Goal: Task Accomplishment & Management: Manage account settings

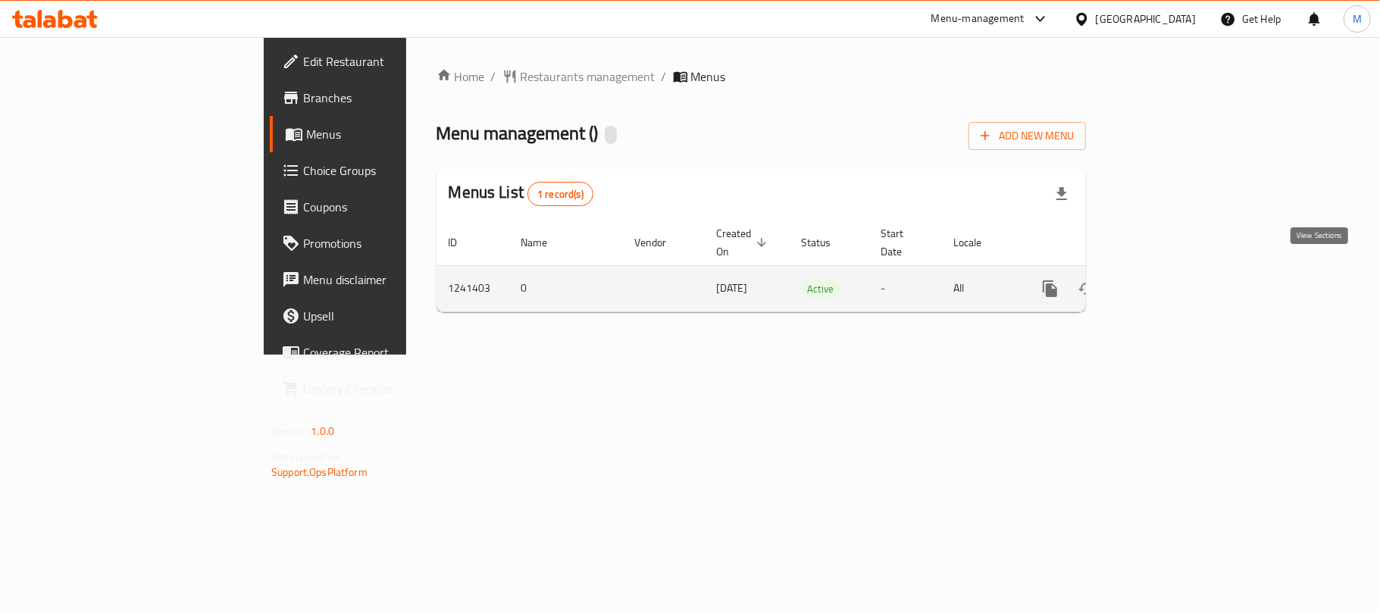
click at [1178, 277] on link "enhanced table" at bounding box center [1159, 289] width 36 height 36
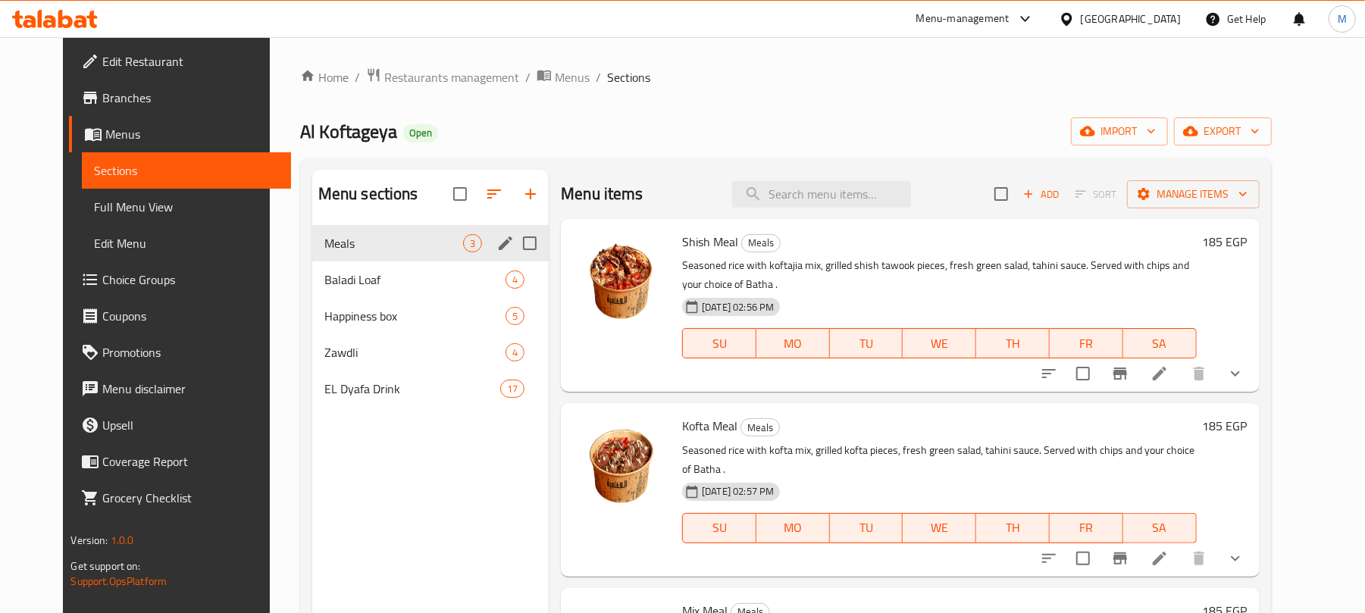
click at [312, 259] on div "Meals 3" at bounding box center [430, 243] width 236 height 36
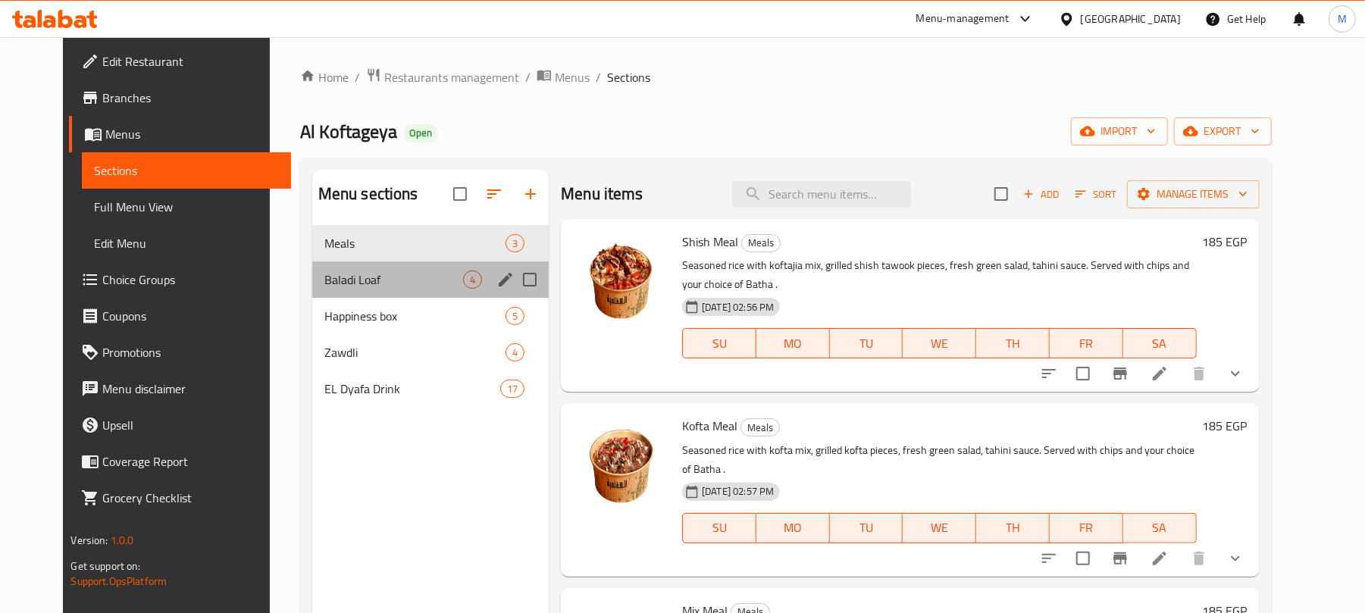
click at [315, 267] on div "Baladi Loaf 4" at bounding box center [430, 279] width 236 height 36
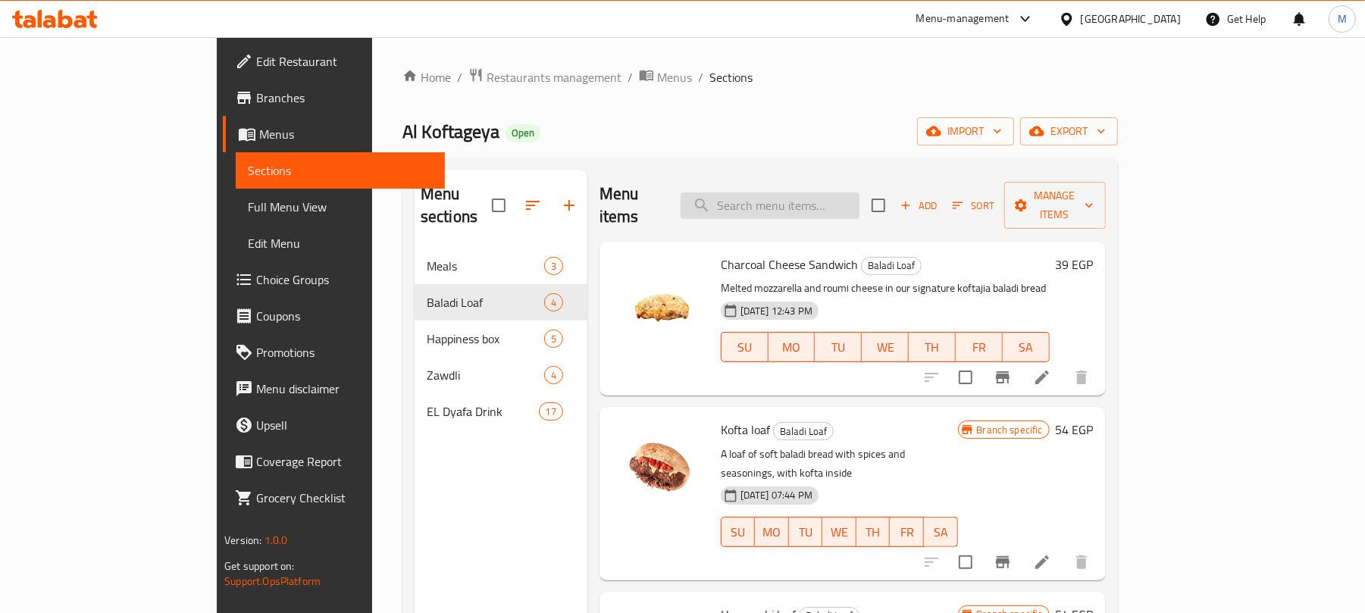
click at [797, 192] on input "search" at bounding box center [769, 205] width 179 height 27
paste input "Regheef Kofta"
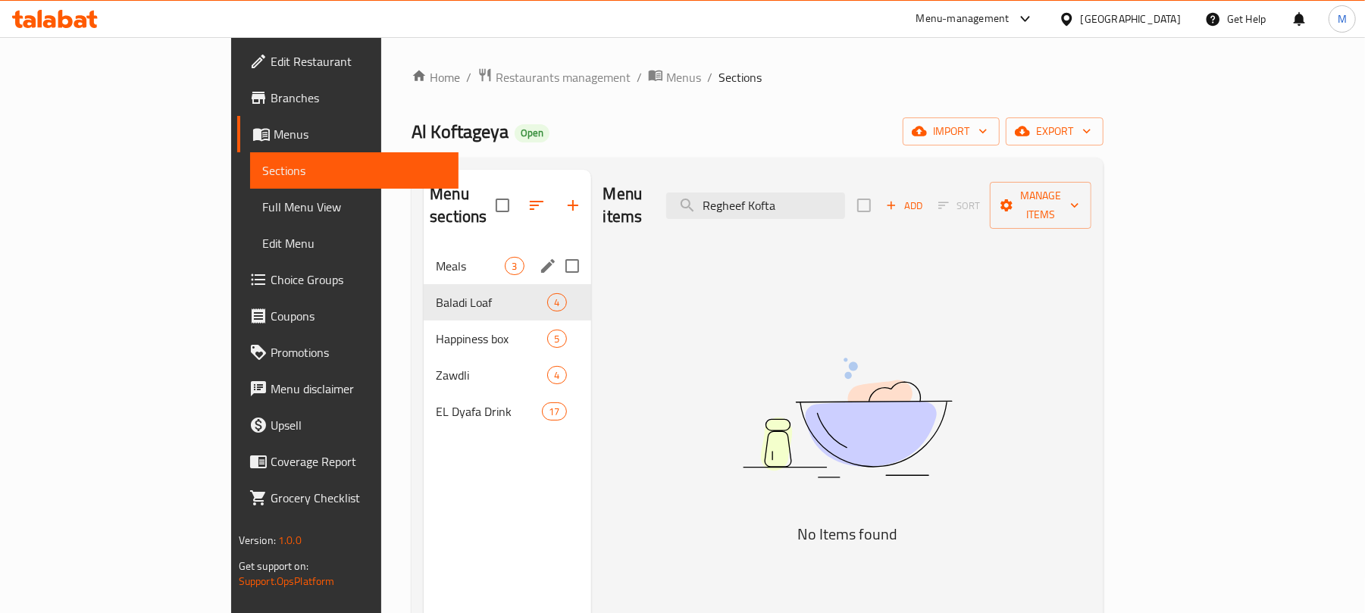
click at [424, 259] on div "Meals 3" at bounding box center [507, 266] width 167 height 36
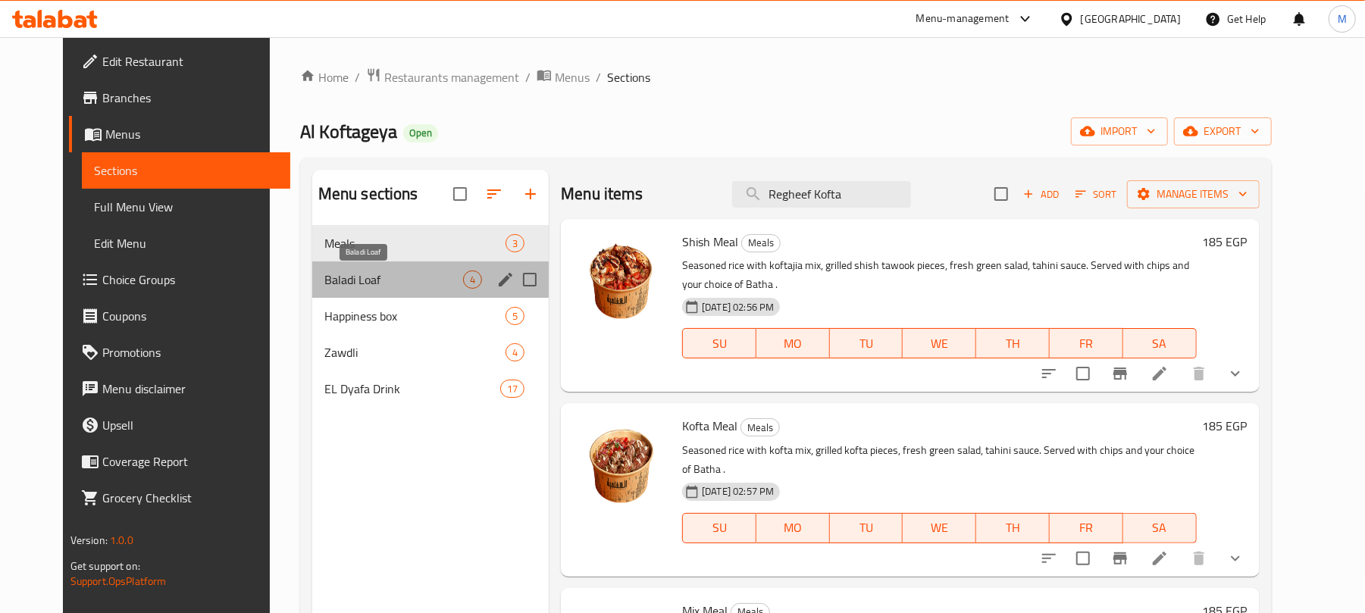
click at [336, 280] on span "Baladi Loaf" at bounding box center [393, 280] width 139 height 18
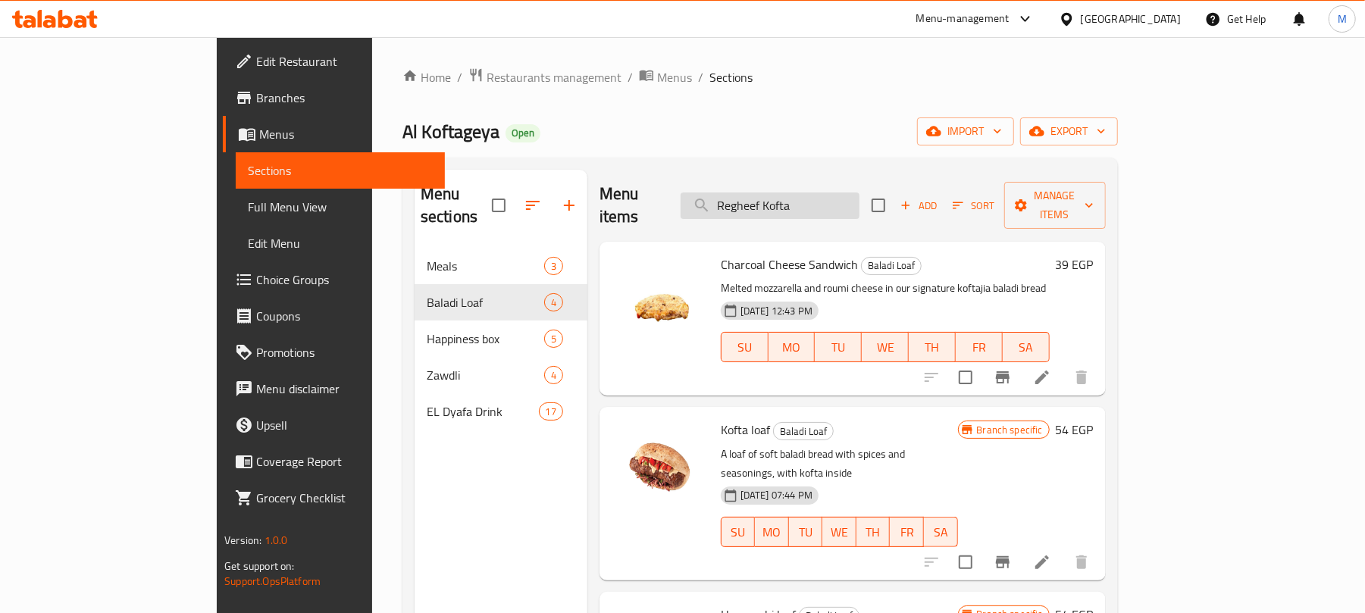
click at [843, 192] on input "Regheef Kofta" at bounding box center [769, 205] width 179 height 27
click at [843, 180] on div "Menu items Regheef Kofta Add Sort Manage items" at bounding box center [852, 206] width 506 height 72
click at [847, 195] on input "Regheef Kofta" at bounding box center [769, 205] width 179 height 27
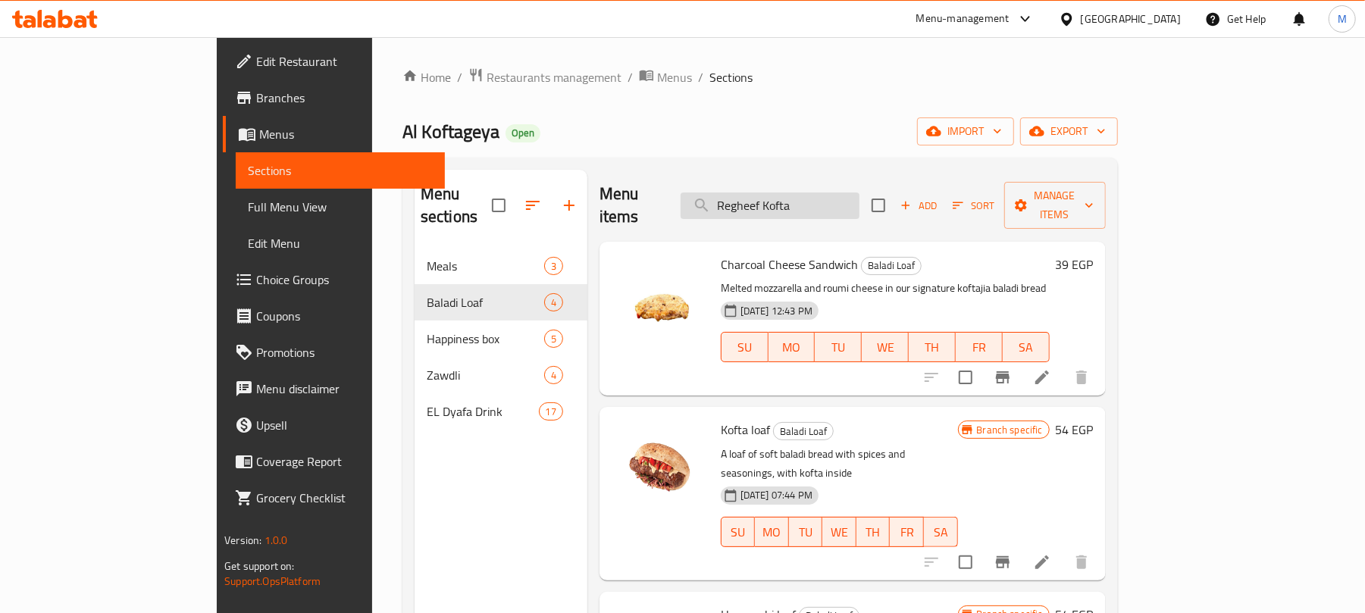
click at [847, 195] on input "Regheef Kofta" at bounding box center [769, 205] width 179 height 27
paste input "Kofta Meal"
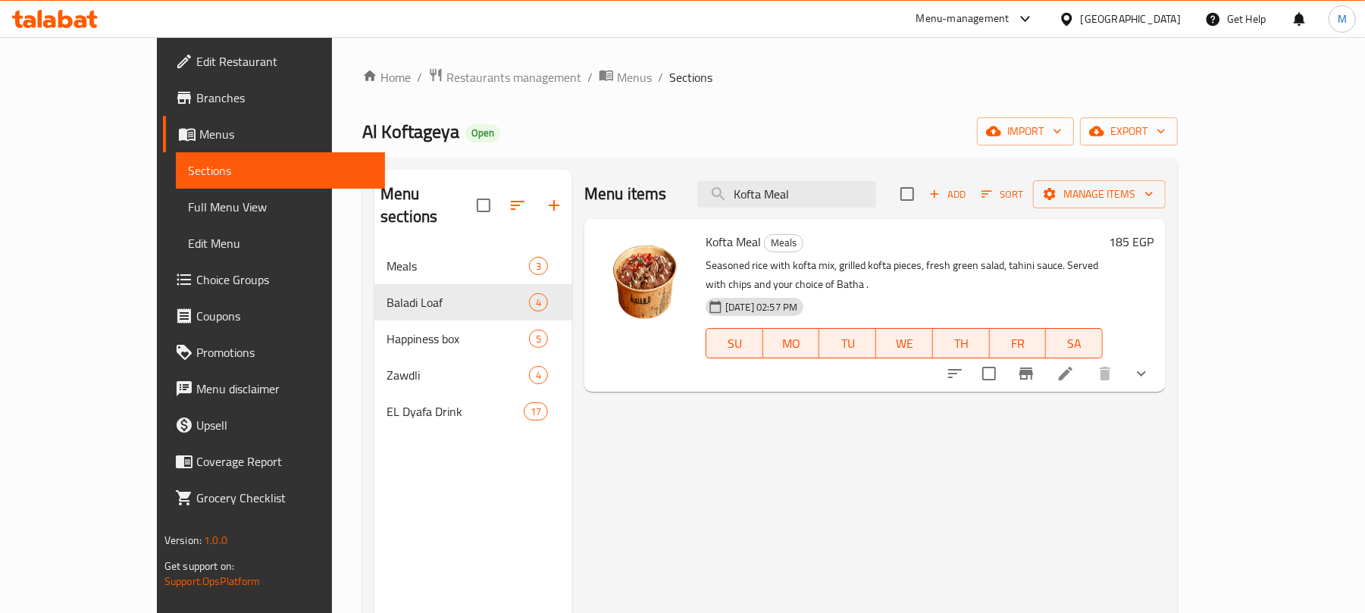
type input "Kofta Meal"
click at [1178, 121] on button "export" at bounding box center [1129, 131] width 98 height 28
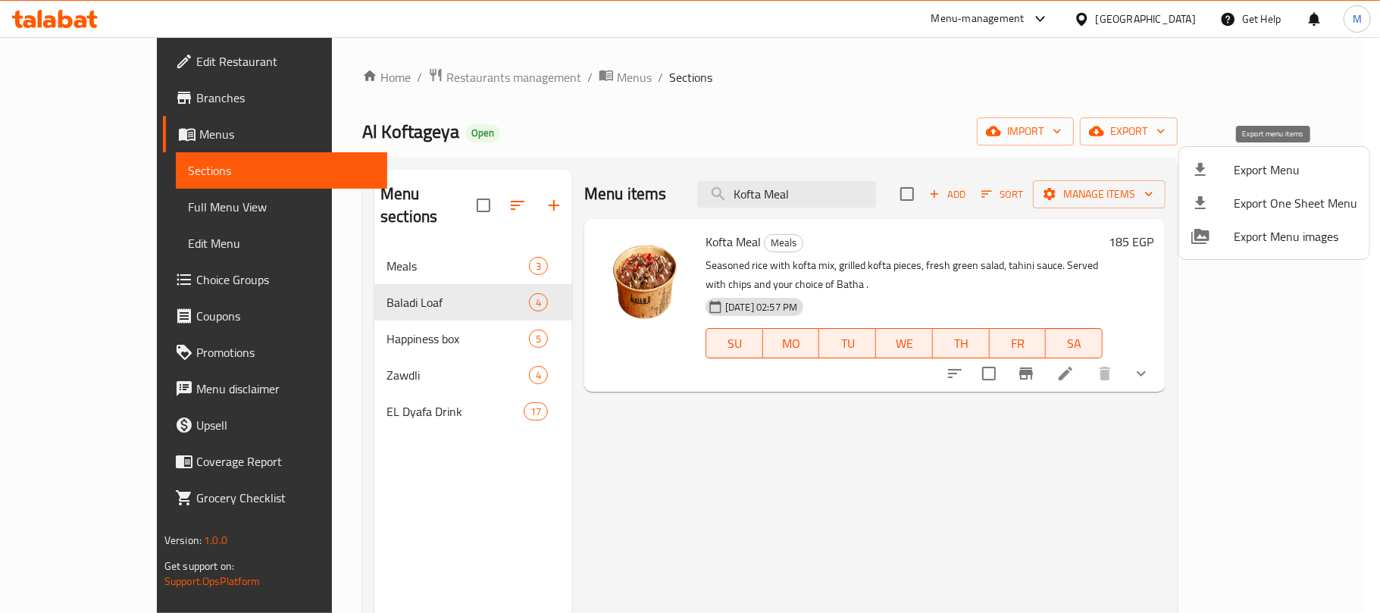
click at [1252, 165] on span "Export Menu" at bounding box center [1296, 170] width 124 height 18
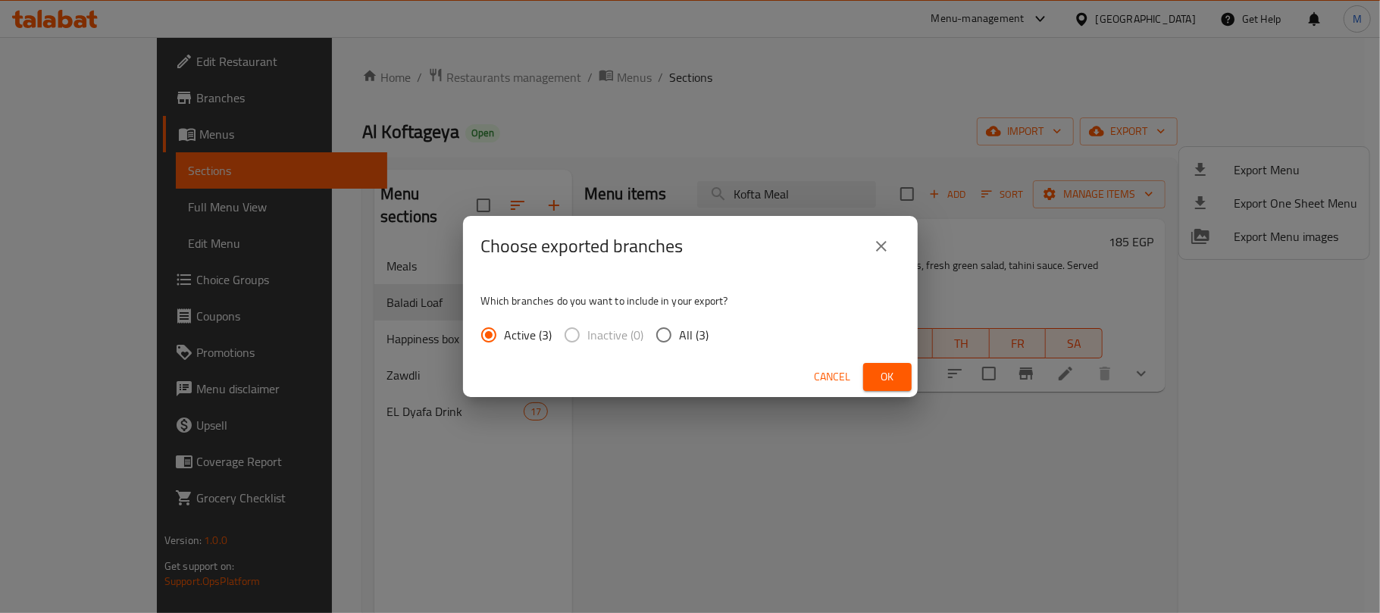
click at [662, 338] on input "All (3)" at bounding box center [664, 335] width 32 height 32
radio input "true"
click at [876, 377] on span "Ok" at bounding box center [887, 377] width 24 height 19
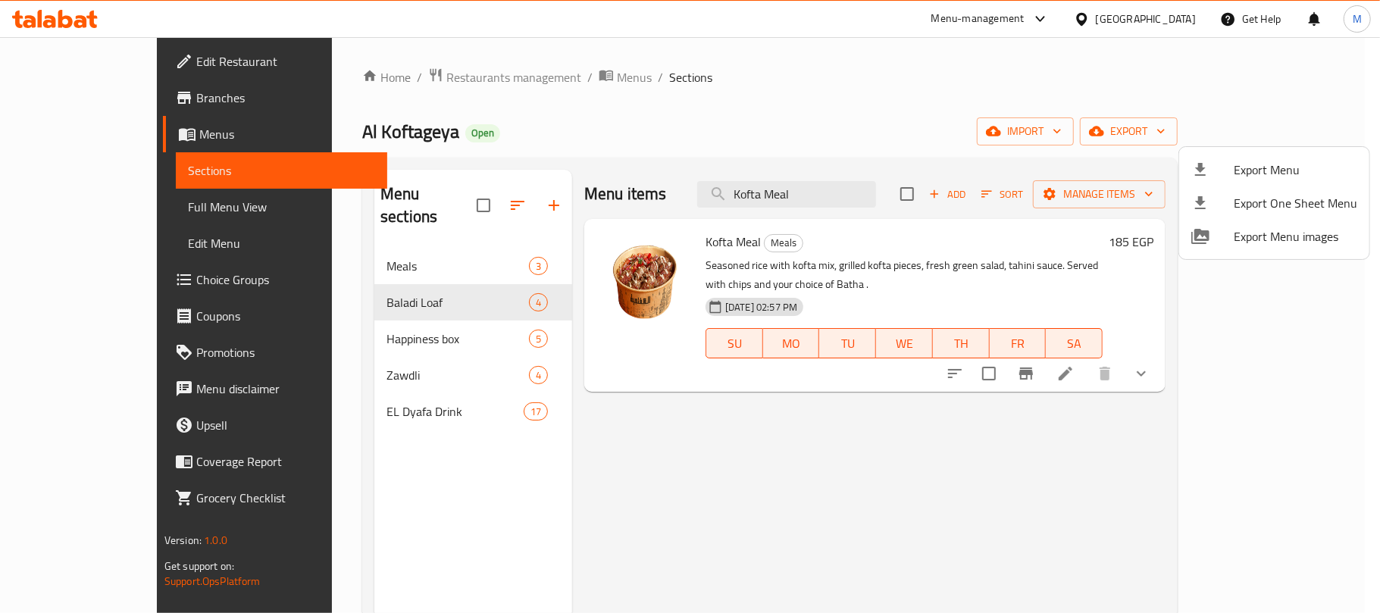
click at [859, 203] on div at bounding box center [690, 306] width 1380 height 613
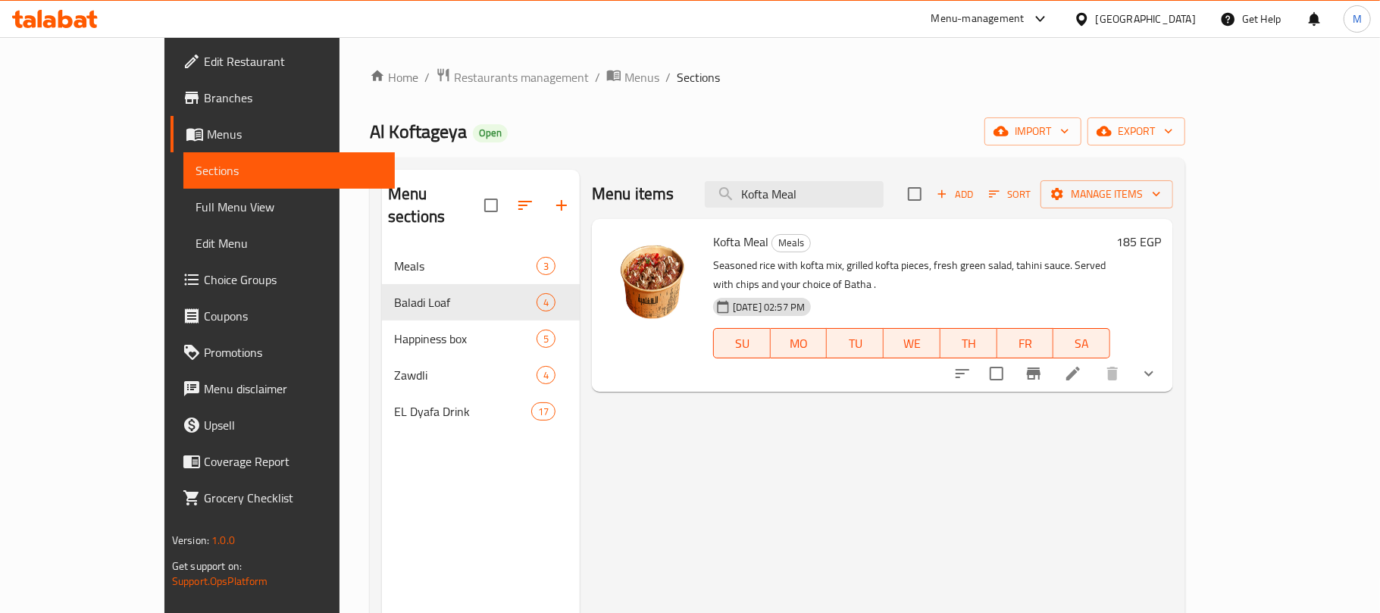
click at [859, 203] on input "Kofta Meal" at bounding box center [794, 194] width 179 height 27
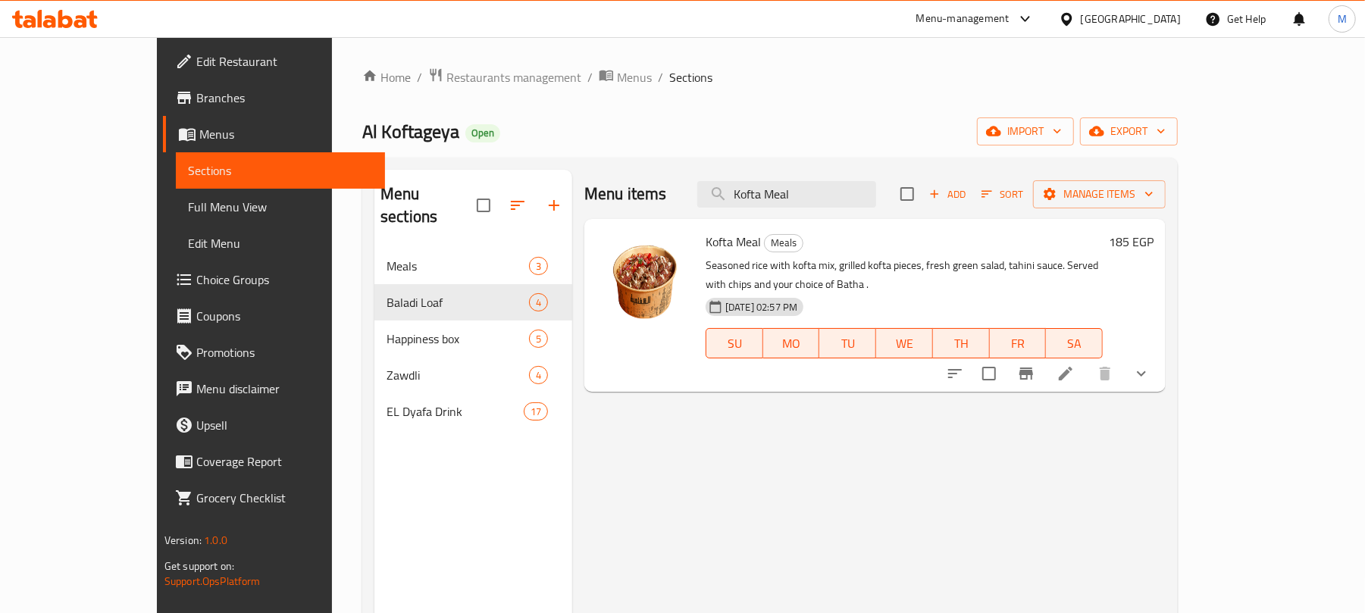
click at [859, 203] on input "Kofta Meal" at bounding box center [786, 194] width 179 height 27
paste input "Friends Box Talabat"
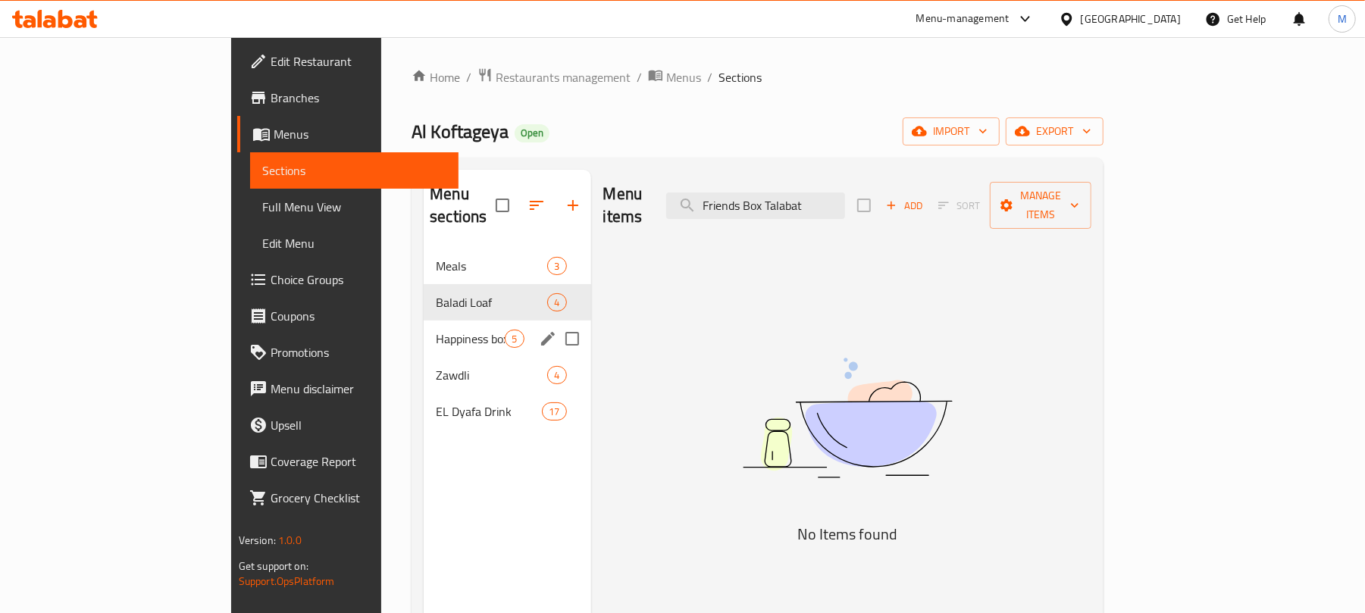
click at [436, 330] on span "Happiness box" at bounding box center [470, 339] width 69 height 18
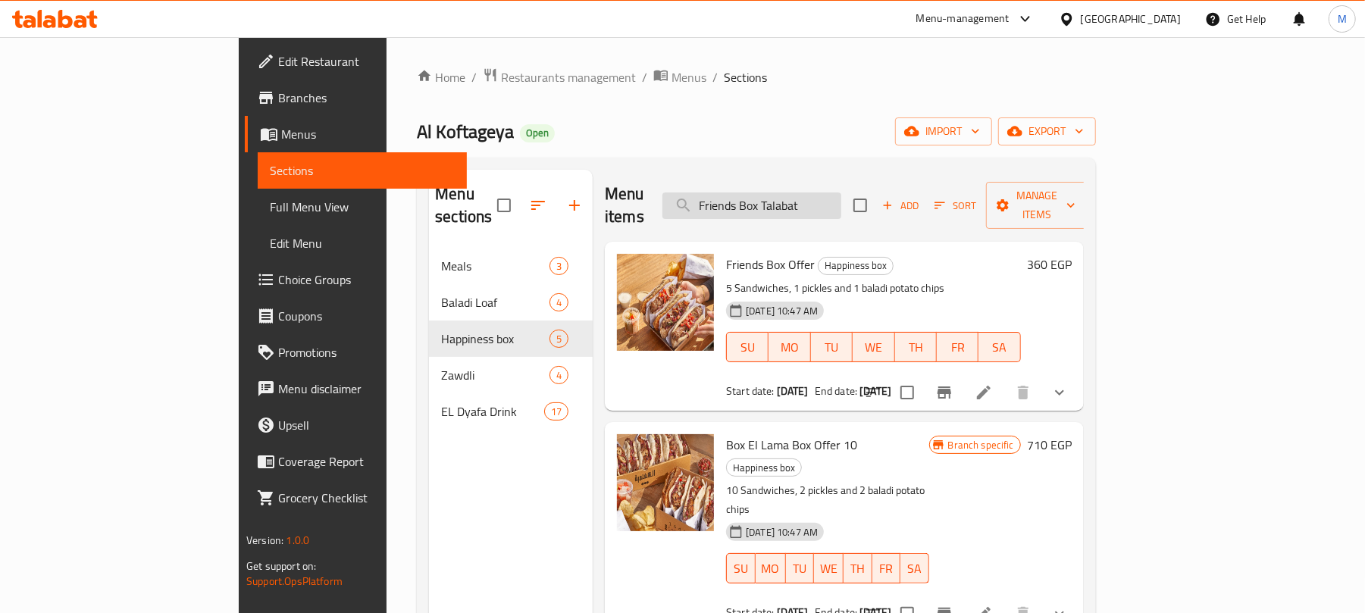
click at [841, 199] on input "Friends Box Talabat" at bounding box center [751, 205] width 179 height 27
paste input "Ellama Box"
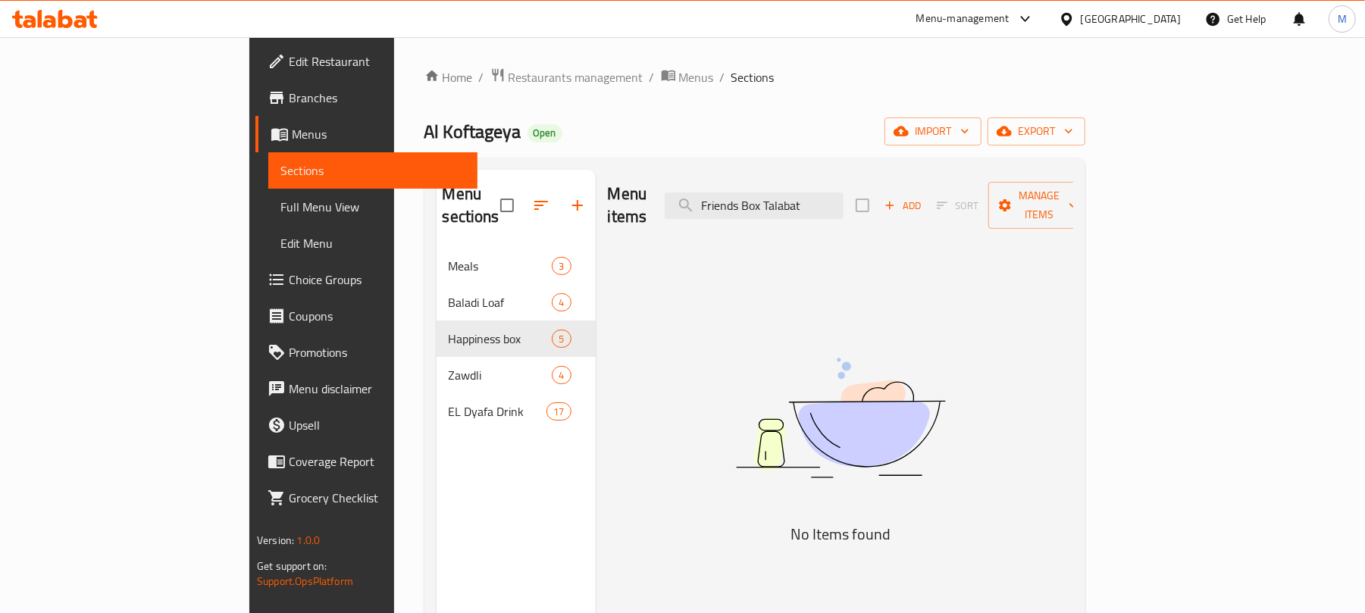
type input "Kofta Meal"
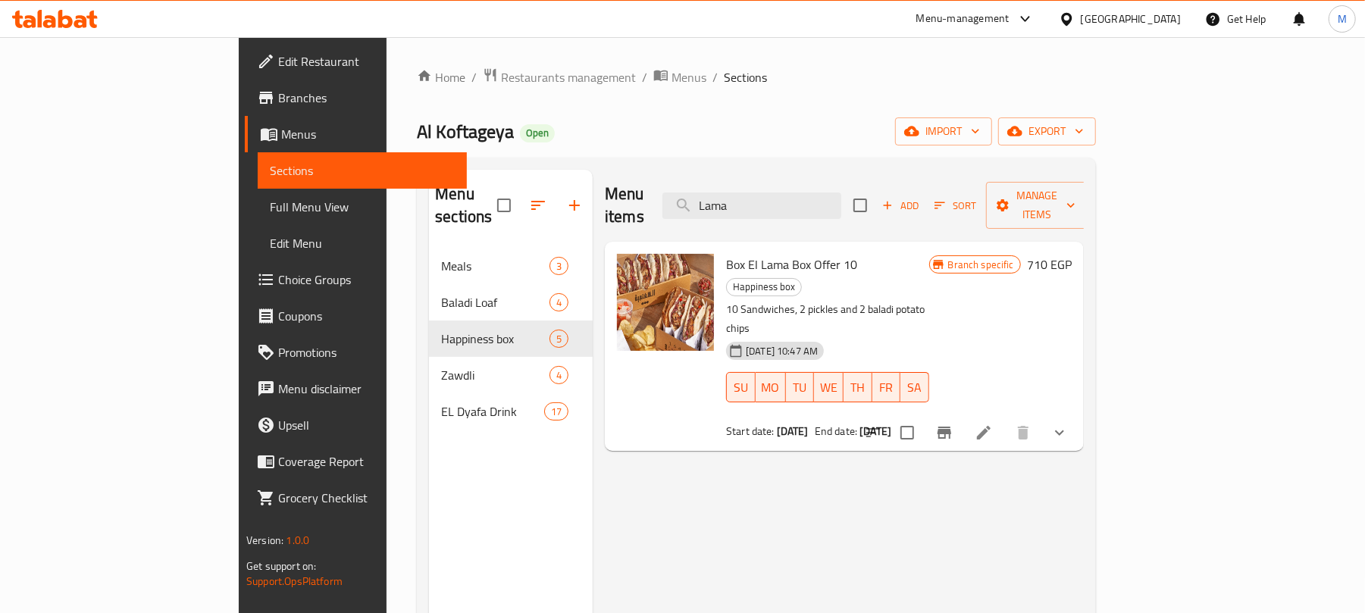
type input "Lama"
click at [1009, 26] on div "Menu-management" at bounding box center [962, 19] width 93 height 18
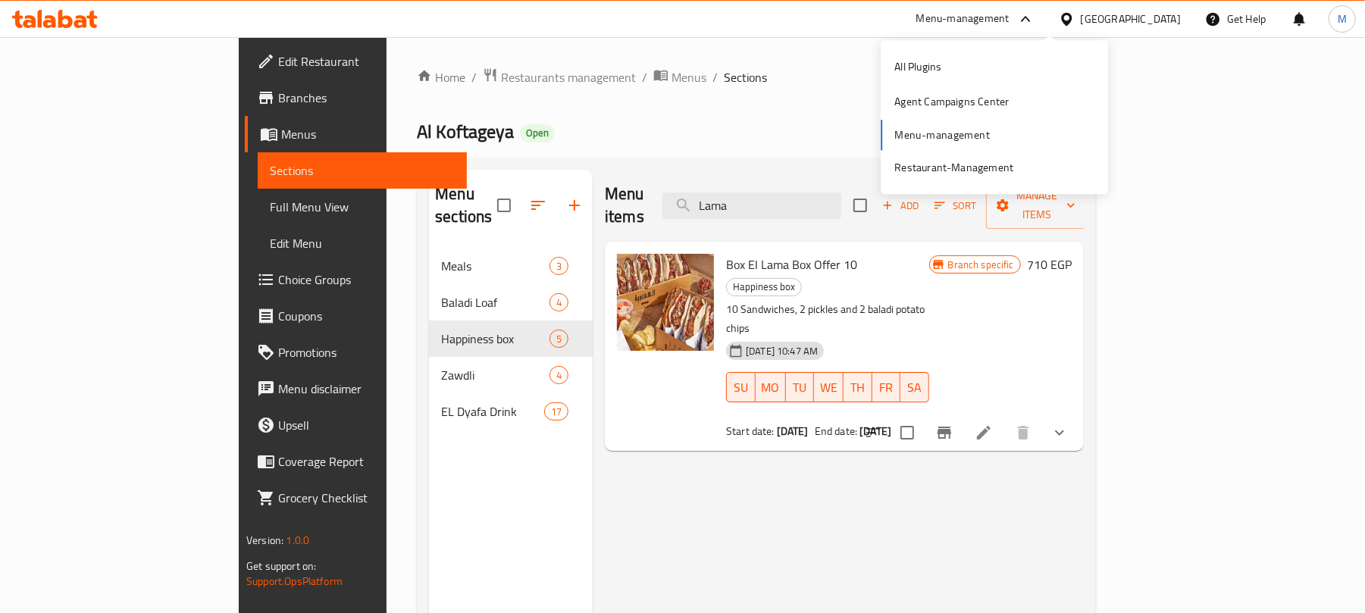
click at [245, 108] on link "Branches" at bounding box center [356, 98] width 222 height 36
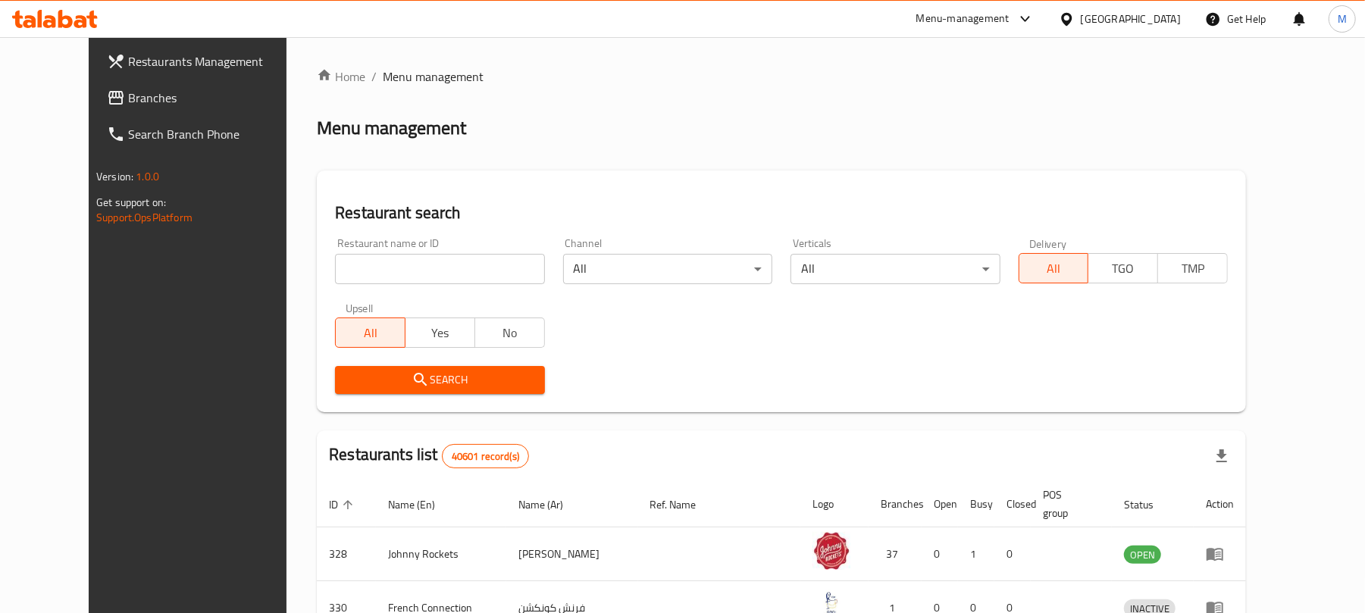
click at [1023, 26] on div "[GEOGRAPHIC_DATA]" at bounding box center [1131, 19] width 100 height 17
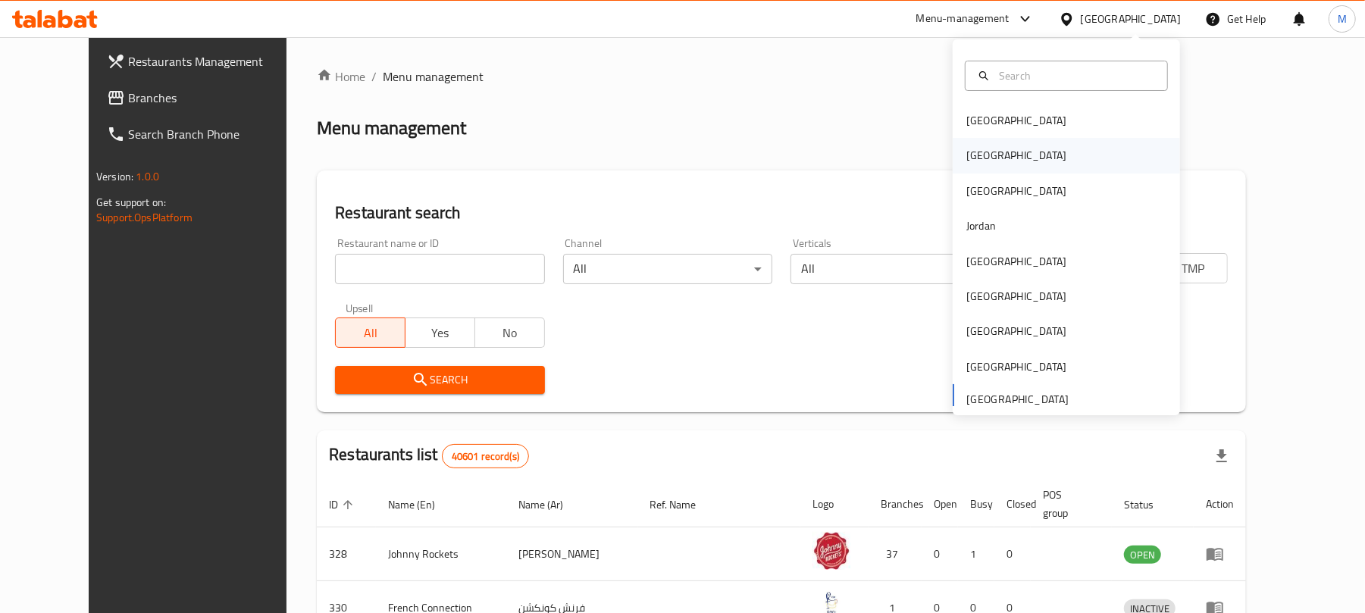
click at [1023, 145] on div "[GEOGRAPHIC_DATA]" at bounding box center [1065, 155] width 227 height 35
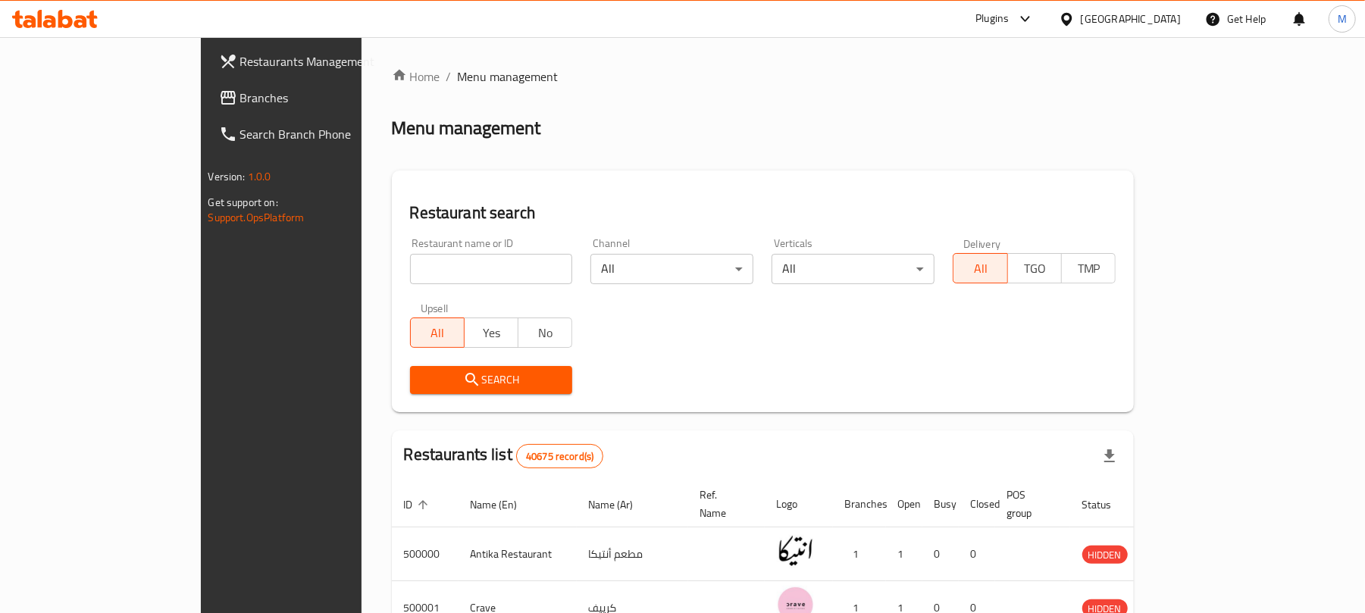
click at [240, 92] on span "Branches" at bounding box center [328, 98] width 177 height 18
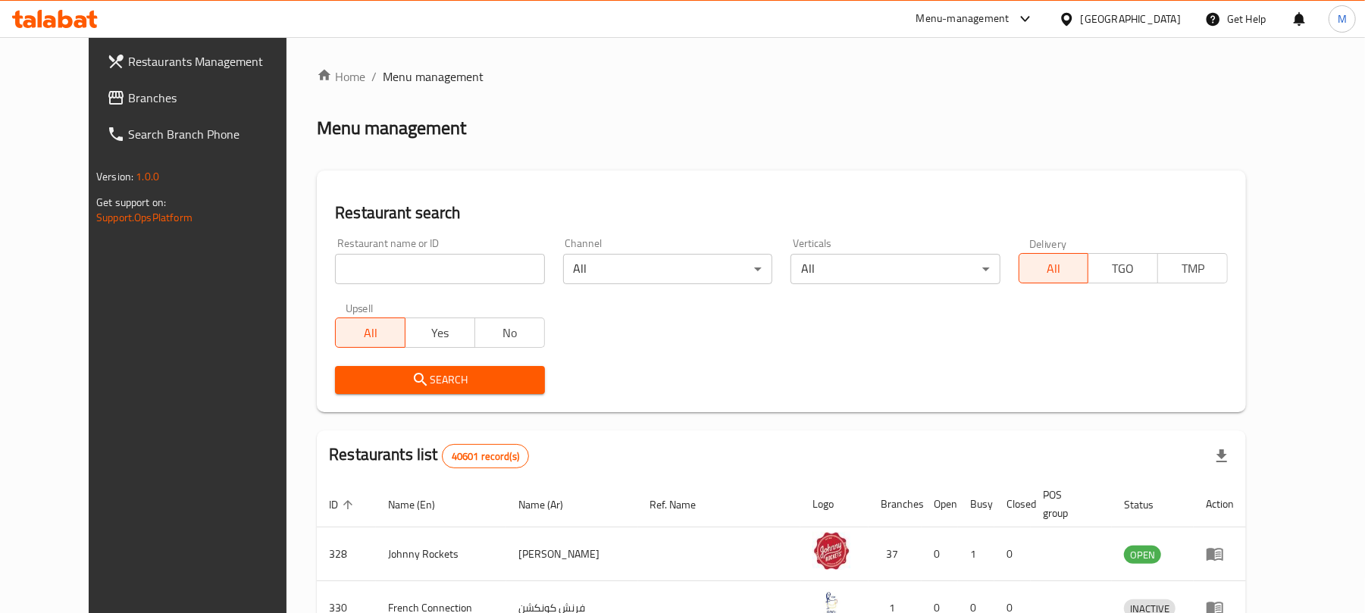
click at [1115, 23] on div "[GEOGRAPHIC_DATA]" at bounding box center [1131, 19] width 100 height 17
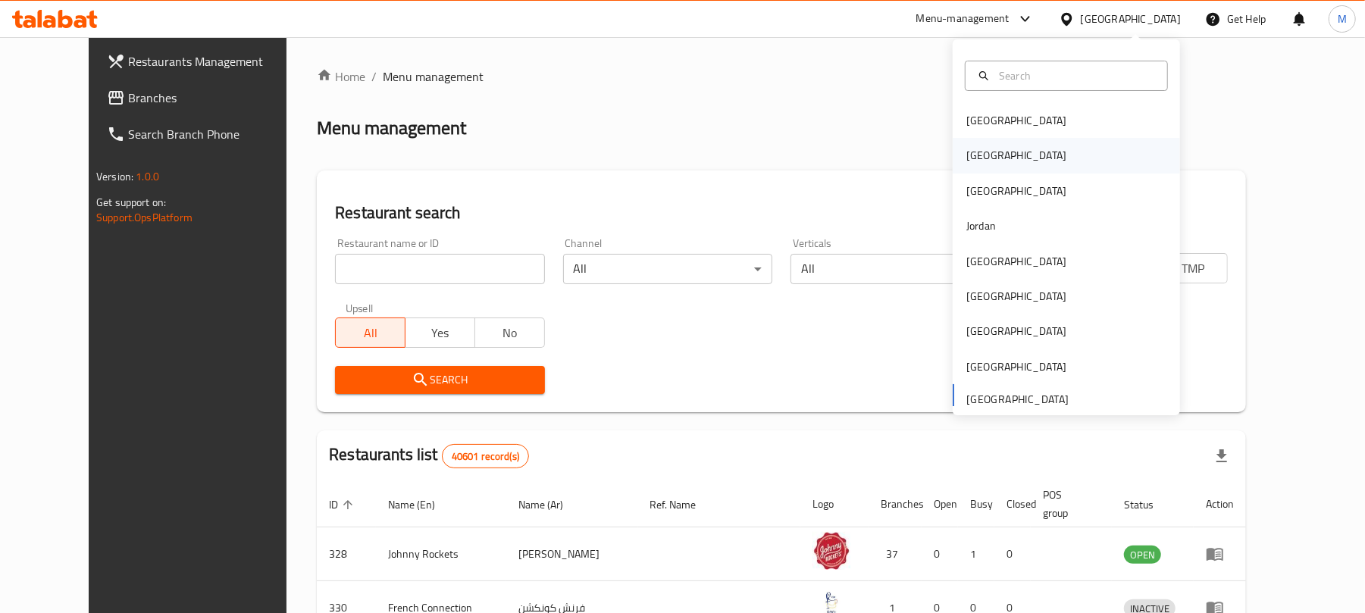
click at [1008, 153] on div "[GEOGRAPHIC_DATA]" at bounding box center [1065, 155] width 227 height 35
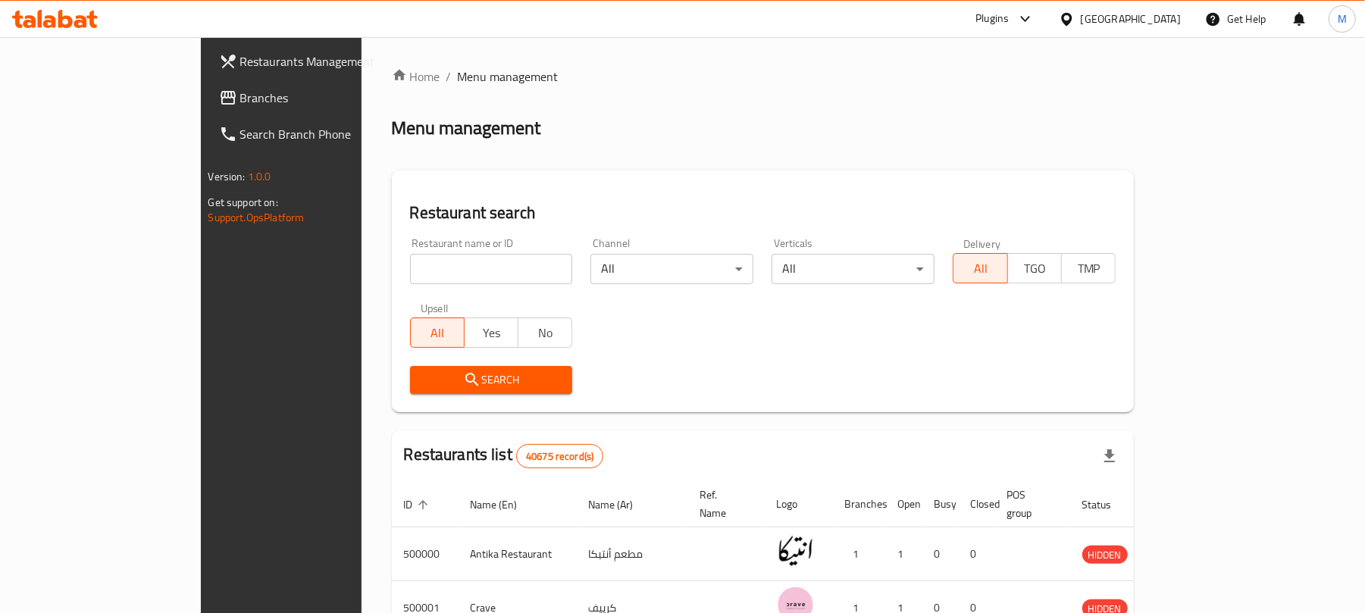
click at [207, 107] on link "Branches" at bounding box center [318, 98] width 222 height 36
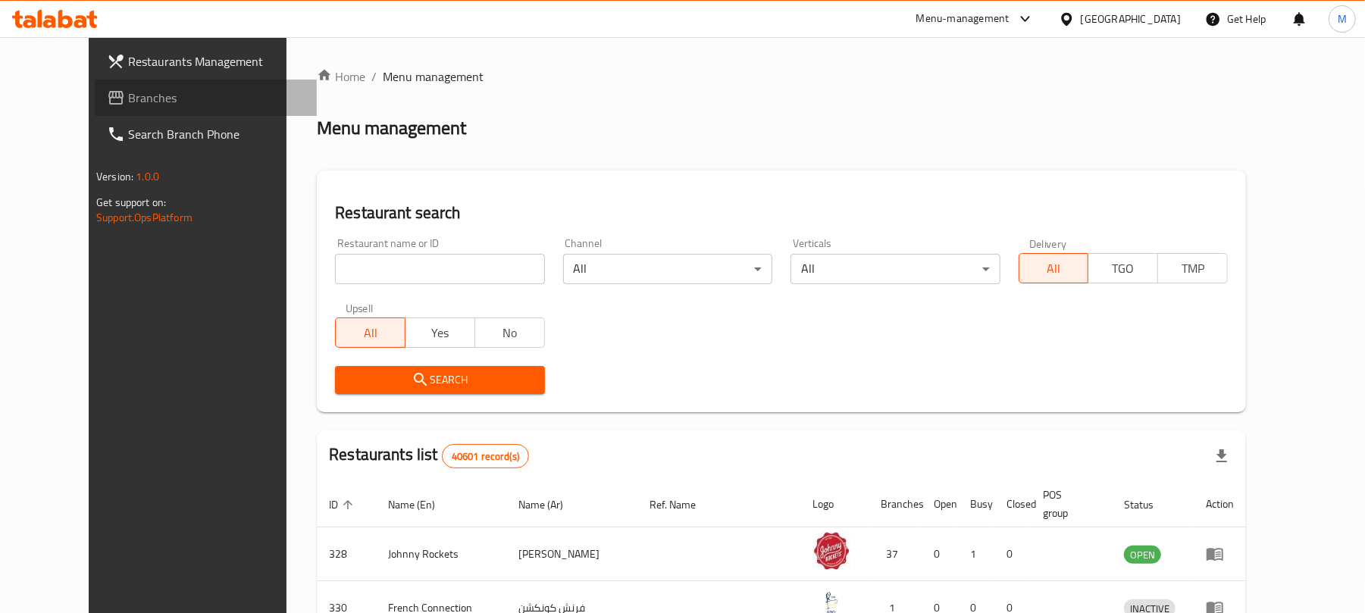
click at [128, 95] on span "Branches" at bounding box center [216, 98] width 177 height 18
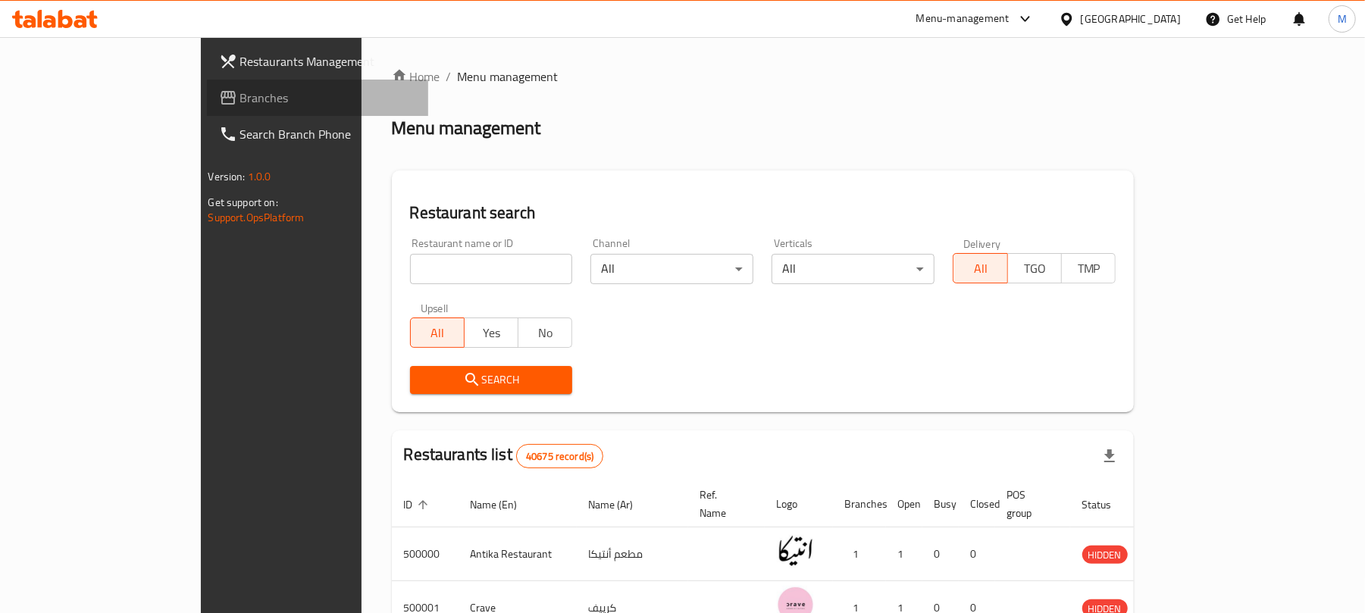
click at [240, 98] on span "Branches" at bounding box center [328, 98] width 177 height 18
click at [422, 264] on input "search" at bounding box center [491, 269] width 163 height 30
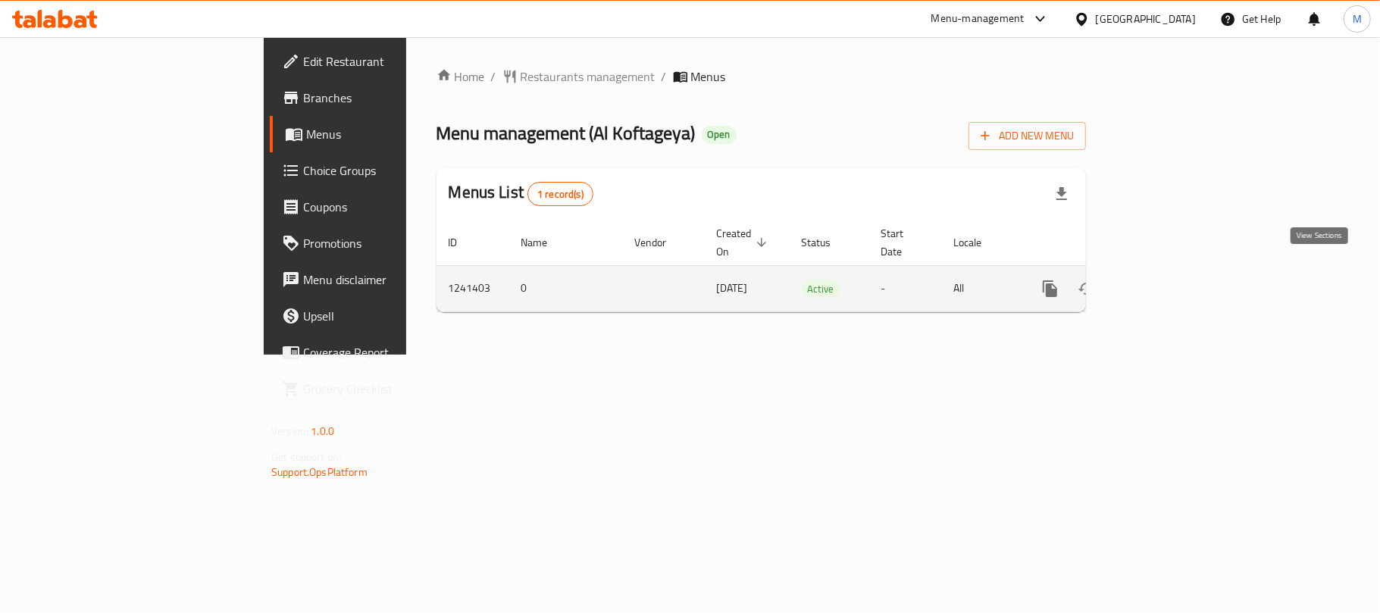
click at [1166, 282] on icon "enhanced table" at bounding box center [1160, 289] width 14 height 14
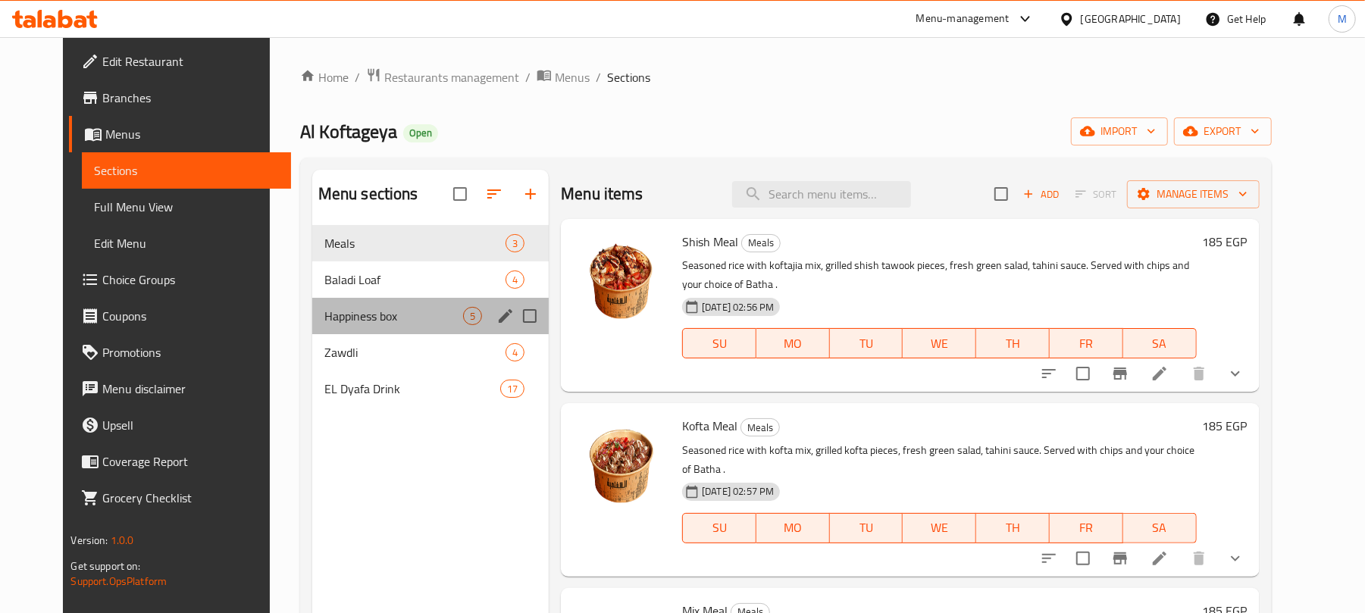
click at [368, 332] on div "Happiness box 5" at bounding box center [430, 316] width 236 height 36
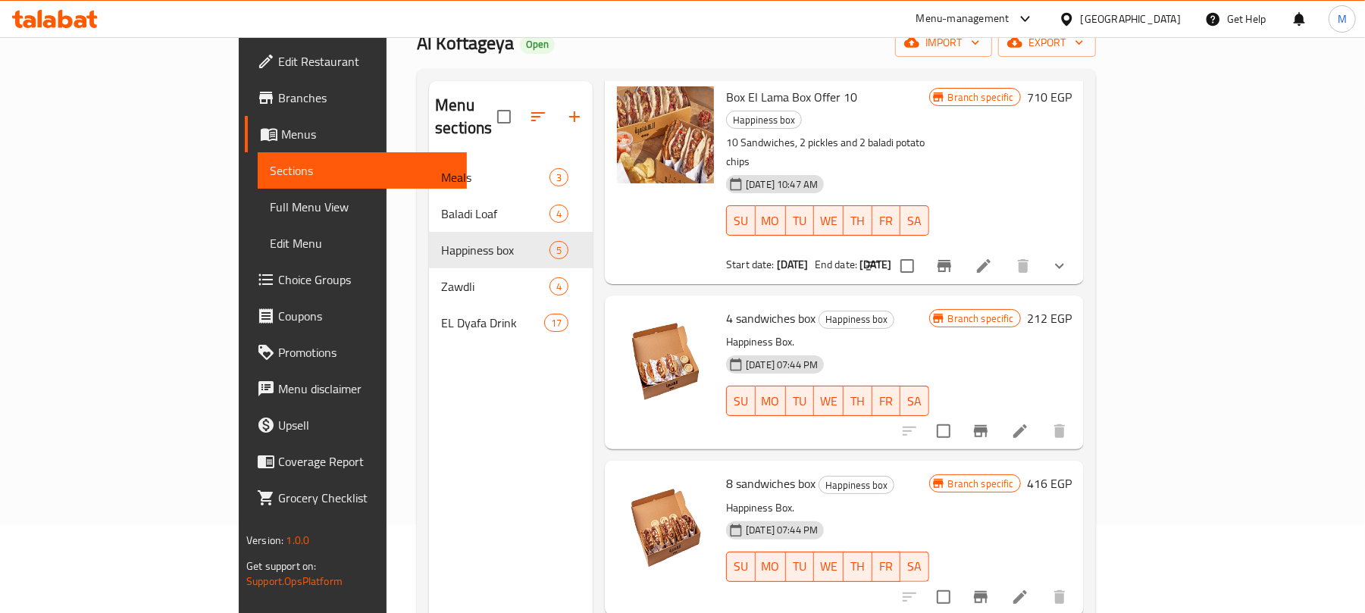
scroll to position [101, 0]
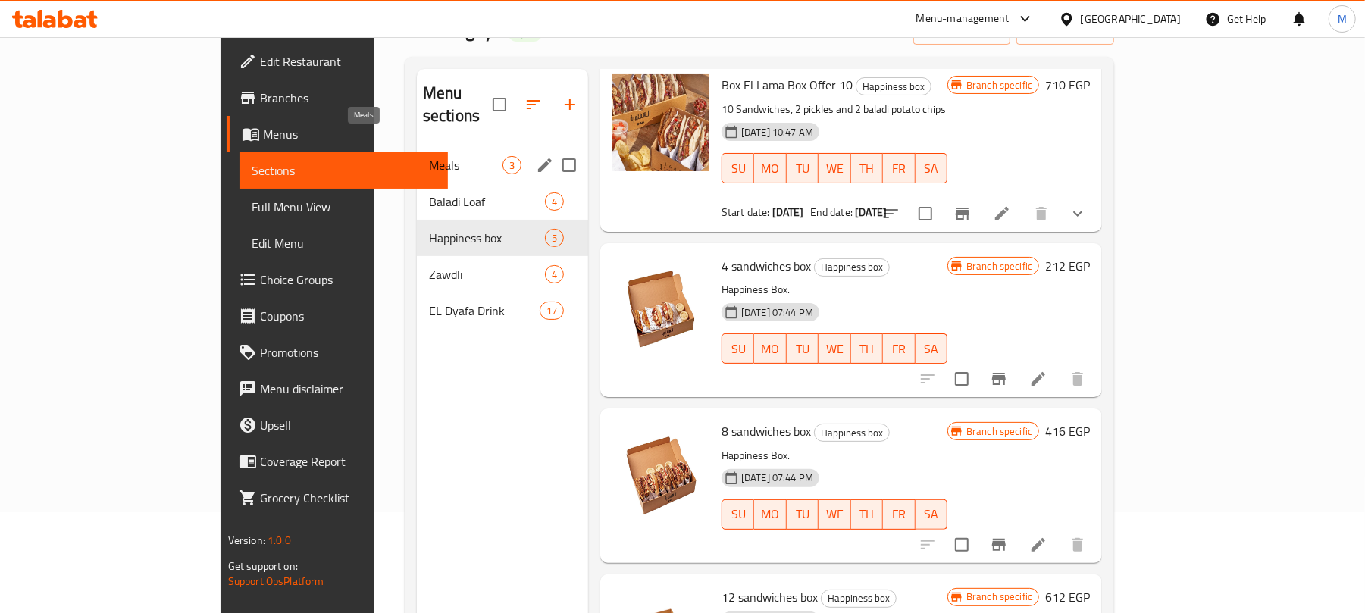
click at [429, 156] on span "Meals" at bounding box center [466, 165] width 74 height 18
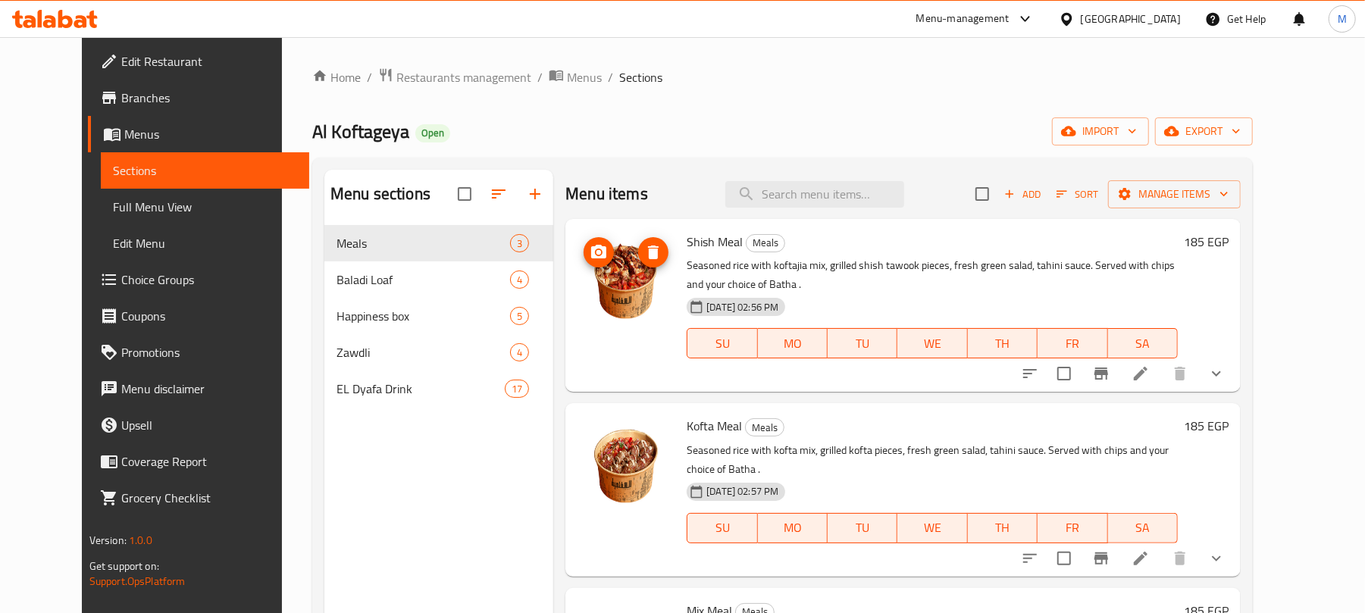
scroll to position [101, 0]
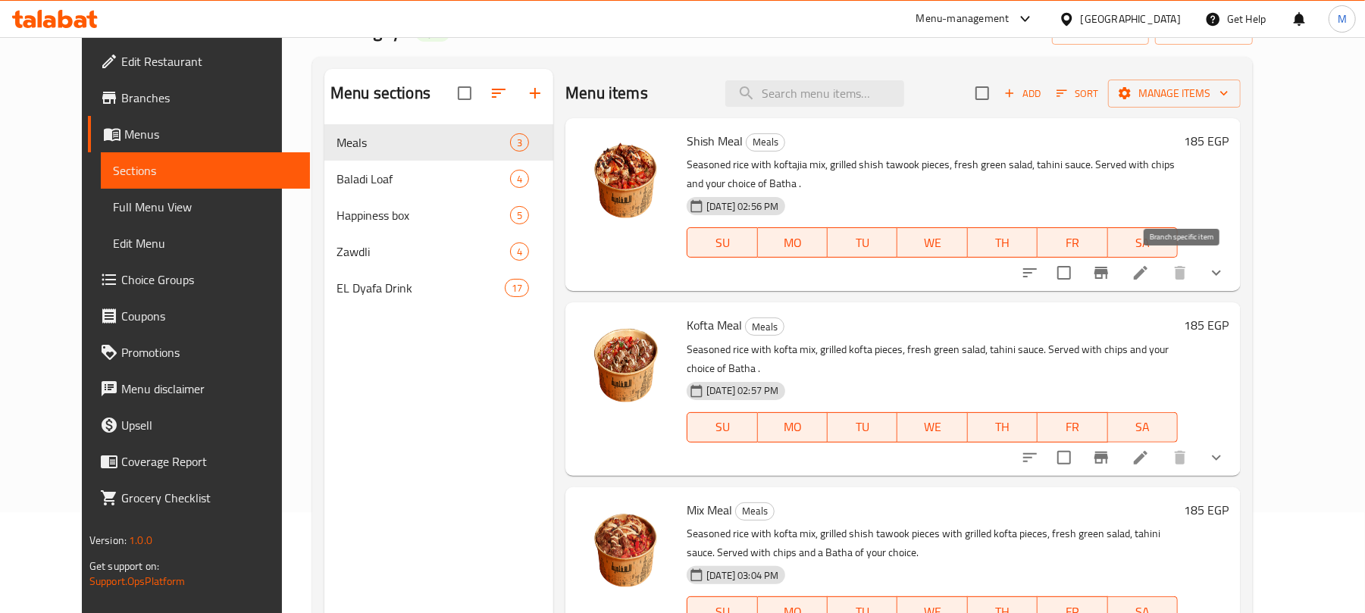
click at [1110, 280] on icon "Branch-specific-item" at bounding box center [1101, 273] width 18 height 18
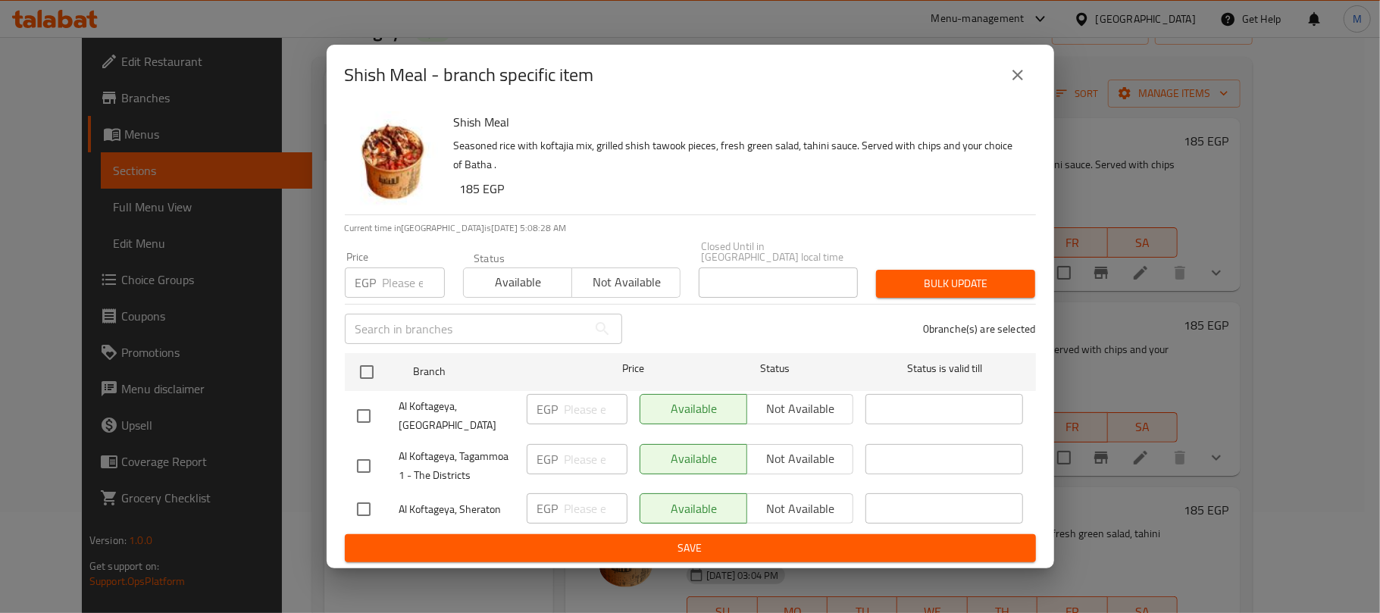
click at [389, 283] on input "number" at bounding box center [414, 282] width 62 height 30
paste input "195"
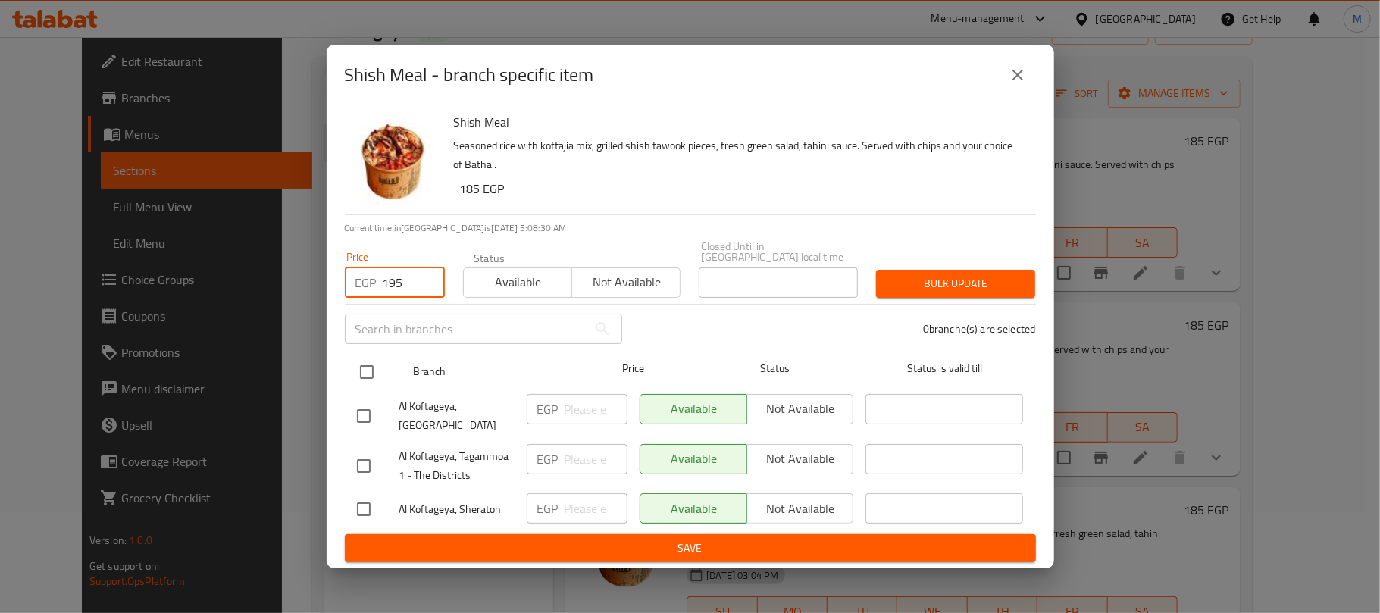
type input "195"
click at [368, 364] on input "checkbox" at bounding box center [367, 372] width 32 height 32
checkbox input "true"
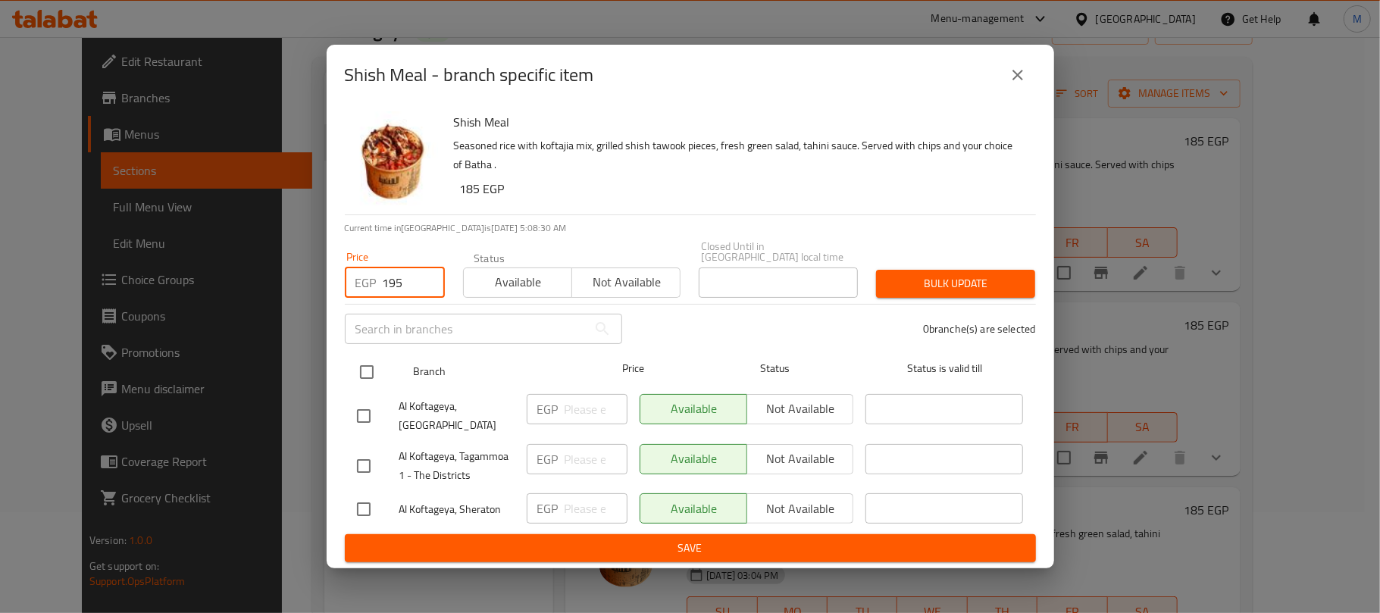
checkbox input "true"
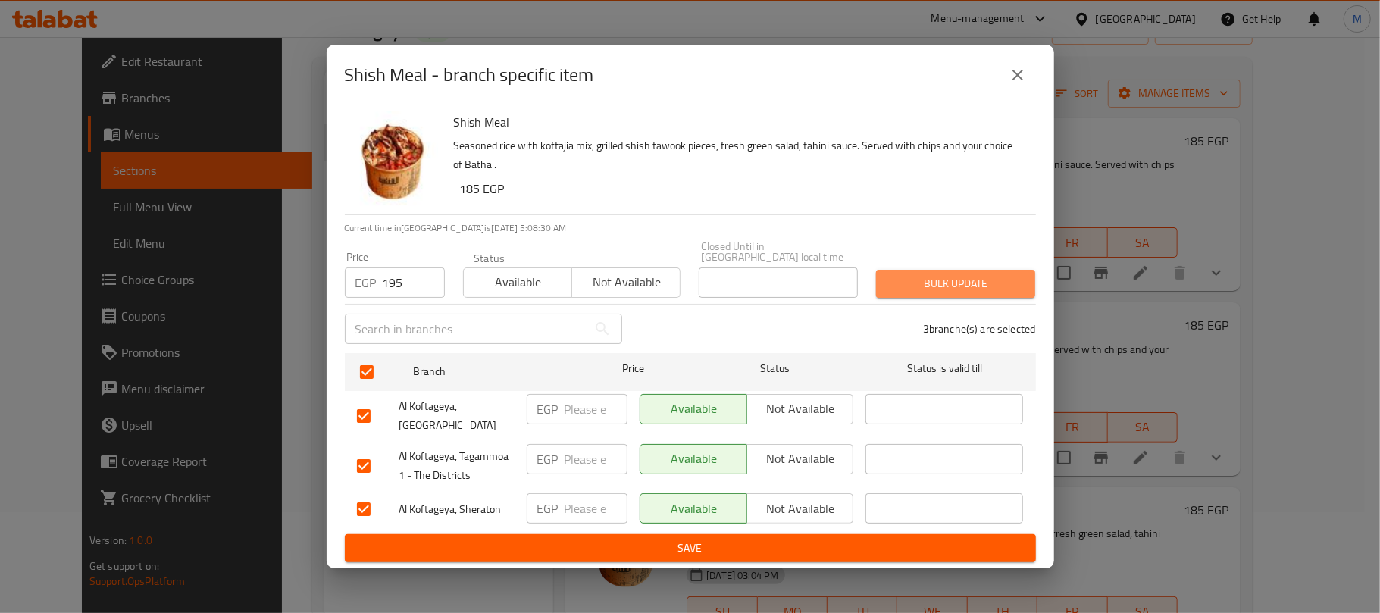
click at [931, 283] on span "Bulk update" at bounding box center [955, 283] width 135 height 19
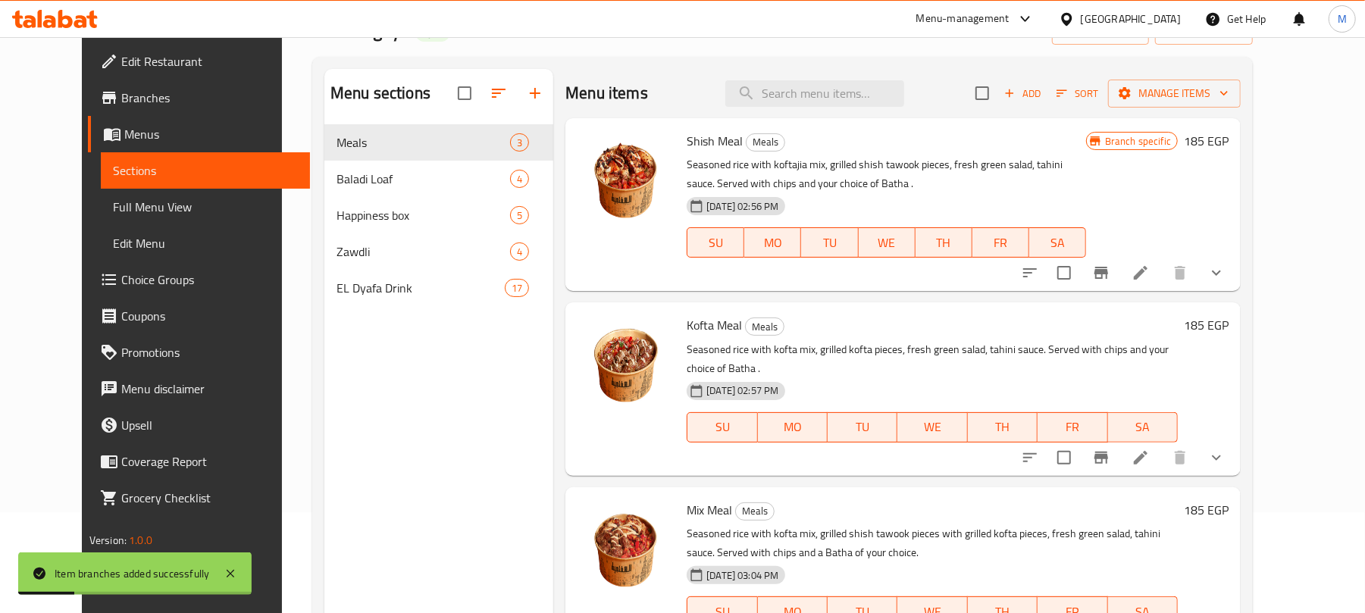
scroll to position [202, 0]
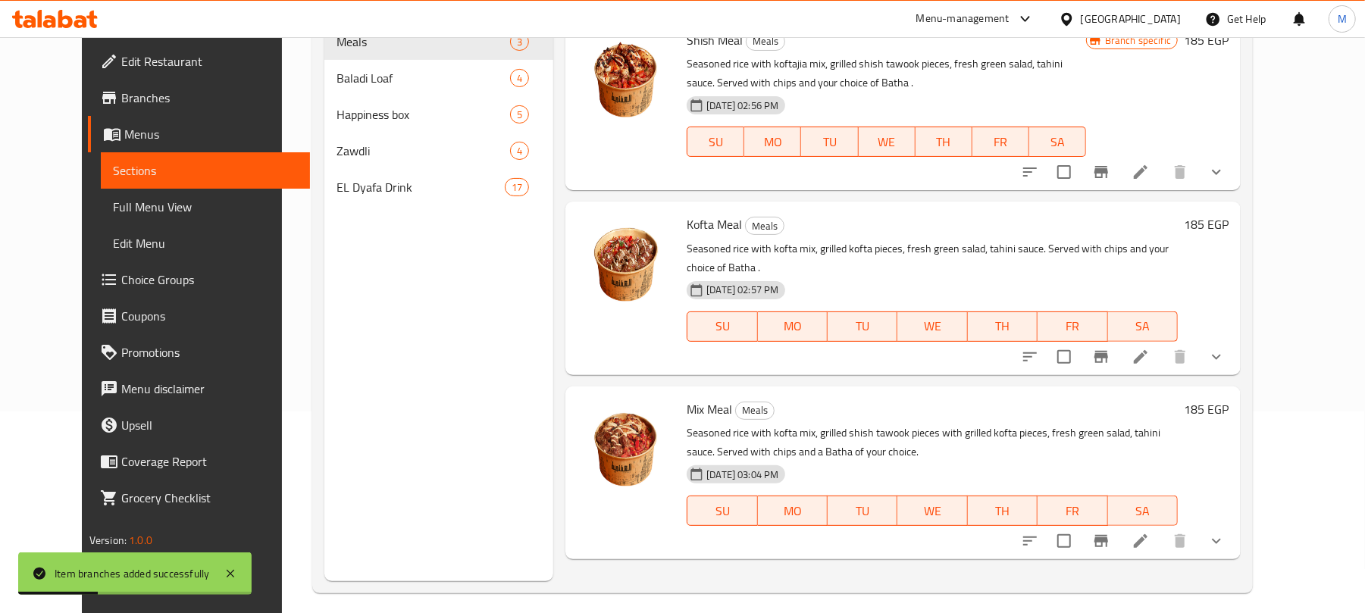
click at [1119, 339] on button "Branch-specific-item" at bounding box center [1101, 357] width 36 height 36
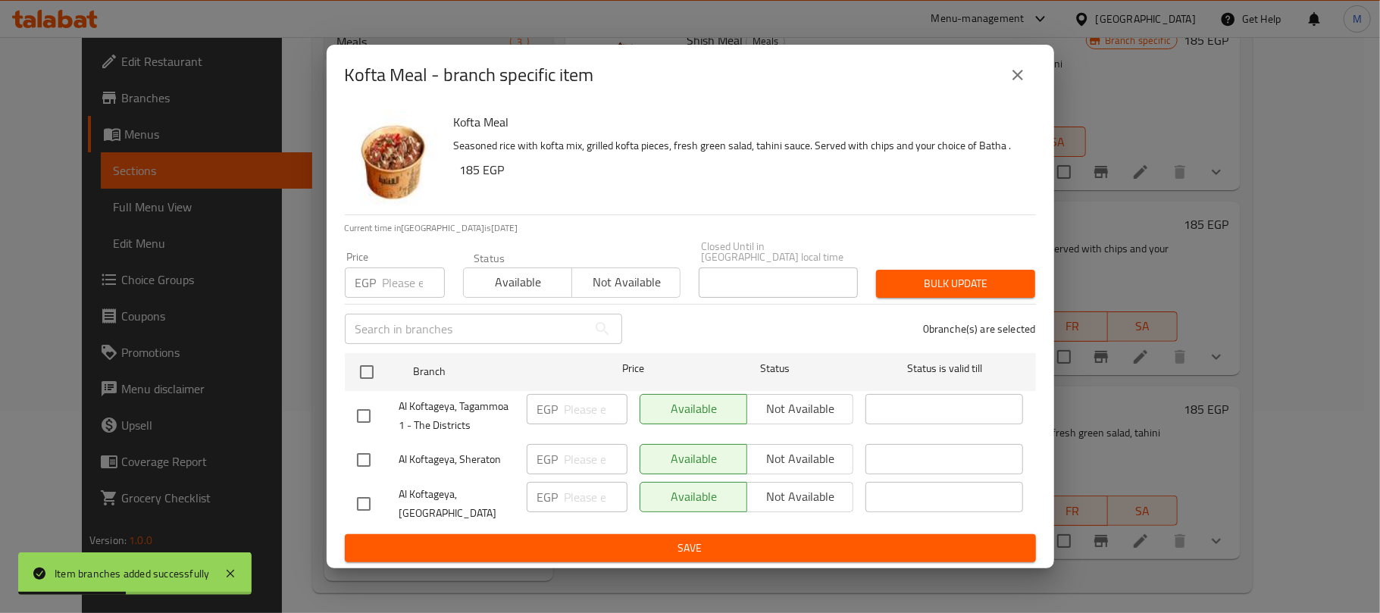
click at [383, 273] on input "number" at bounding box center [414, 282] width 62 height 30
paste input "195"
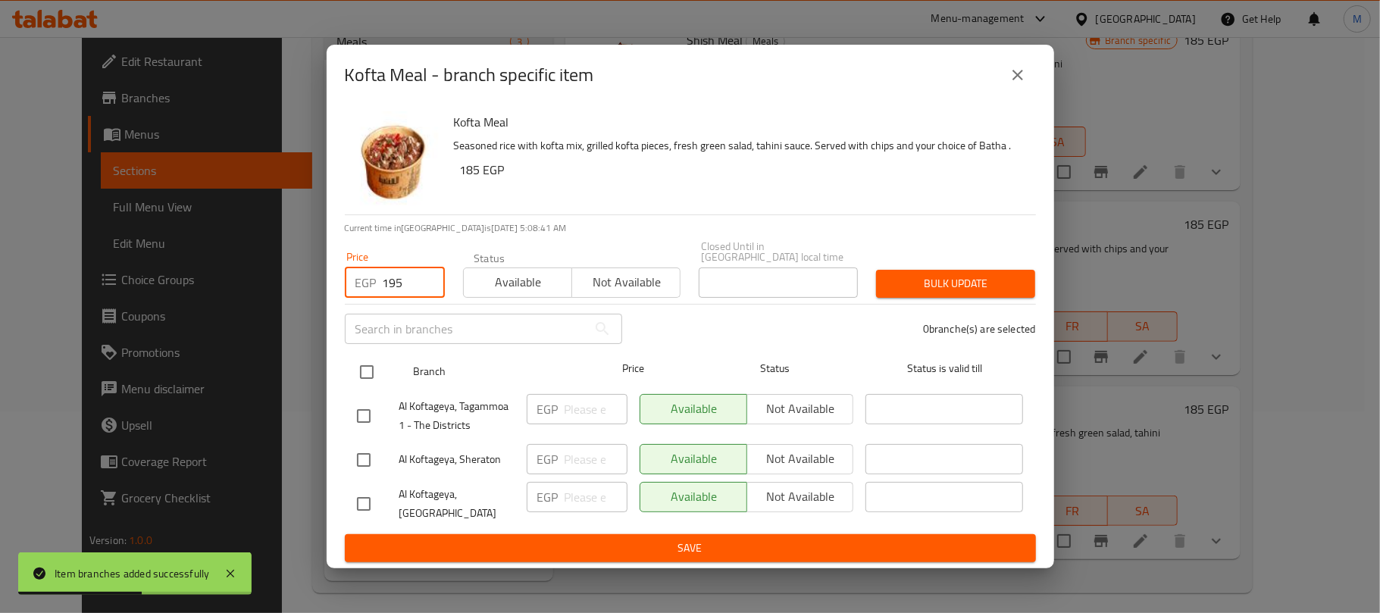
type input "195"
click at [371, 359] on input "checkbox" at bounding box center [367, 372] width 32 height 32
checkbox input "true"
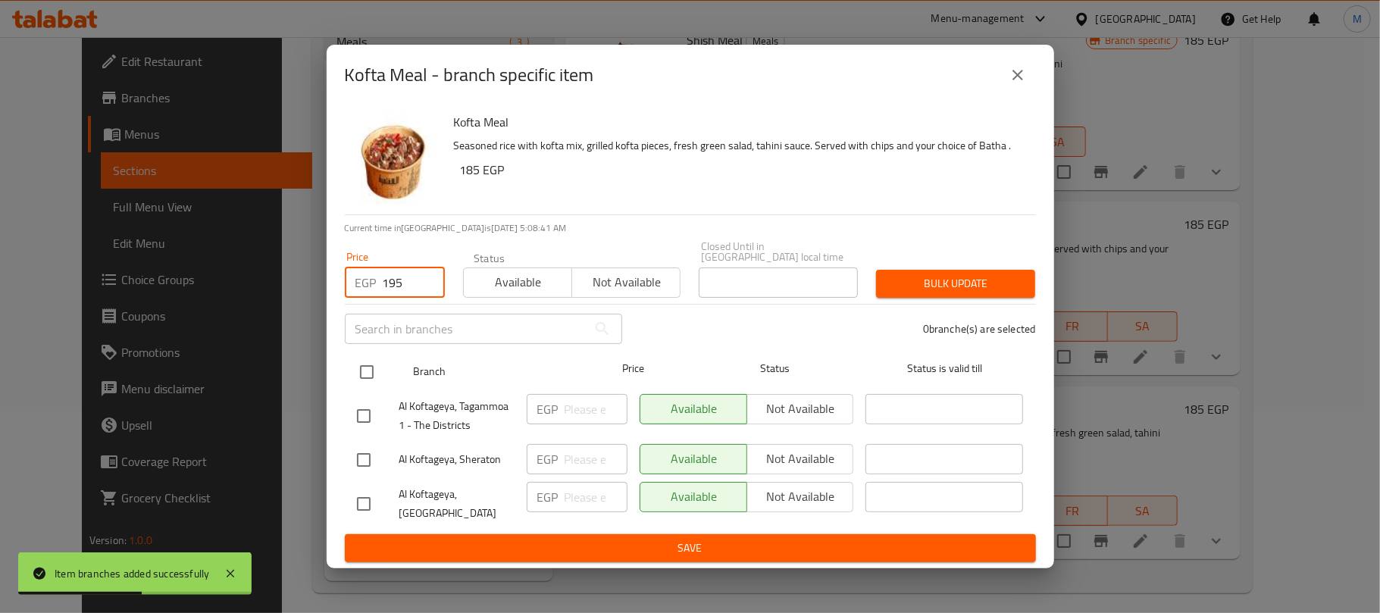
checkbox input "true"
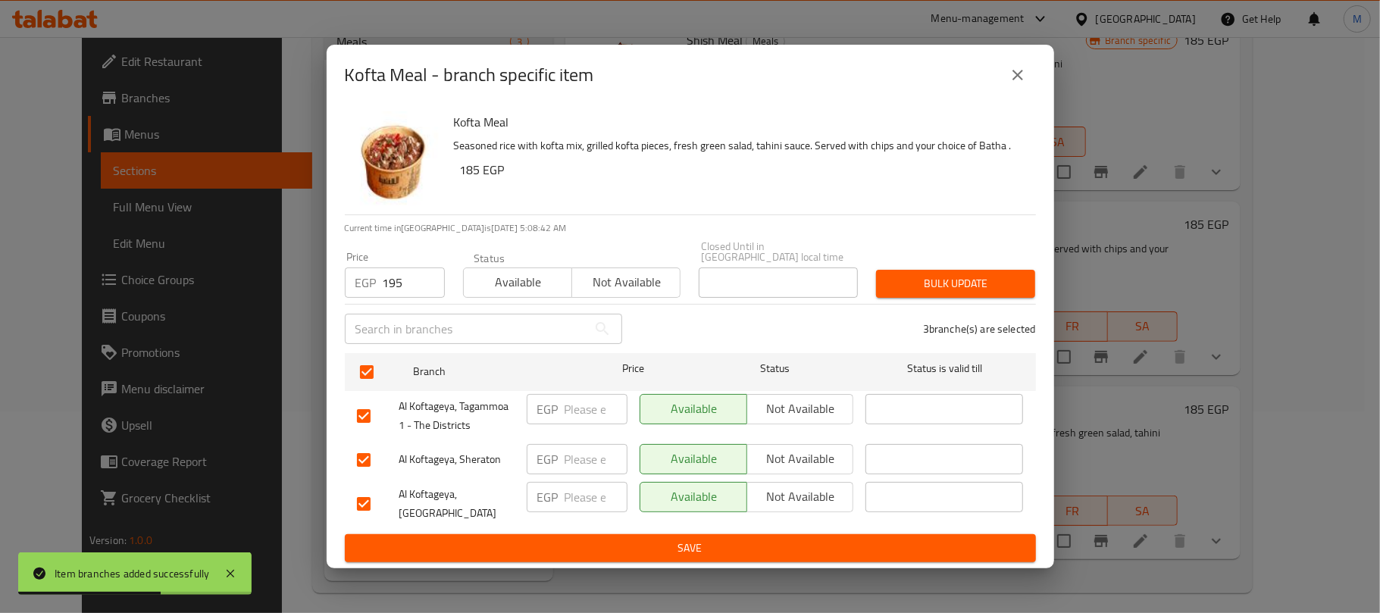
click at [887, 289] on button "Bulk update" at bounding box center [955, 284] width 159 height 28
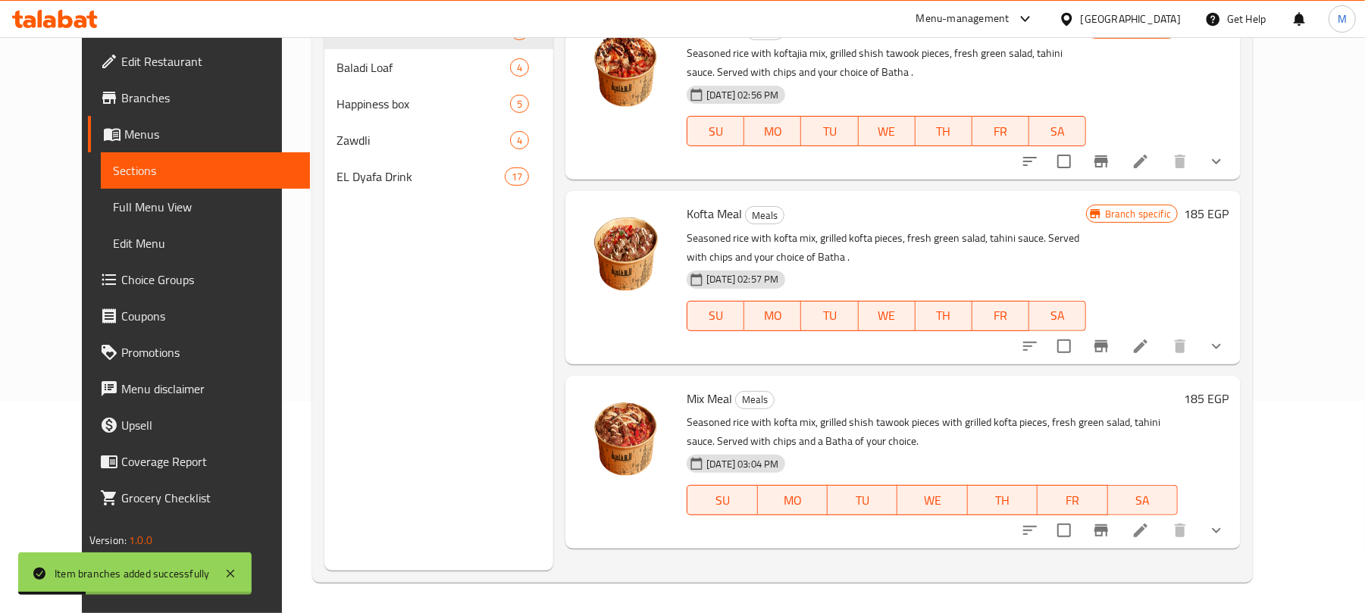
scroll to position [213, 0]
click at [1110, 537] on icon "Branch-specific-item" at bounding box center [1101, 530] width 18 height 18
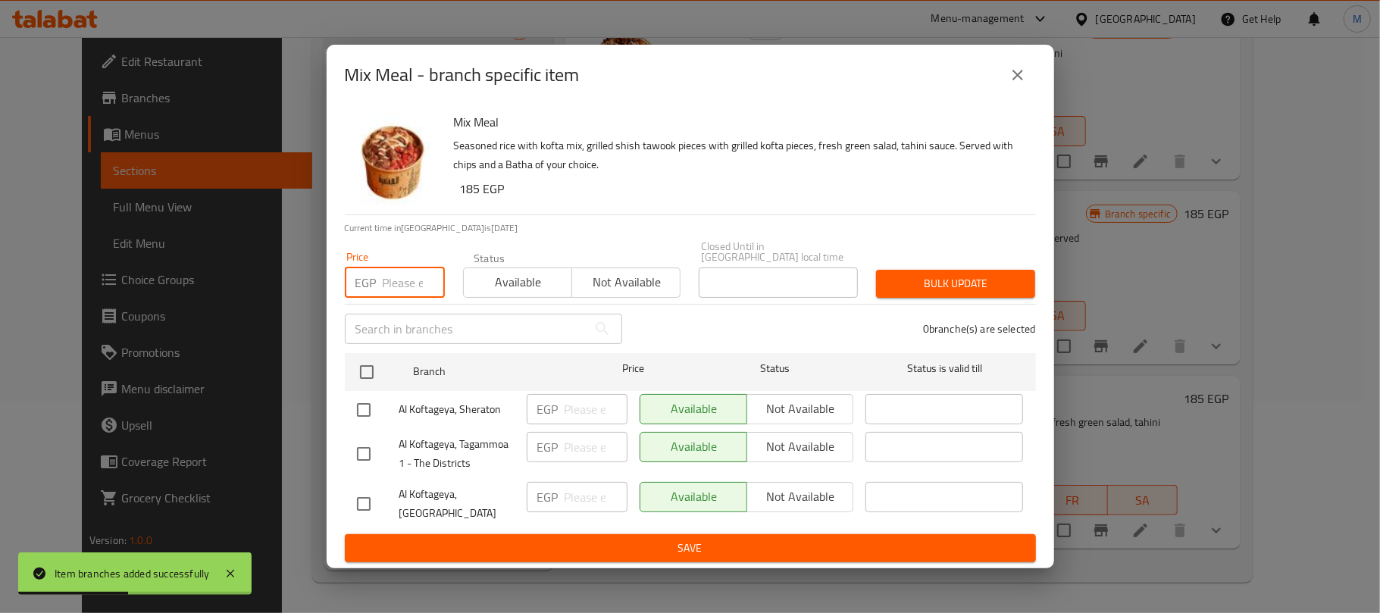
click at [415, 277] on input "number" at bounding box center [414, 282] width 62 height 30
paste input "195"
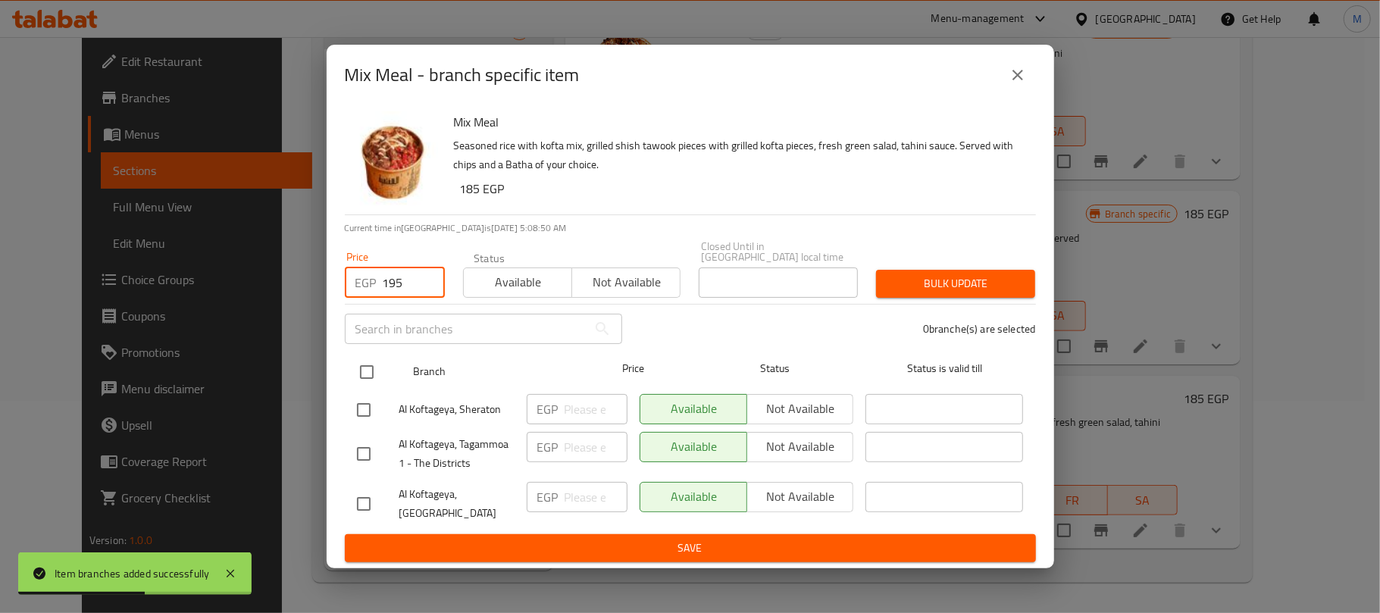
type input "195"
click at [365, 361] on input "checkbox" at bounding box center [367, 372] width 32 height 32
checkbox input "true"
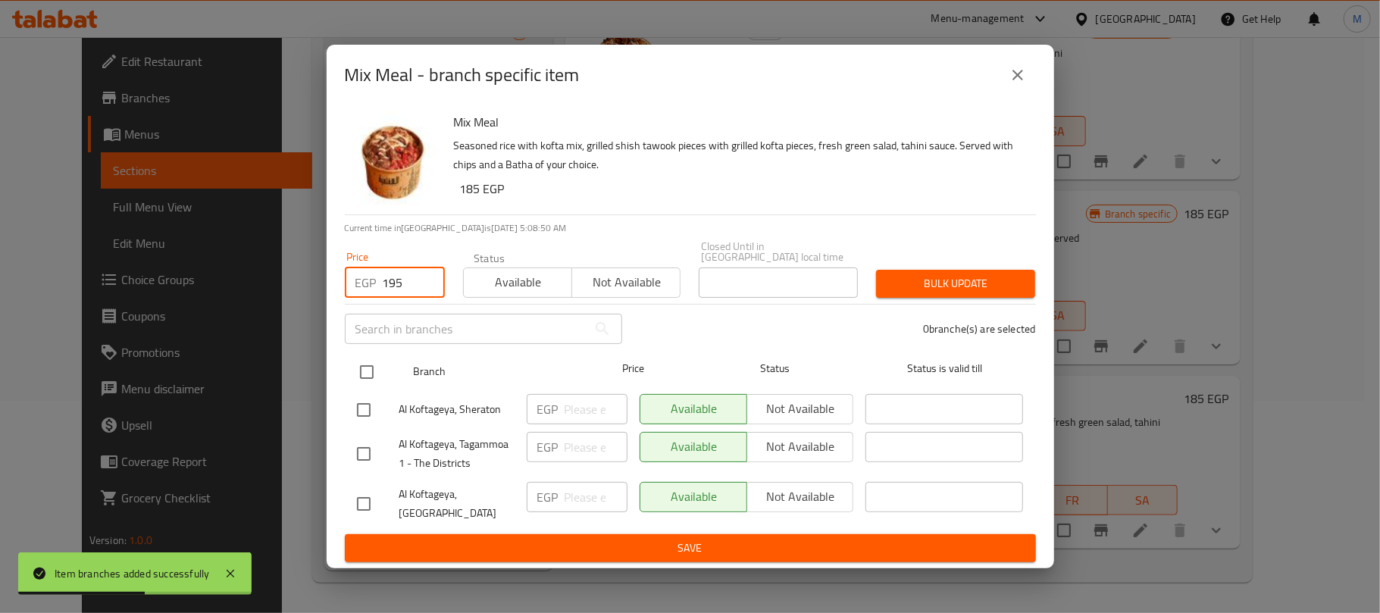
checkbox input "true"
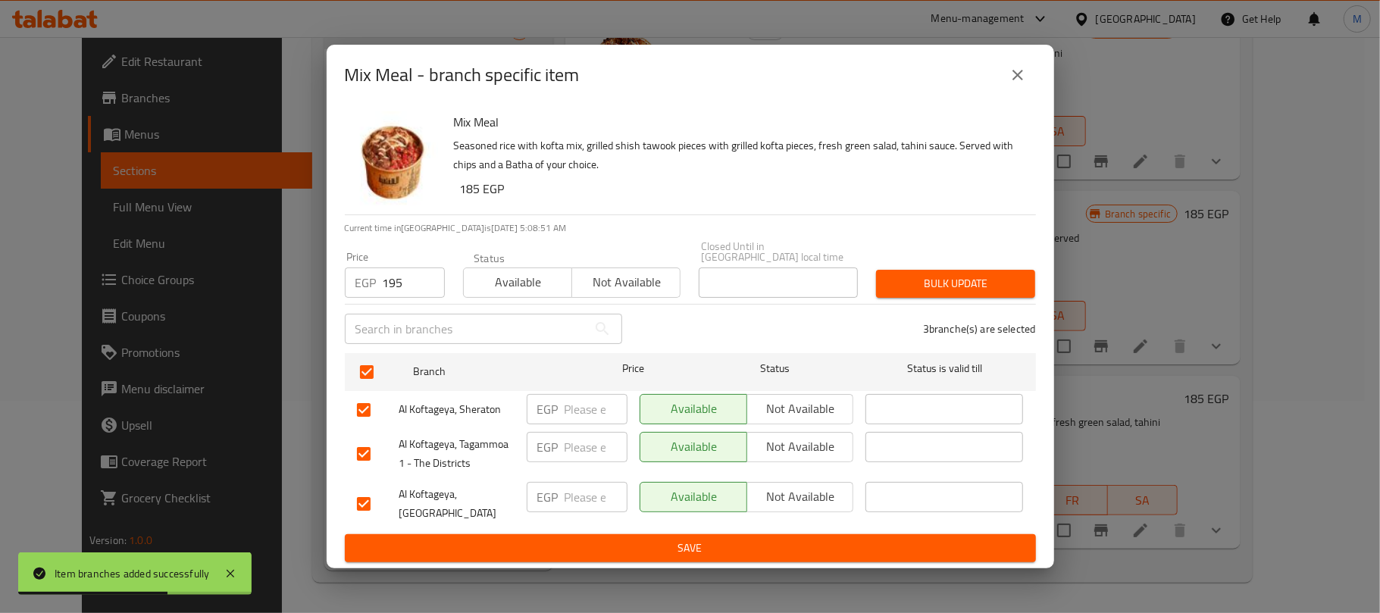
click at [941, 288] on button "Bulk update" at bounding box center [955, 284] width 159 height 28
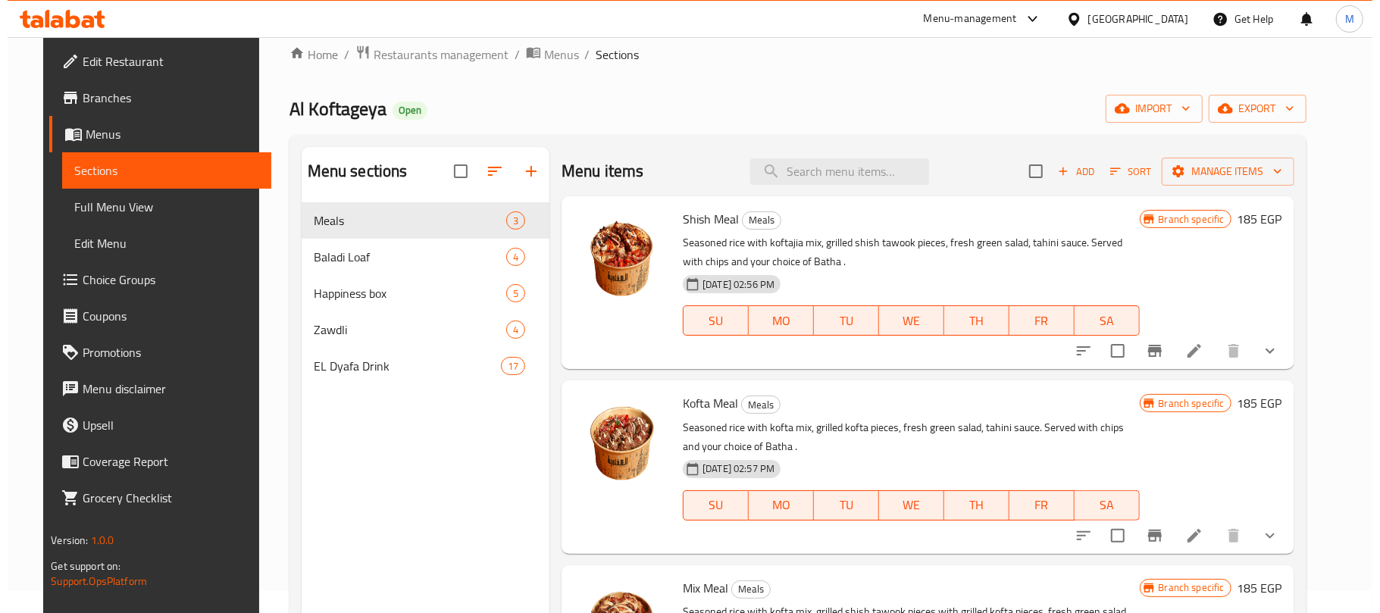
scroll to position [0, 0]
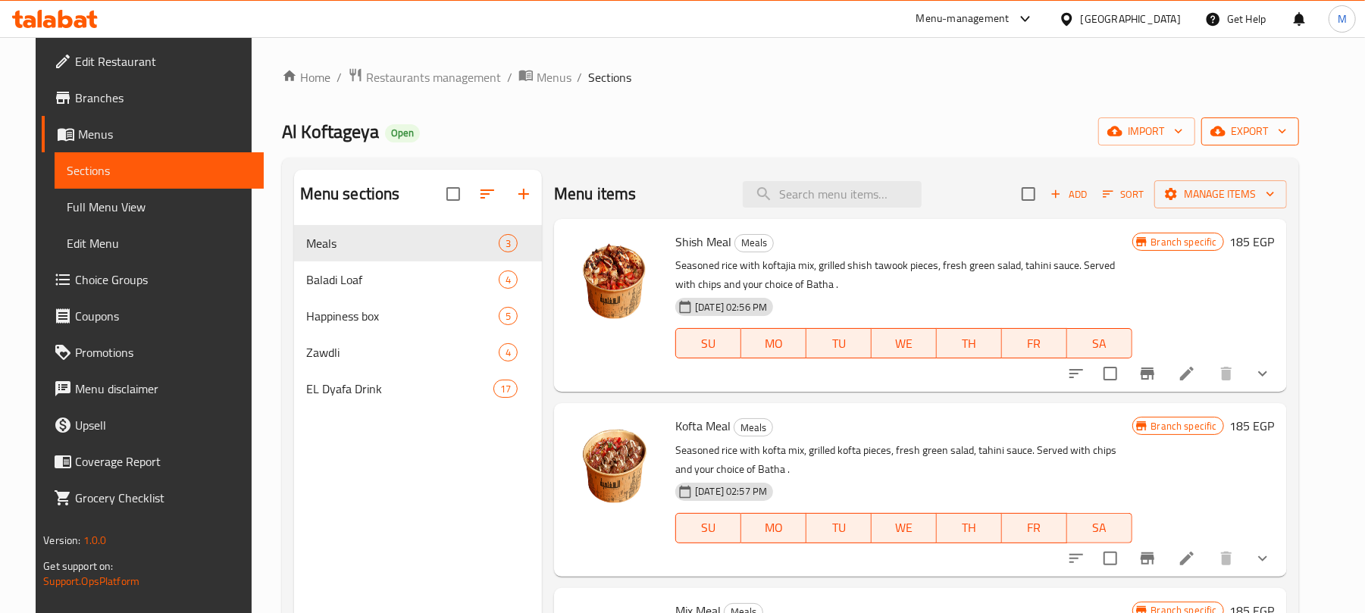
click at [1282, 136] on span "export" at bounding box center [1250, 131] width 74 height 19
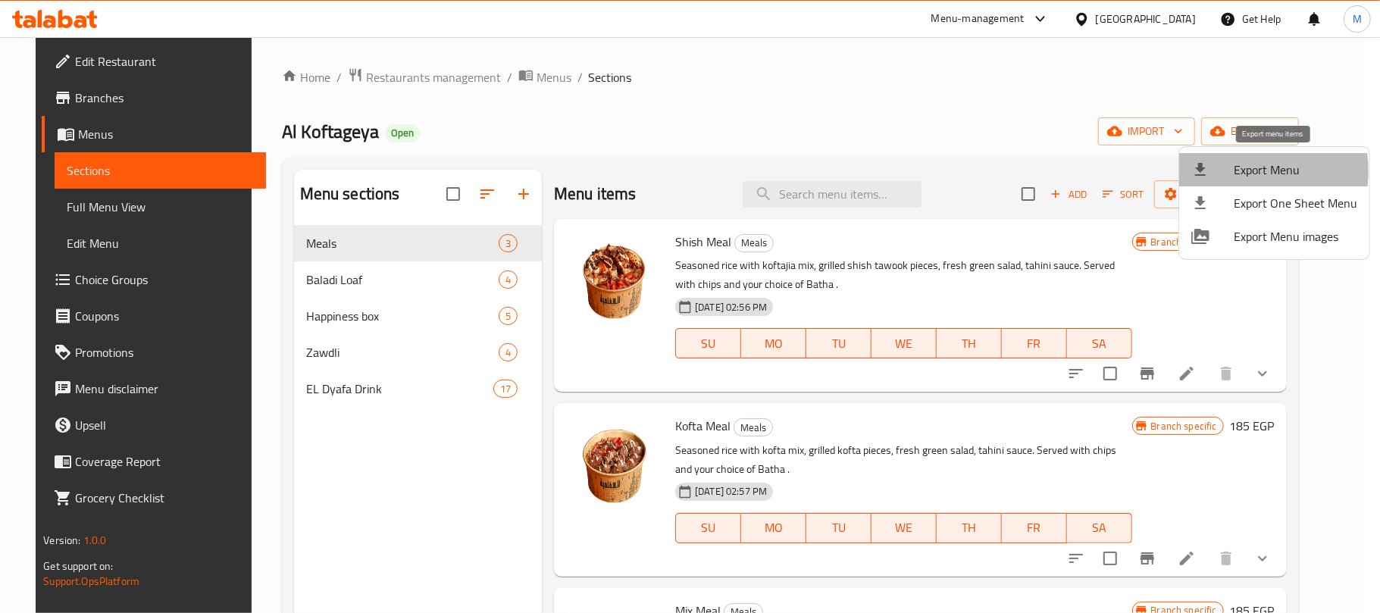
click at [1229, 171] on div at bounding box center [1212, 170] width 42 height 18
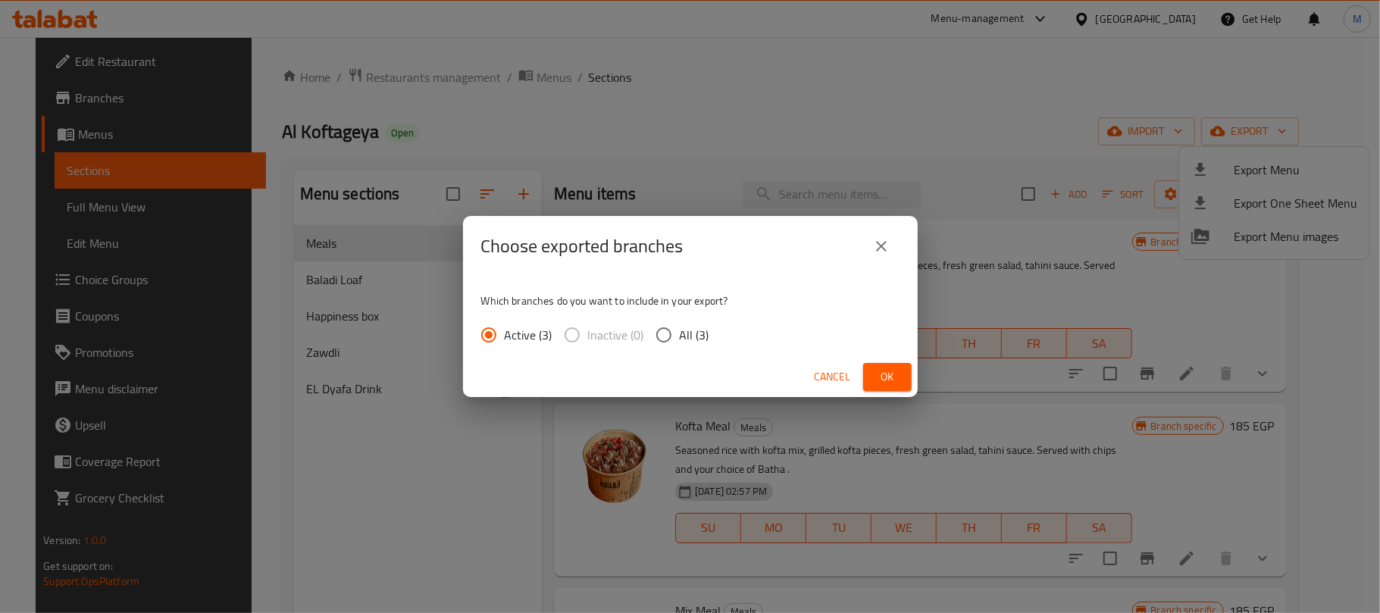
click at [658, 336] on input "All (3)" at bounding box center [664, 335] width 32 height 32
radio input "true"
click at [888, 371] on span "Ok" at bounding box center [887, 377] width 24 height 19
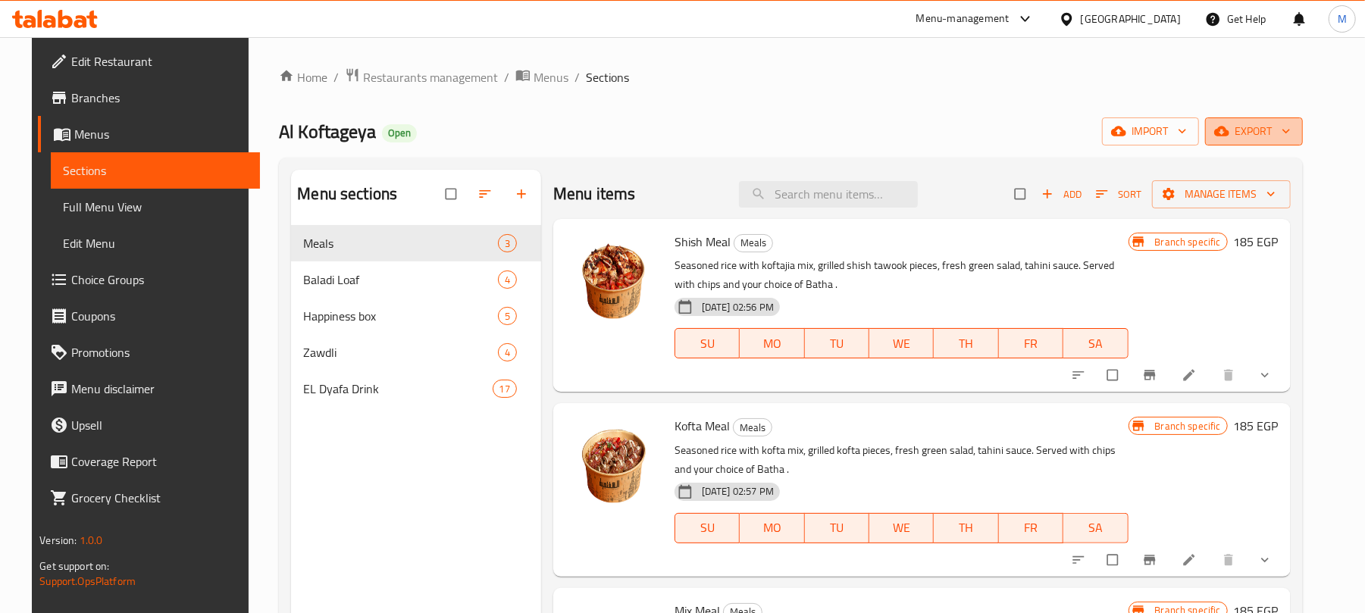
click at [1271, 131] on span "export" at bounding box center [1254, 131] width 74 height 19
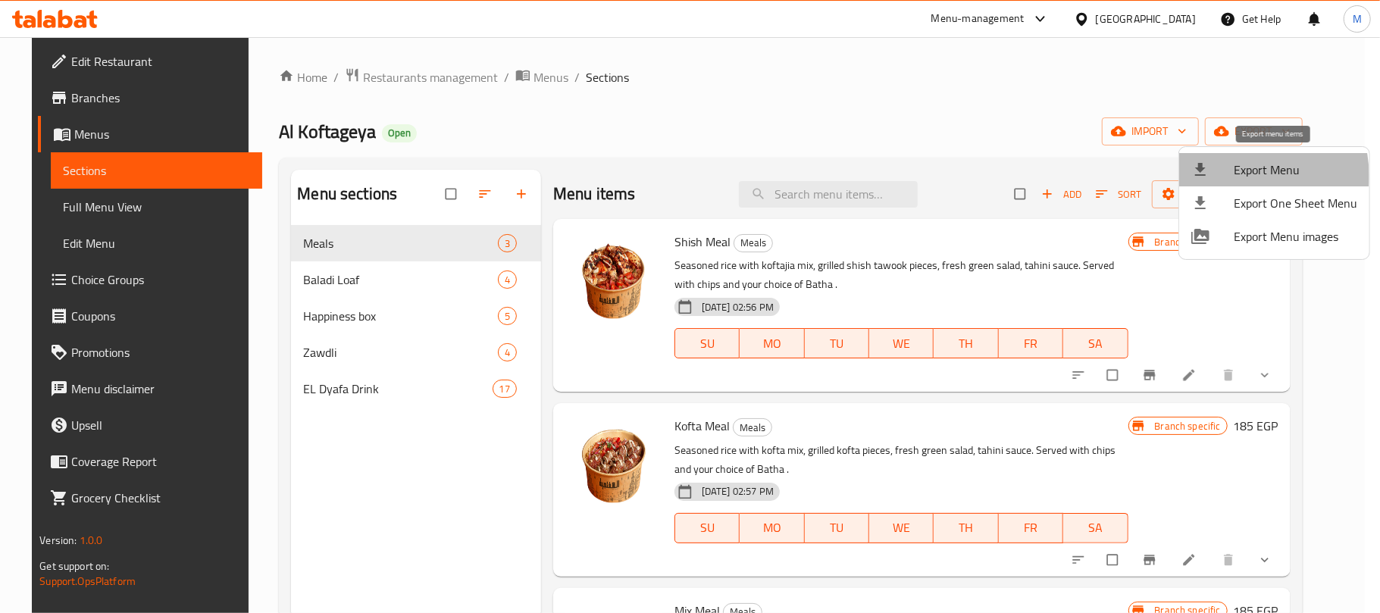
click at [1238, 176] on span "Export Menu" at bounding box center [1296, 170] width 124 height 18
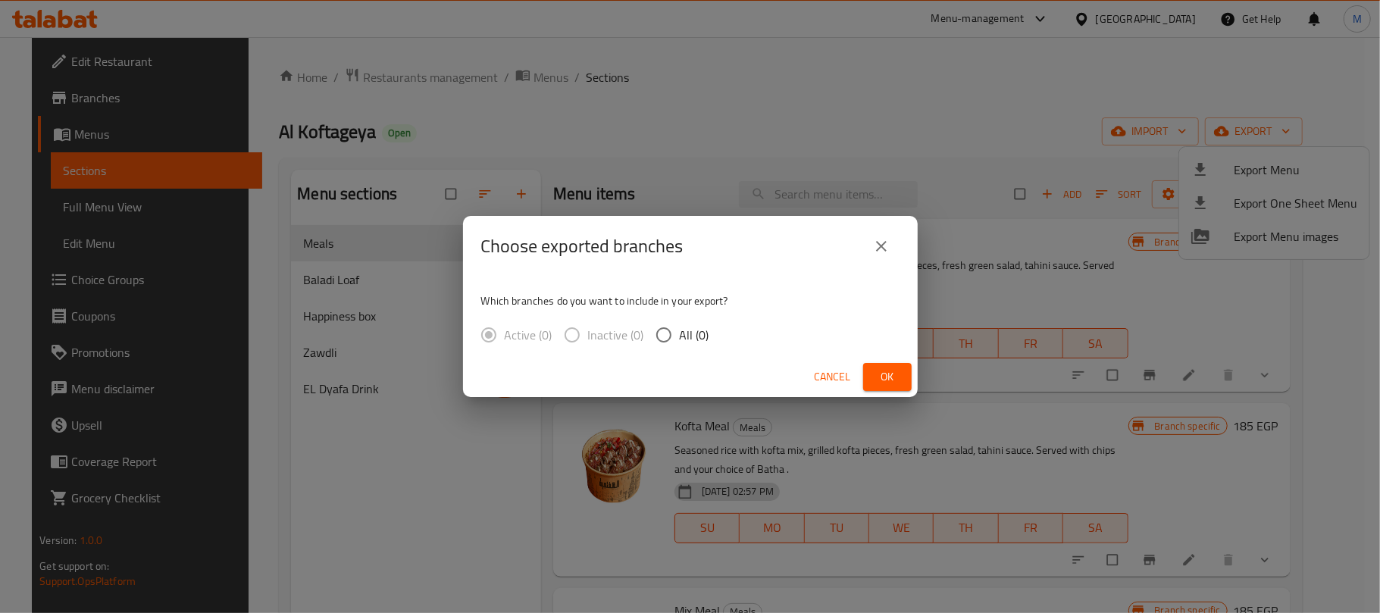
click at [680, 338] on span "All (0)" at bounding box center [695, 335] width 30 height 18
click at [680, 338] on input "All (0)" at bounding box center [664, 335] width 32 height 32
radio input "true"
click at [904, 377] on button "Ok" at bounding box center [887, 377] width 48 height 28
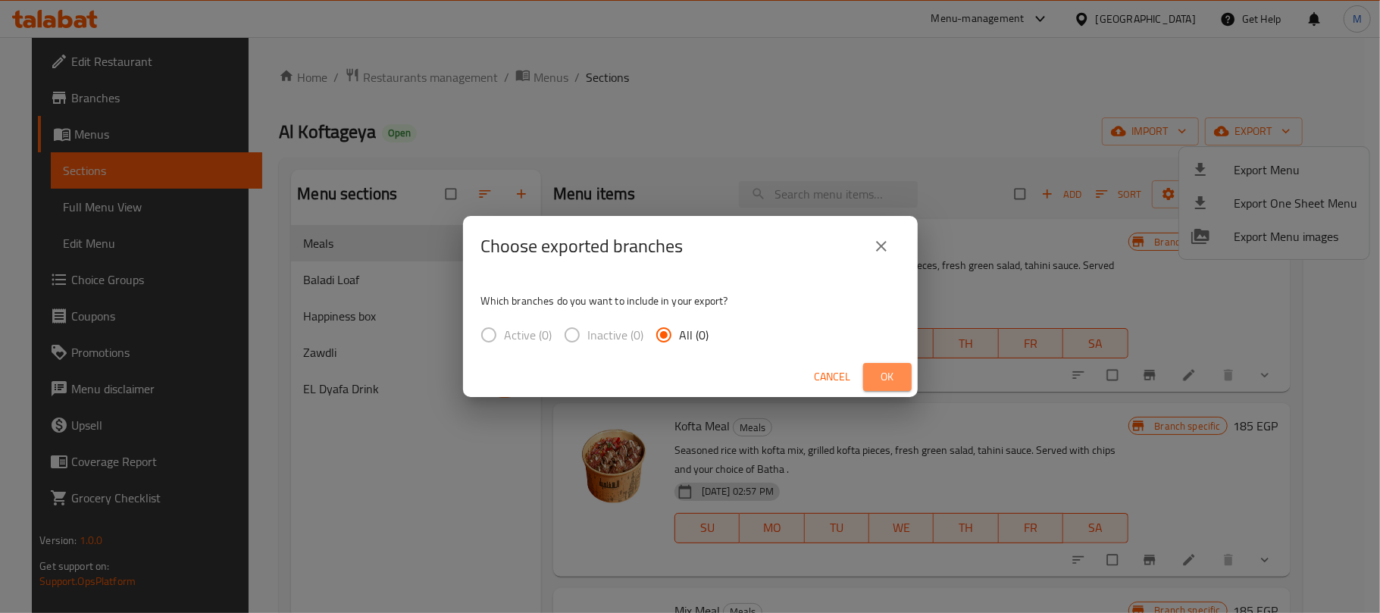
click at [904, 377] on button "Ok" at bounding box center [887, 377] width 48 height 28
click at [888, 242] on icon "close" at bounding box center [881, 246] width 18 height 18
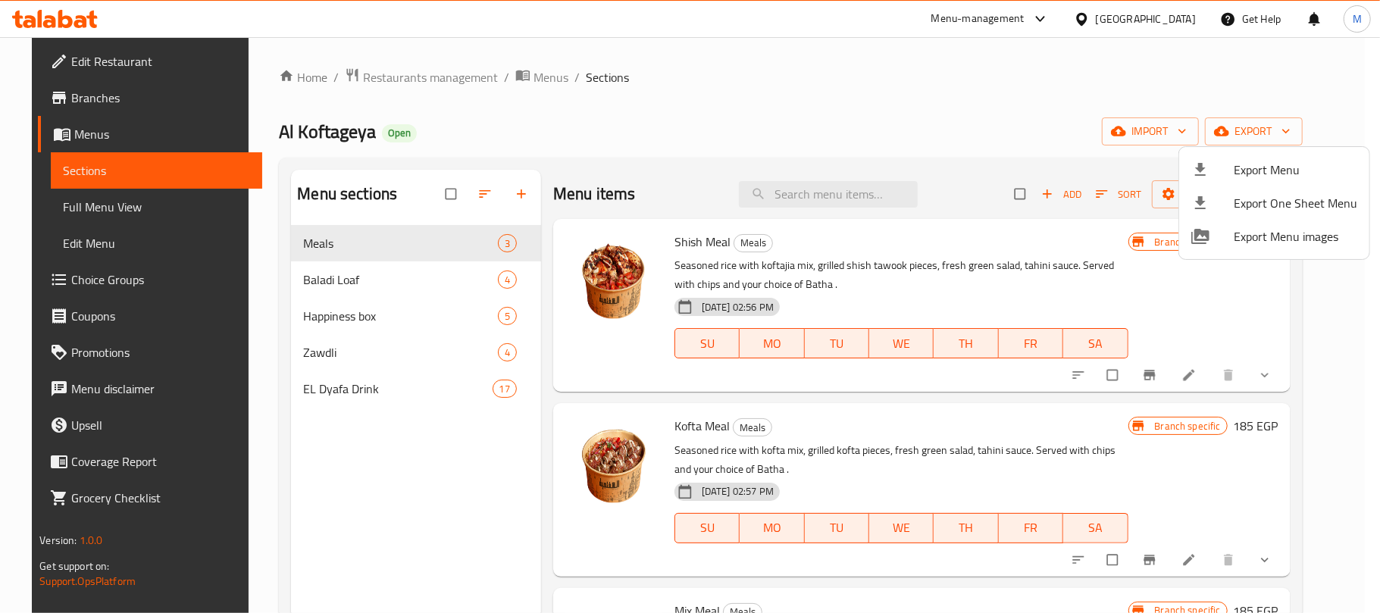
click at [846, 119] on div at bounding box center [690, 306] width 1380 height 613
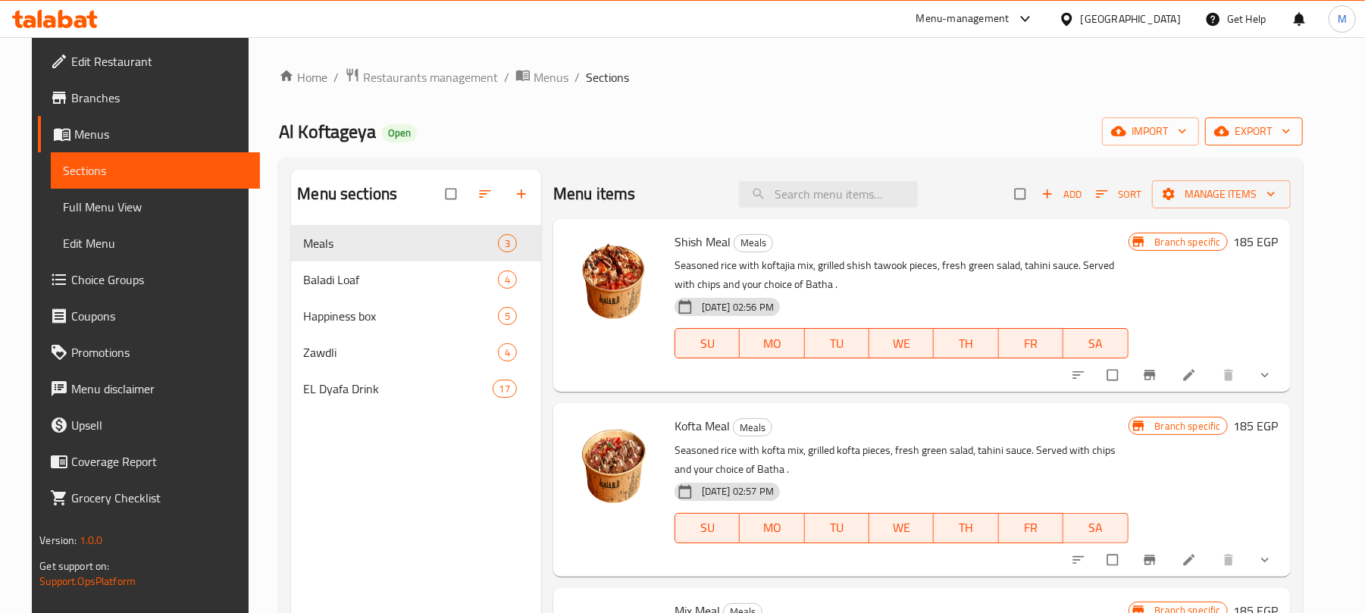
click at [1229, 128] on icon "button" at bounding box center [1221, 131] width 15 height 15
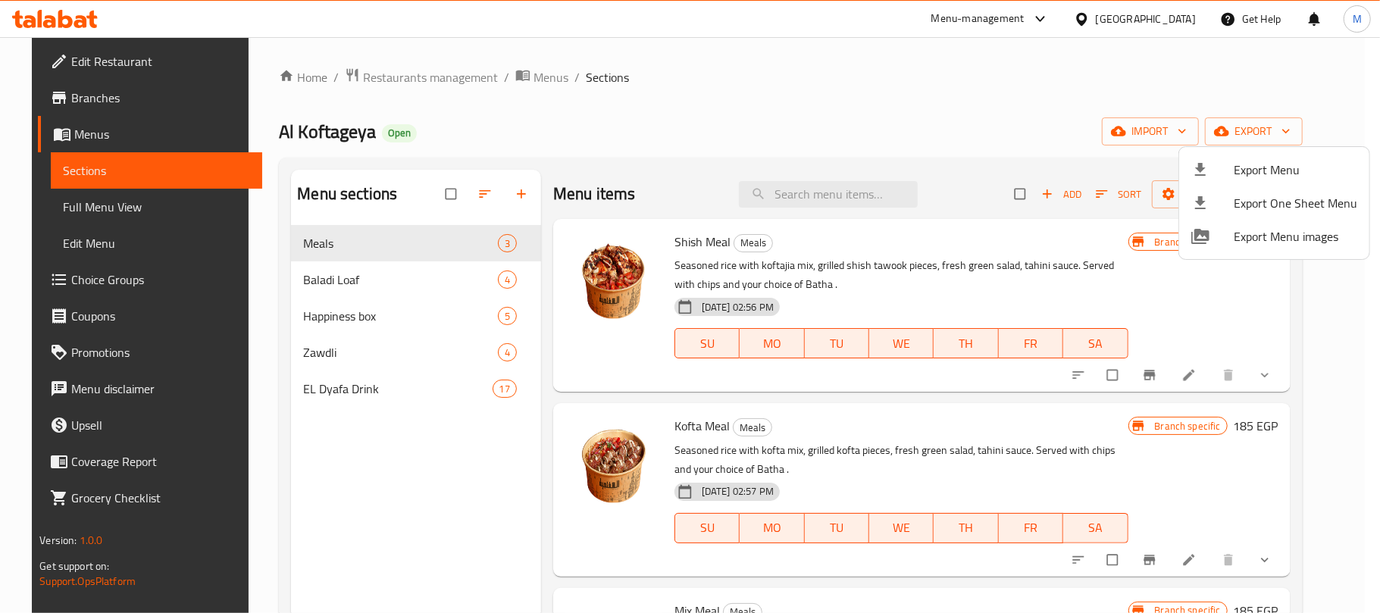
click at [1208, 177] on icon at bounding box center [1200, 170] width 18 height 18
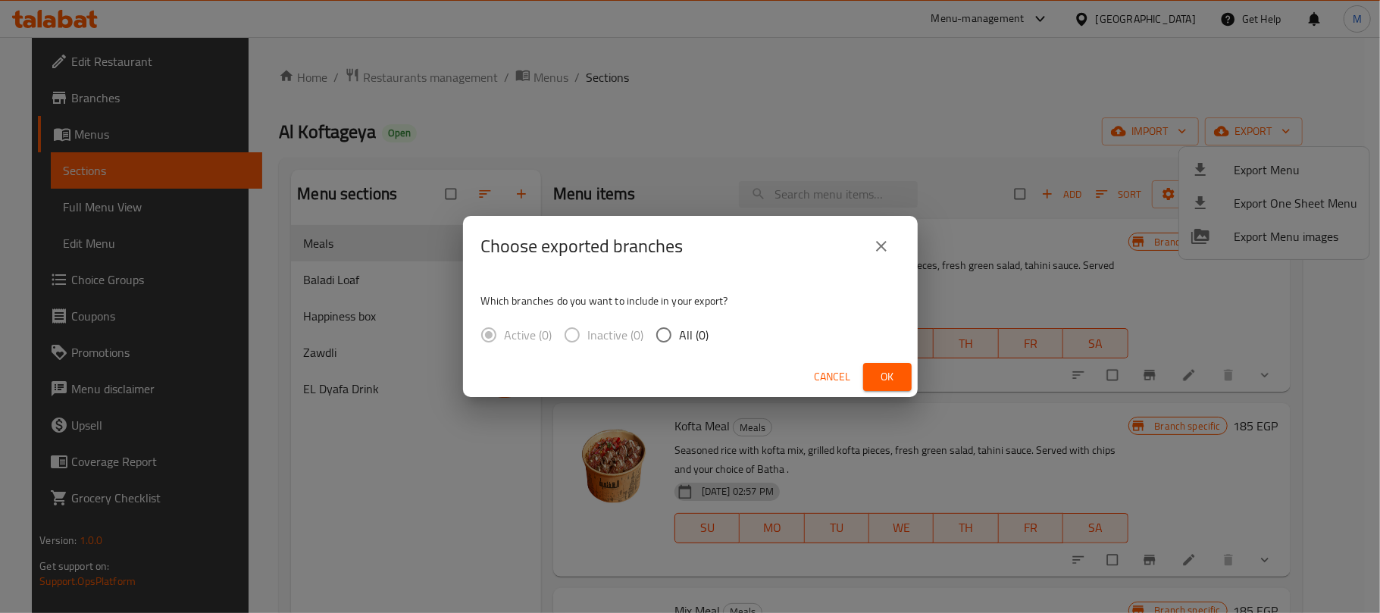
click at [650, 341] on input "All (0)" at bounding box center [664, 335] width 32 height 32
radio input "true"
click at [661, 332] on input "All (0)" at bounding box center [664, 335] width 32 height 32
click at [886, 371] on span "Ok" at bounding box center [887, 377] width 24 height 19
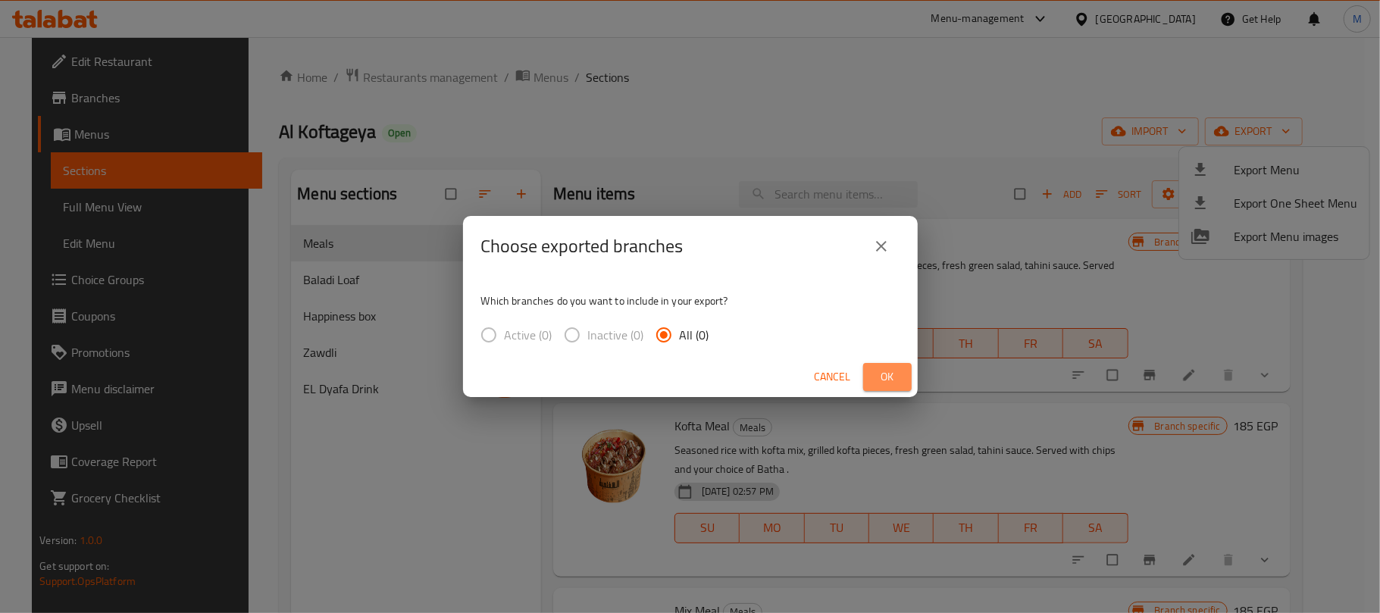
click at [886, 371] on span "Ok" at bounding box center [887, 377] width 24 height 19
click at [888, 371] on span "Ok" at bounding box center [887, 377] width 24 height 19
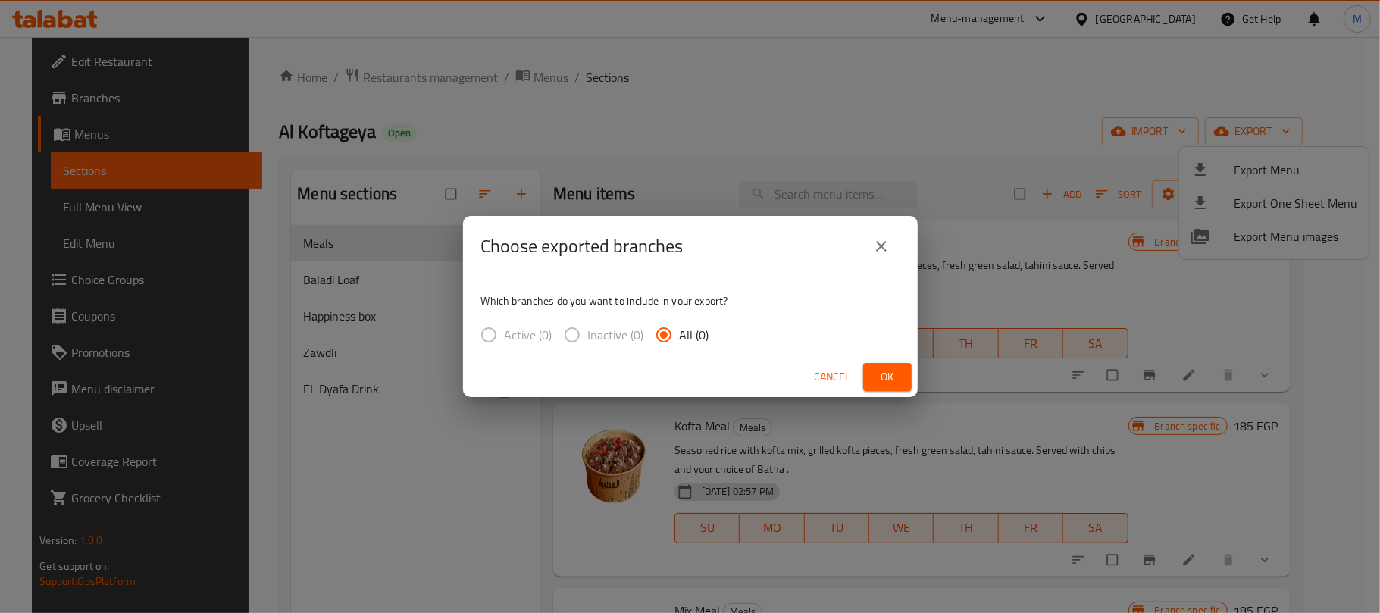
click at [853, 167] on div "Choose exported branches Which branches do you want to include in your export? …" at bounding box center [690, 306] width 1380 height 613
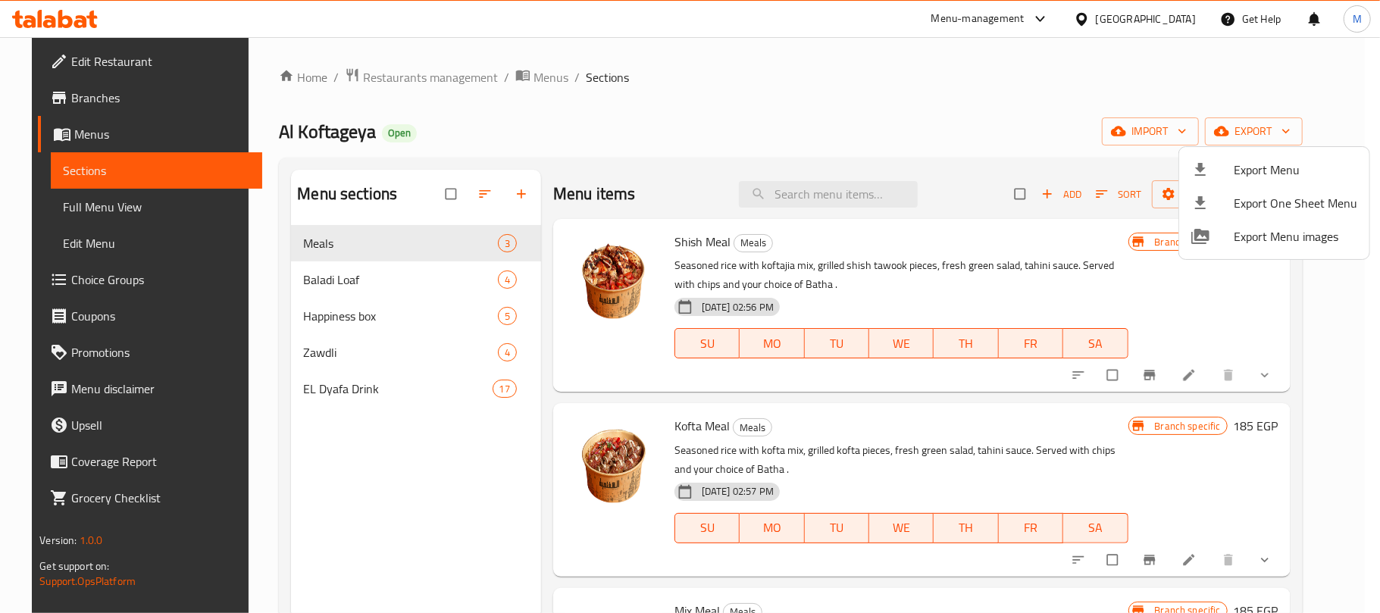
click at [1243, 179] on span "Export Menu" at bounding box center [1296, 170] width 124 height 18
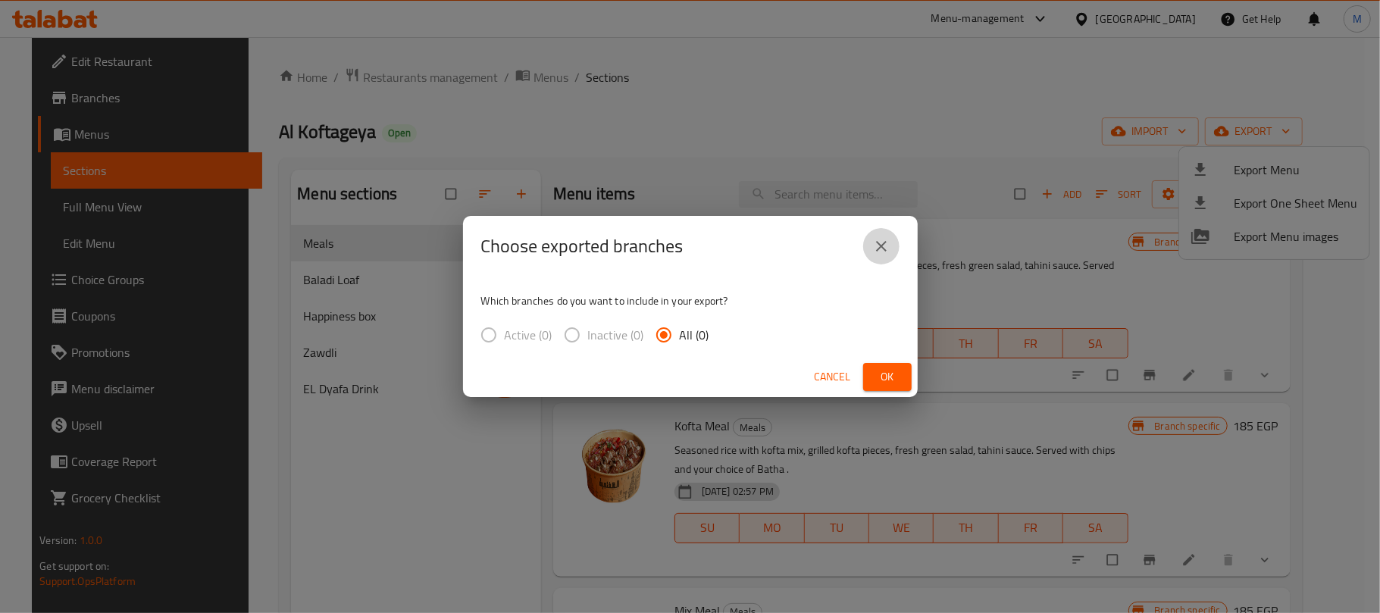
click at [882, 258] on button "close" at bounding box center [881, 246] width 36 height 36
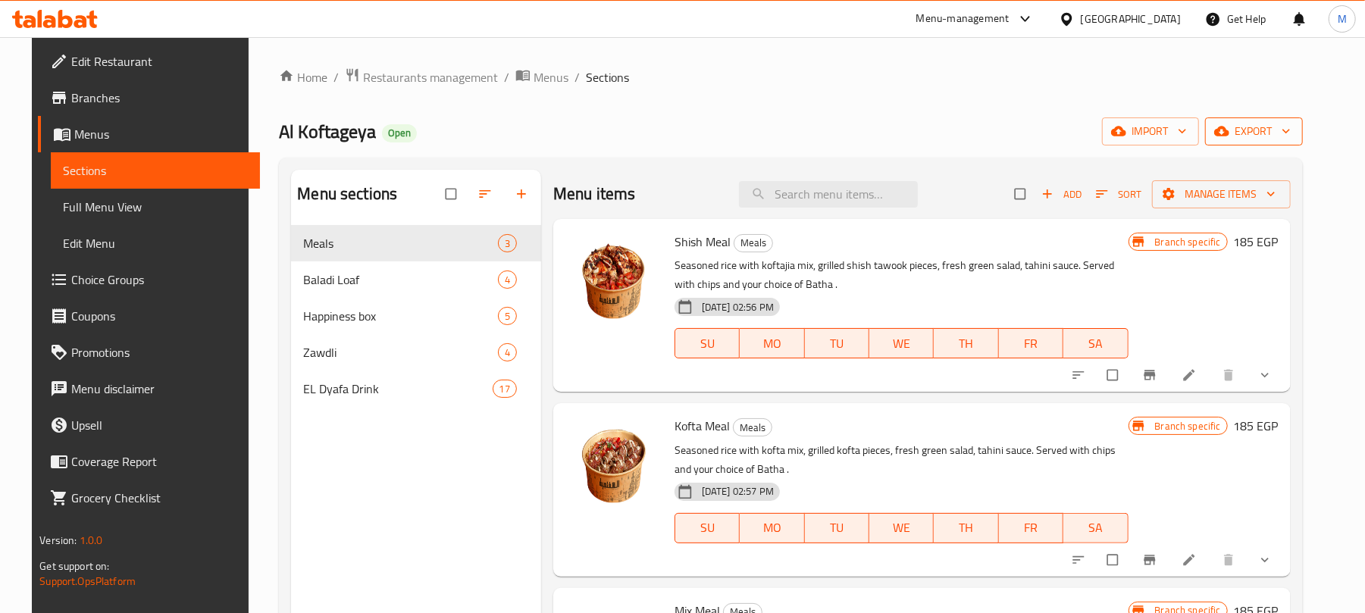
click at [1289, 140] on span "export" at bounding box center [1254, 131] width 74 height 19
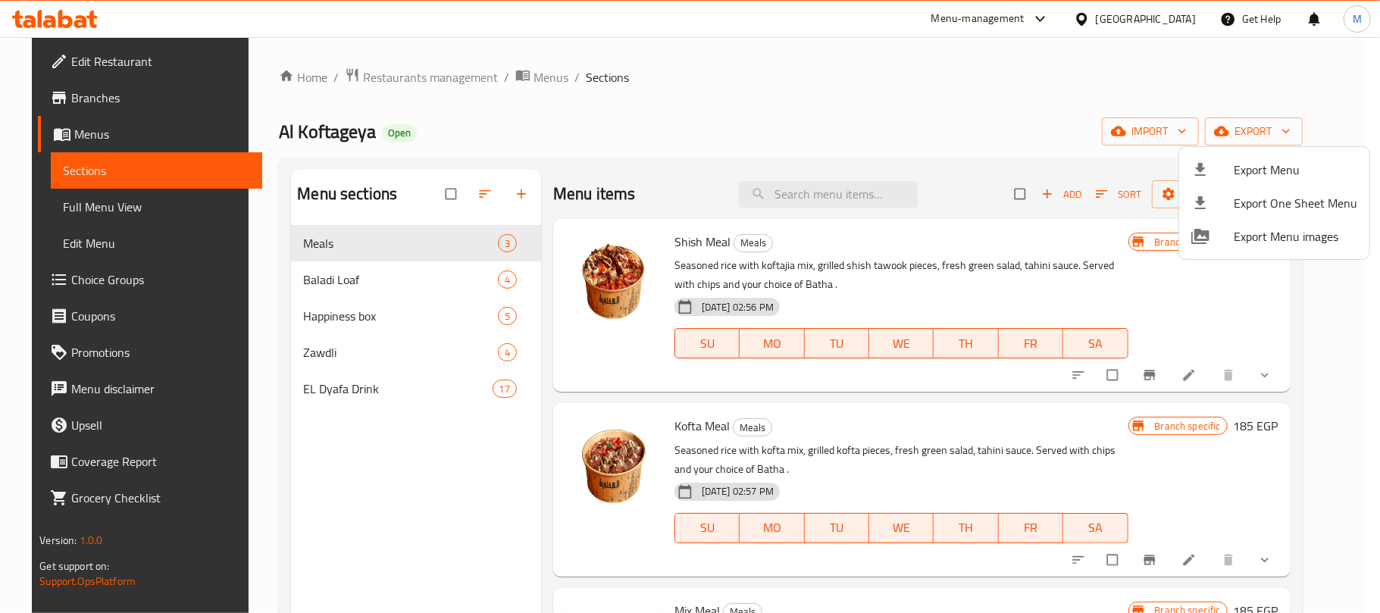
click at [1273, 164] on span "Export Menu" at bounding box center [1296, 170] width 124 height 18
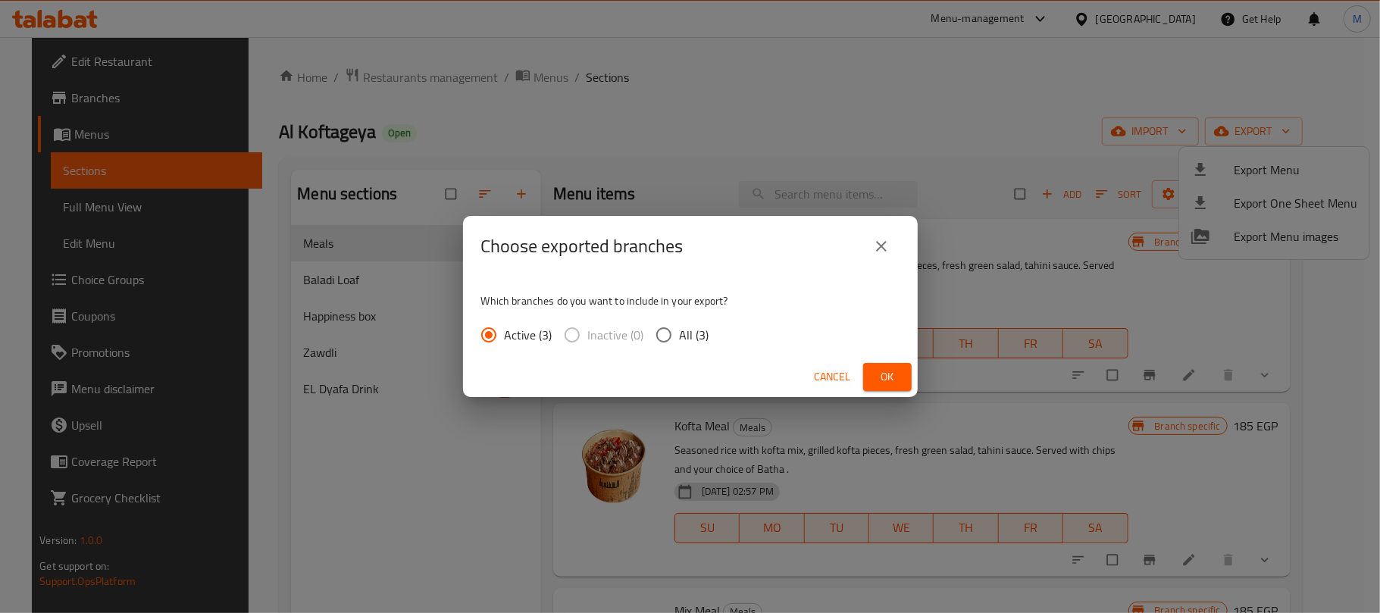
click at [690, 336] on span "All (3)" at bounding box center [695, 335] width 30 height 18
click at [680, 336] on input "All (3)" at bounding box center [664, 335] width 32 height 32
radio input "true"
click at [895, 379] on span "Ok" at bounding box center [887, 377] width 24 height 19
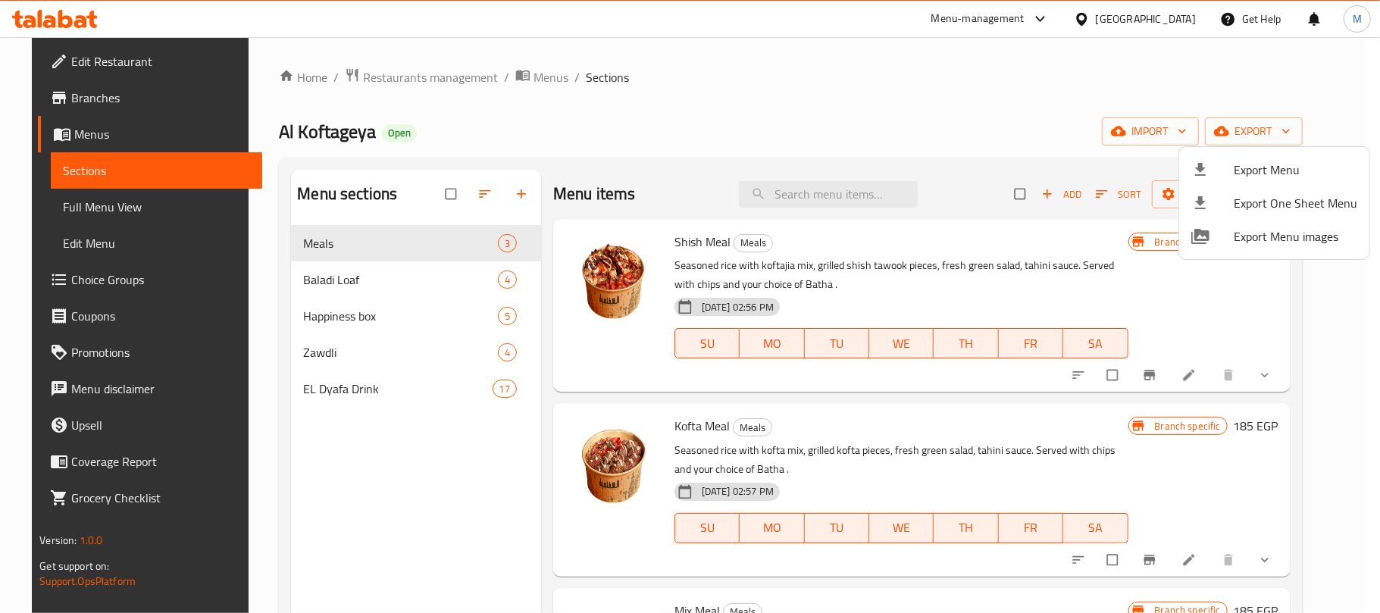
click at [346, 274] on div at bounding box center [690, 306] width 1380 height 613
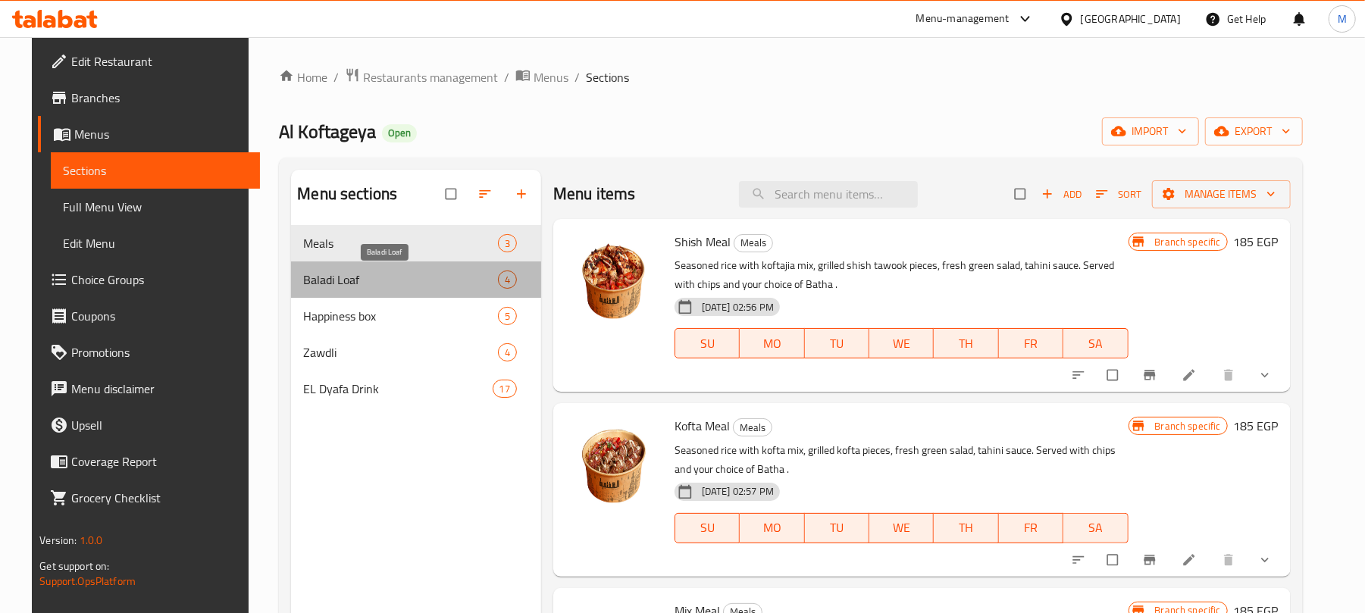
click at [342, 279] on span "Baladi Loaf" at bounding box center [400, 280] width 194 height 18
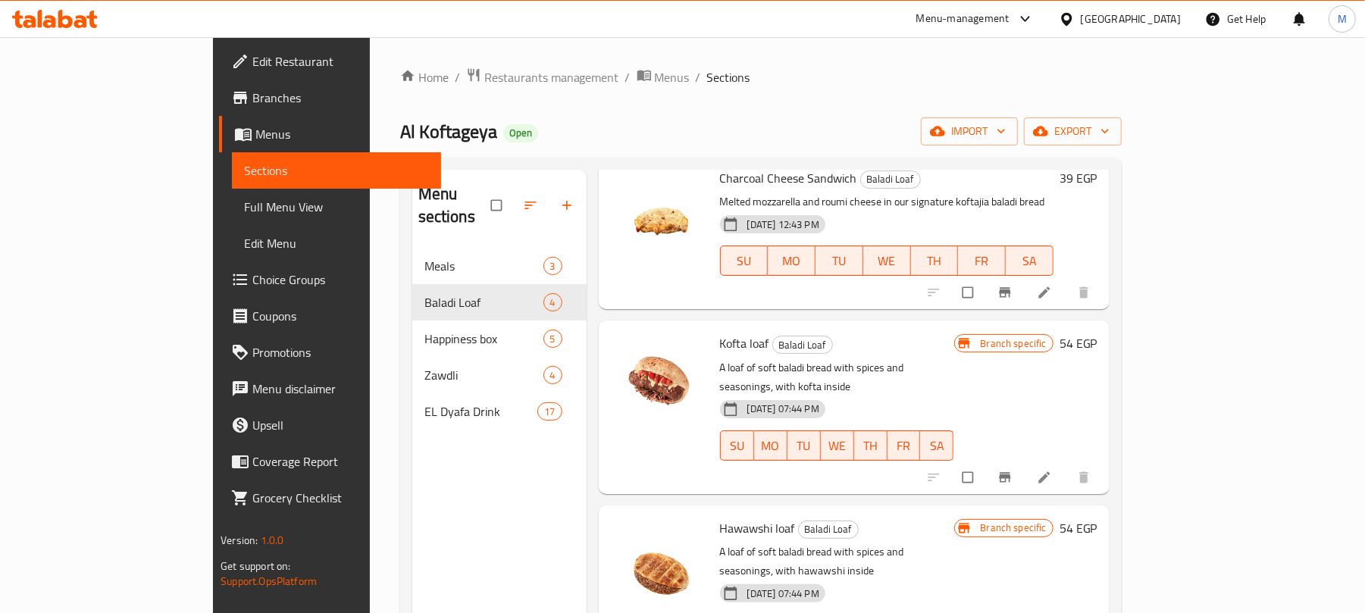
scroll to position [101, 0]
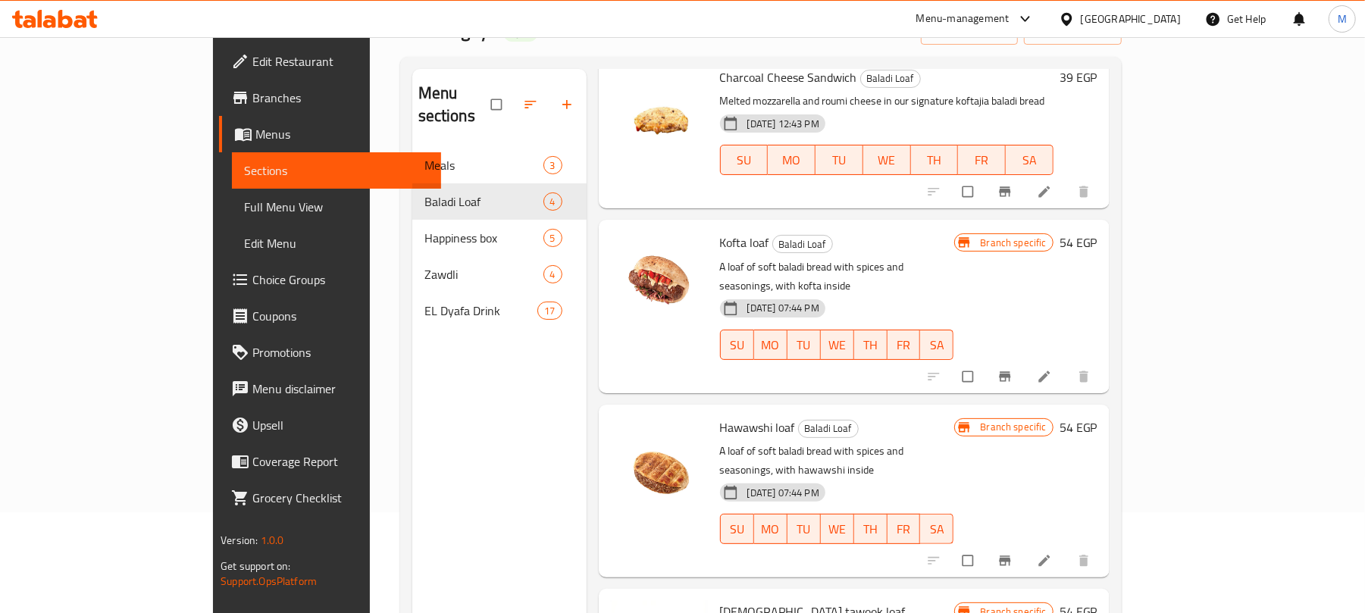
click at [720, 231] on span "Kofta loaf" at bounding box center [744, 242] width 49 height 23
copy h6 "Kofta loaf"
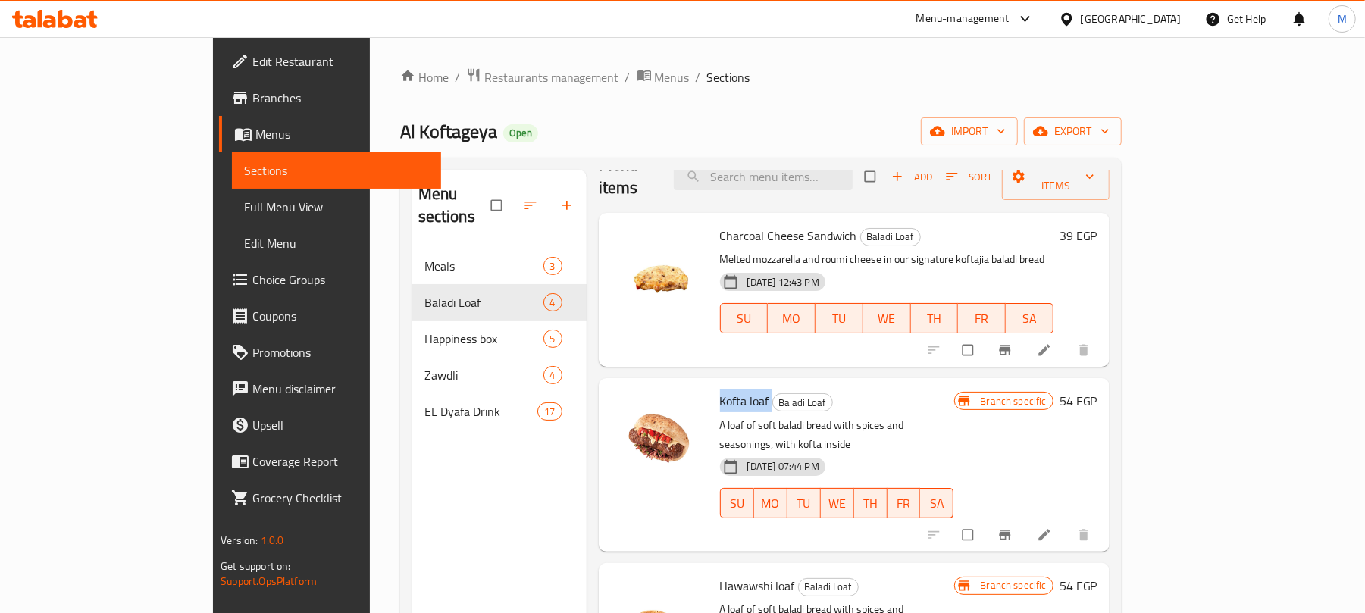
scroll to position [0, 0]
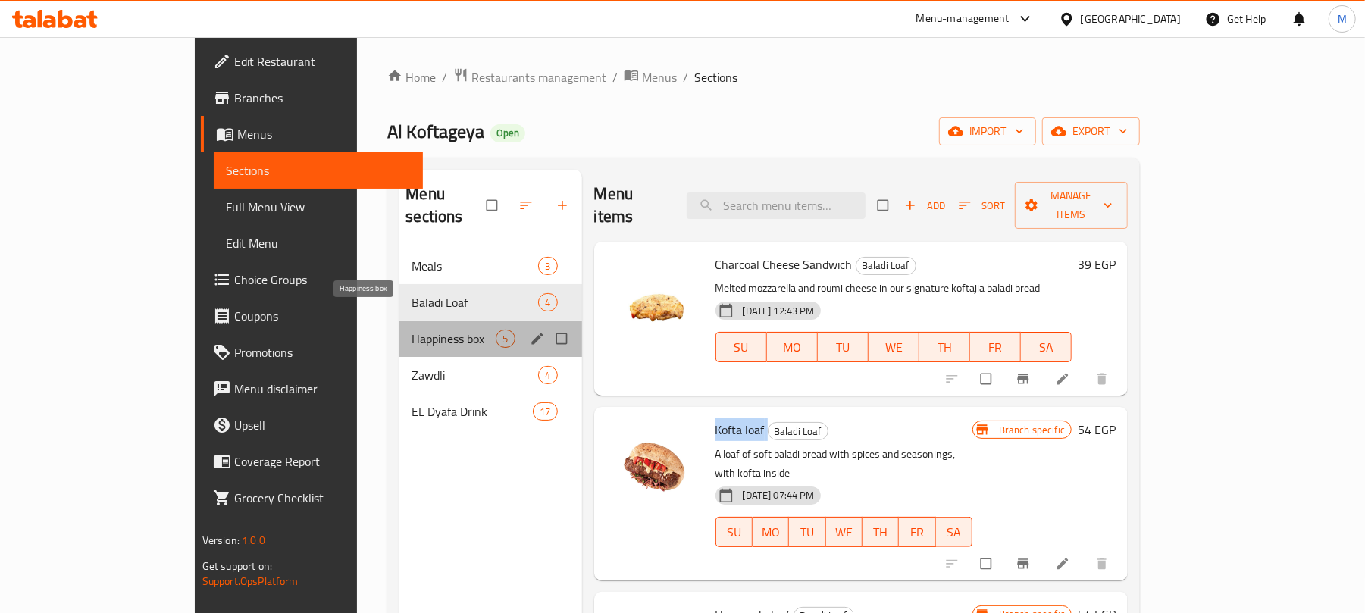
click at [411, 330] on span "Happiness box" at bounding box center [453, 339] width 84 height 18
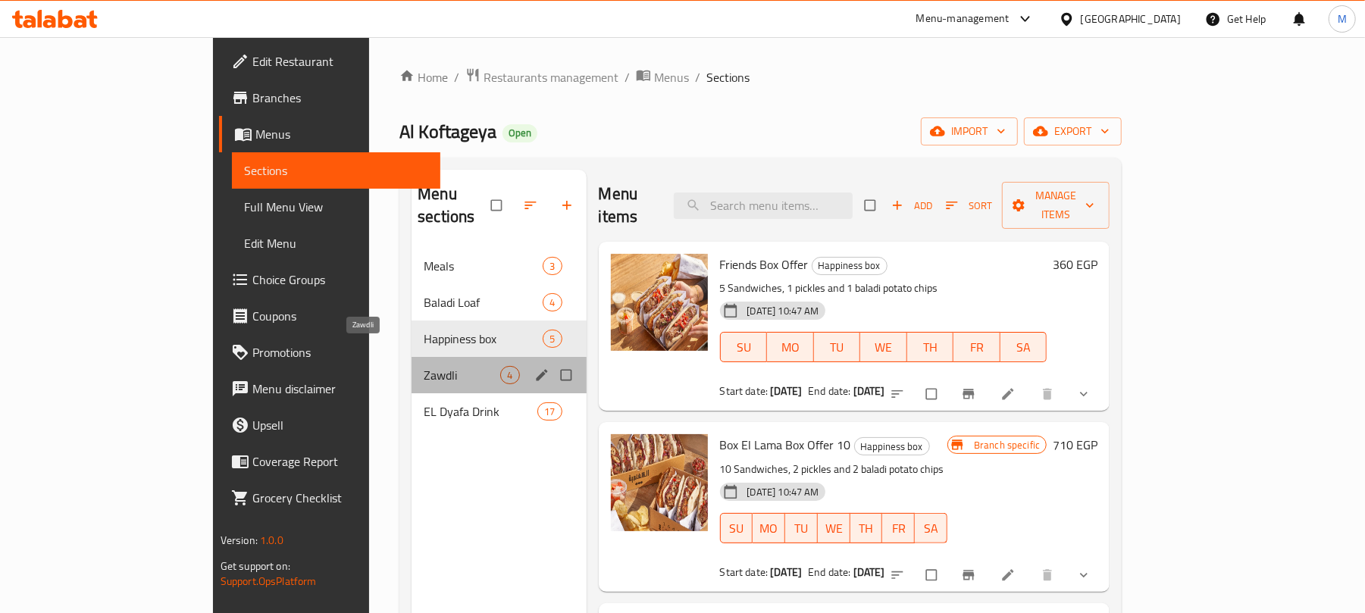
click at [424, 366] on span "Zawdli" at bounding box center [462, 375] width 77 height 18
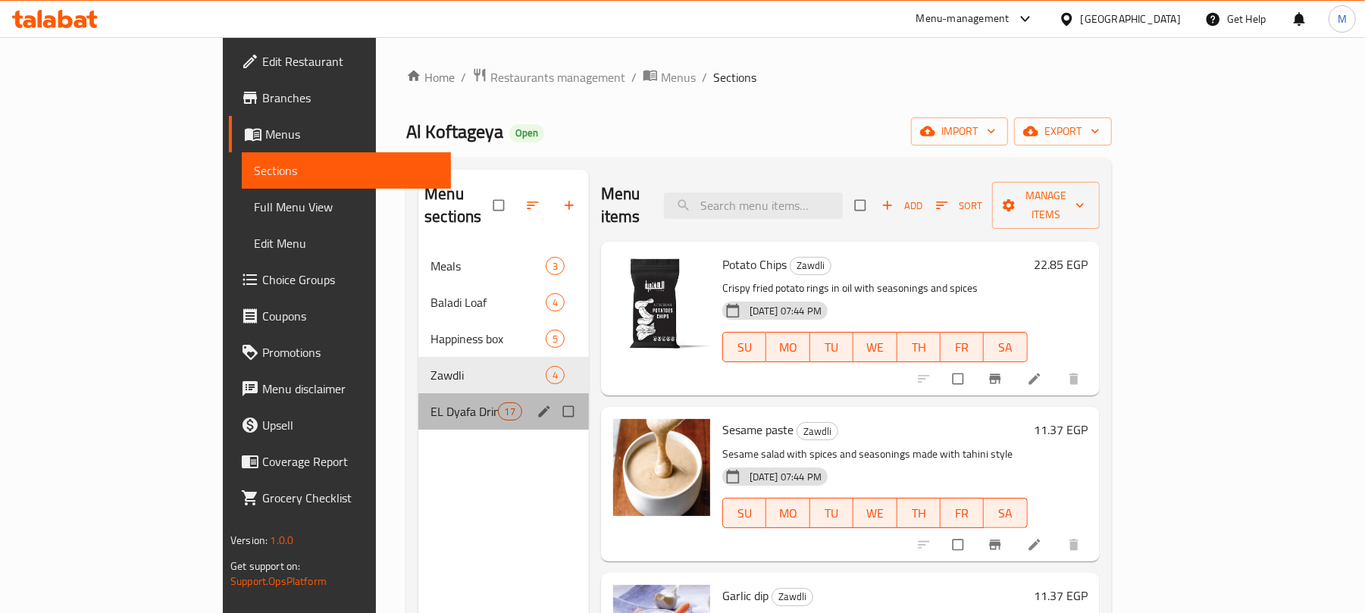
click at [418, 399] on div "EL Dyafa Drink 17" at bounding box center [503, 411] width 170 height 36
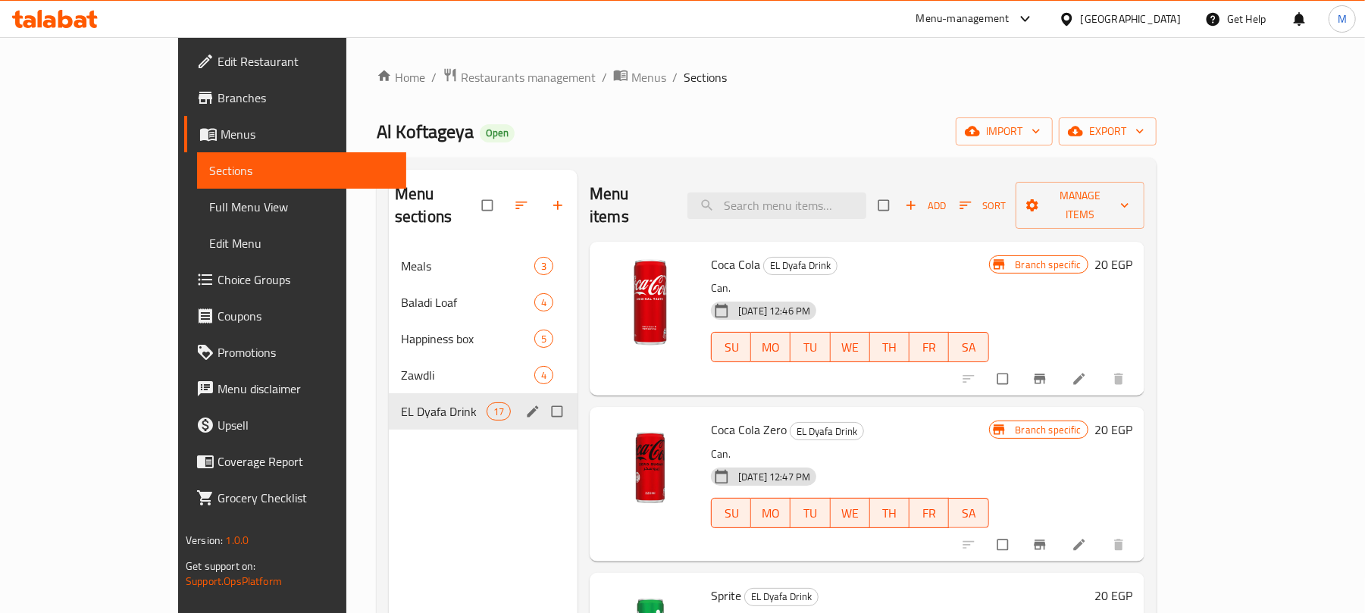
click at [389, 393] on div "EL Dyafa Drink 17" at bounding box center [483, 411] width 189 height 36
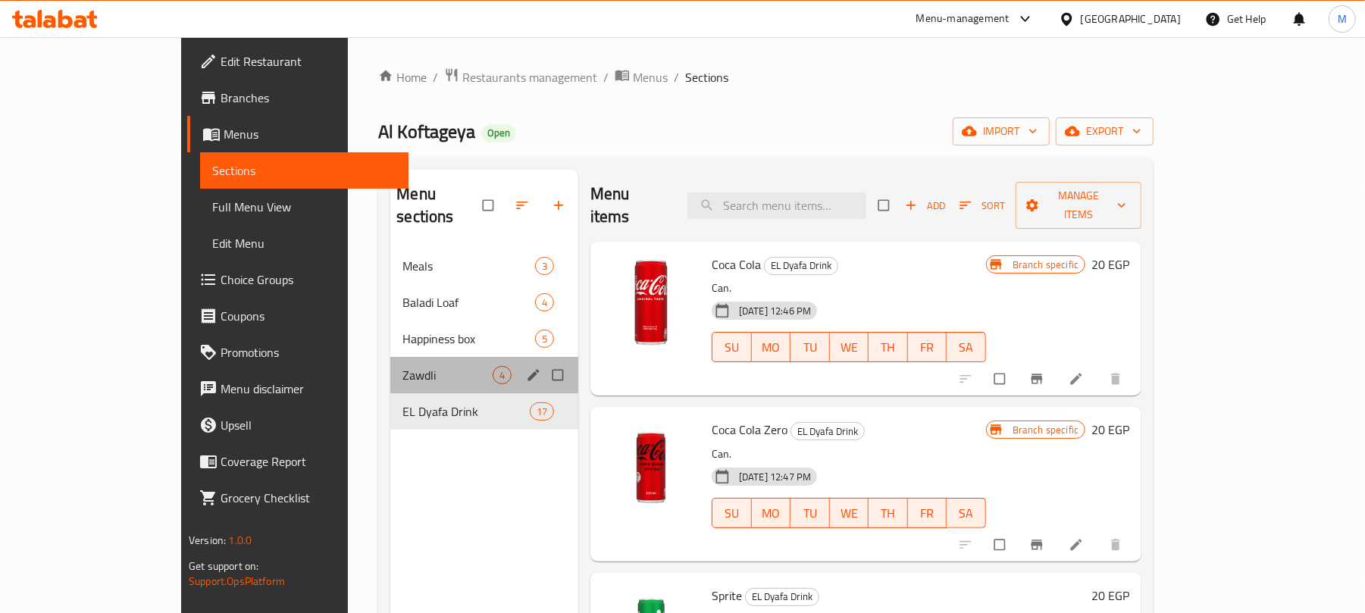
click at [390, 357] on div "Zawdli 4" at bounding box center [484, 375] width 188 height 36
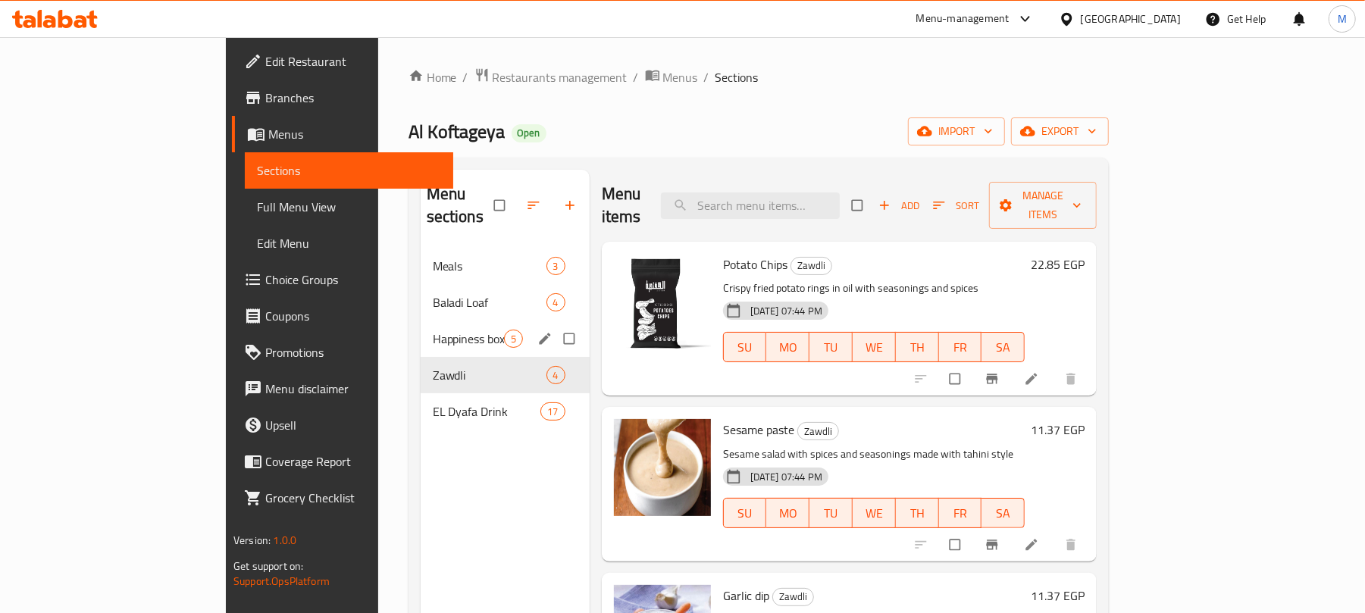
click at [421, 327] on div "Happiness box 5" at bounding box center [505, 339] width 169 height 36
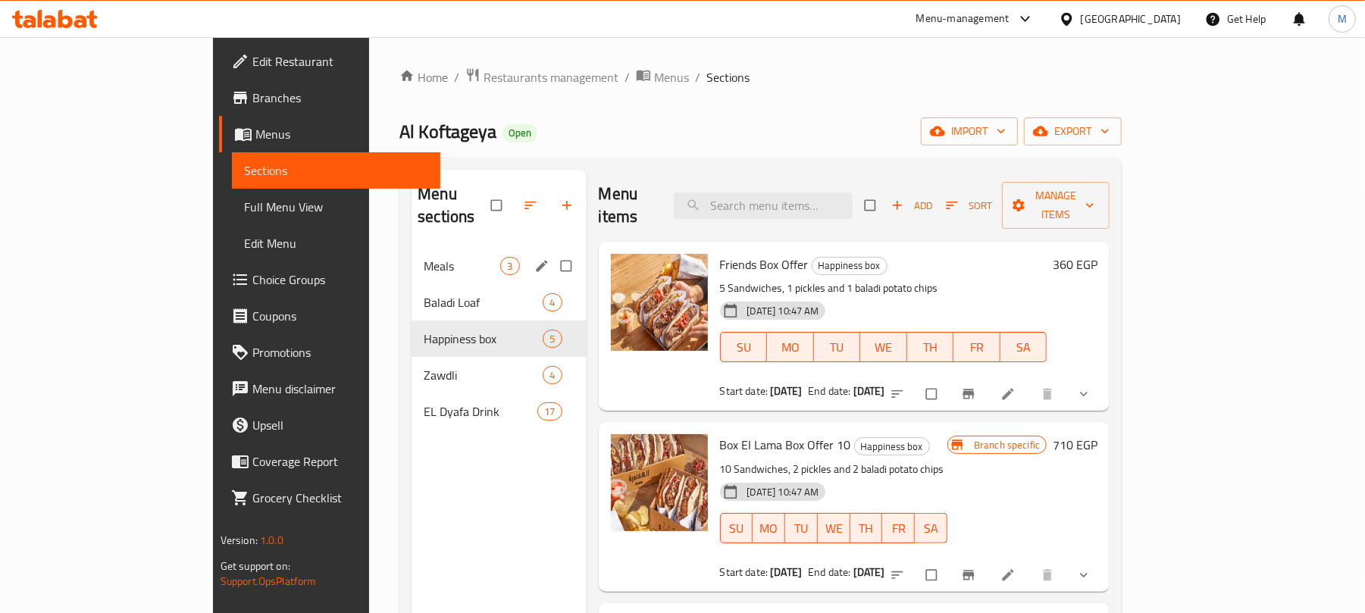
click at [424, 257] on span "Meals" at bounding box center [462, 266] width 77 height 18
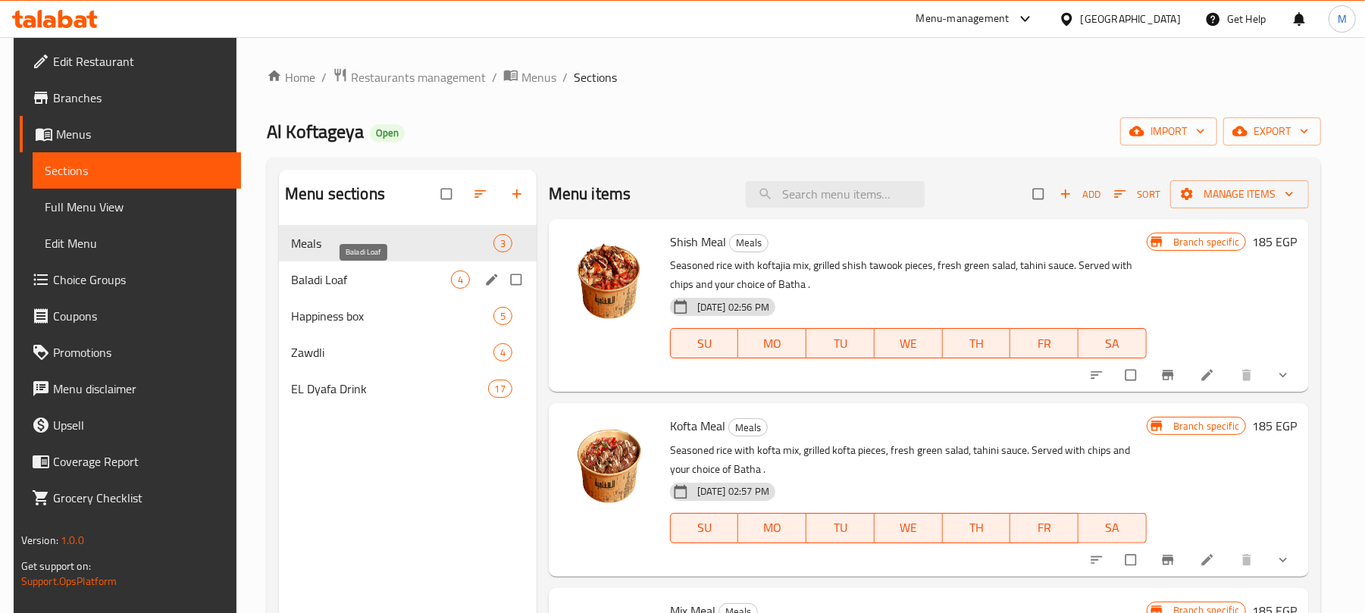
click at [352, 286] on span "Baladi Loaf" at bounding box center [371, 280] width 160 height 18
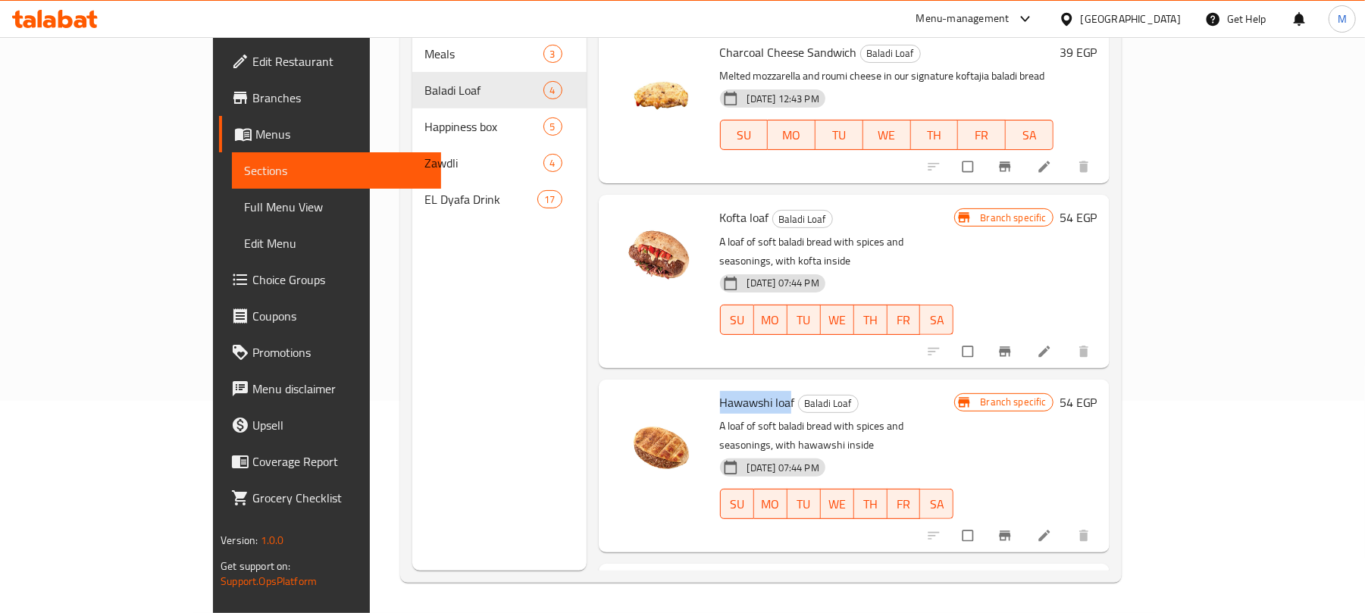
drag, startPoint x: 740, startPoint y: 367, endPoint x: 667, endPoint y: 359, distance: 73.1
click at [720, 391] on span "Hawawshi loaf" at bounding box center [757, 402] width 75 height 23
drag, startPoint x: 634, startPoint y: 359, endPoint x: 718, endPoint y: 356, distance: 84.2
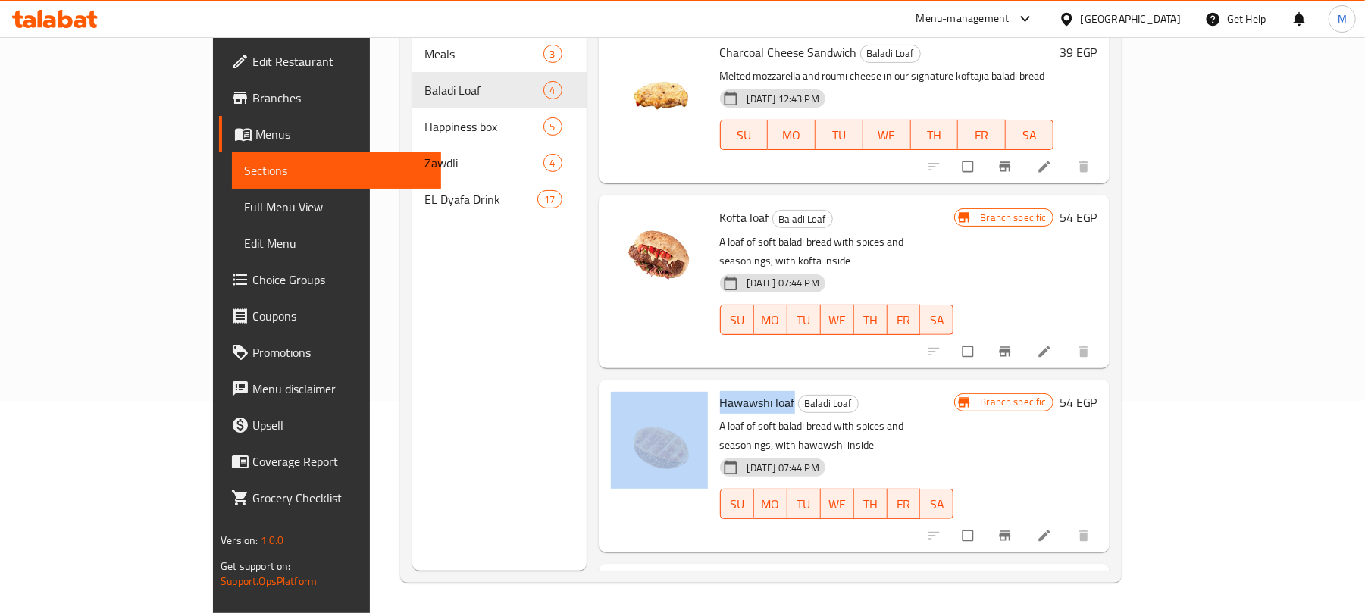
drag, startPoint x: 741, startPoint y: 358, endPoint x: 652, endPoint y: 361, distance: 88.7
click at [652, 386] on div "Hawawshi loaf Baladi Loaf A loaf of soft baladi bread with spices and seasoning…" at bounding box center [854, 466] width 499 height 161
copy div "Hawawshi loaf"
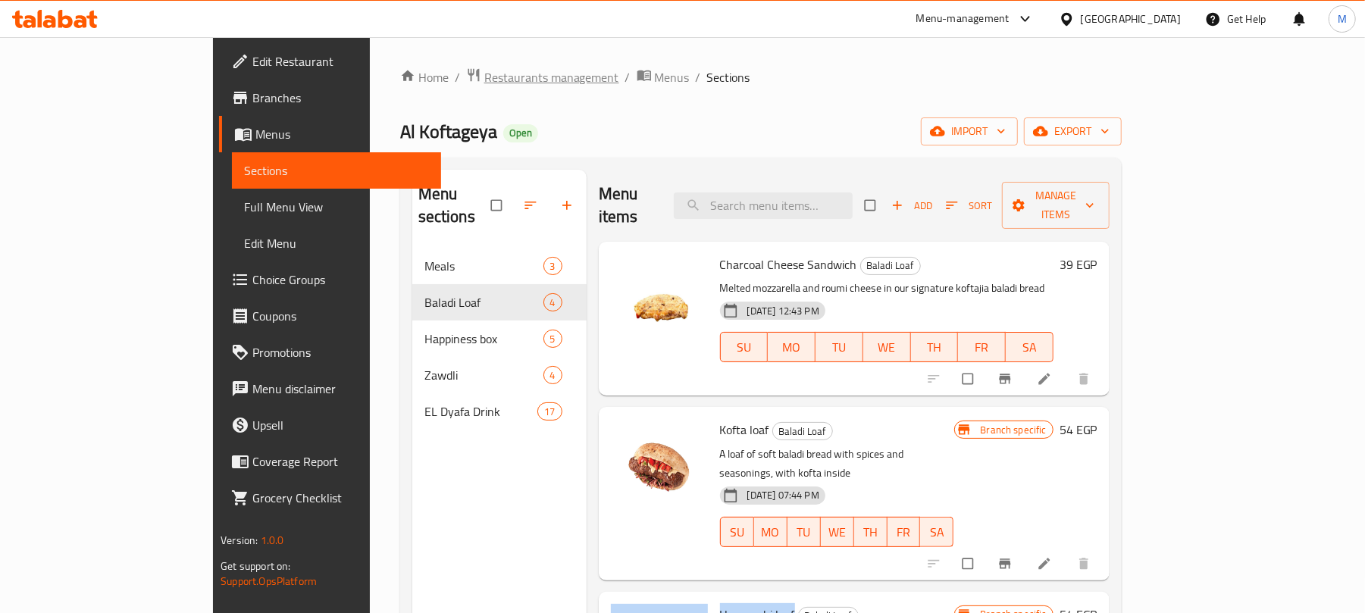
click at [484, 73] on span "Restaurants management" at bounding box center [551, 77] width 135 height 18
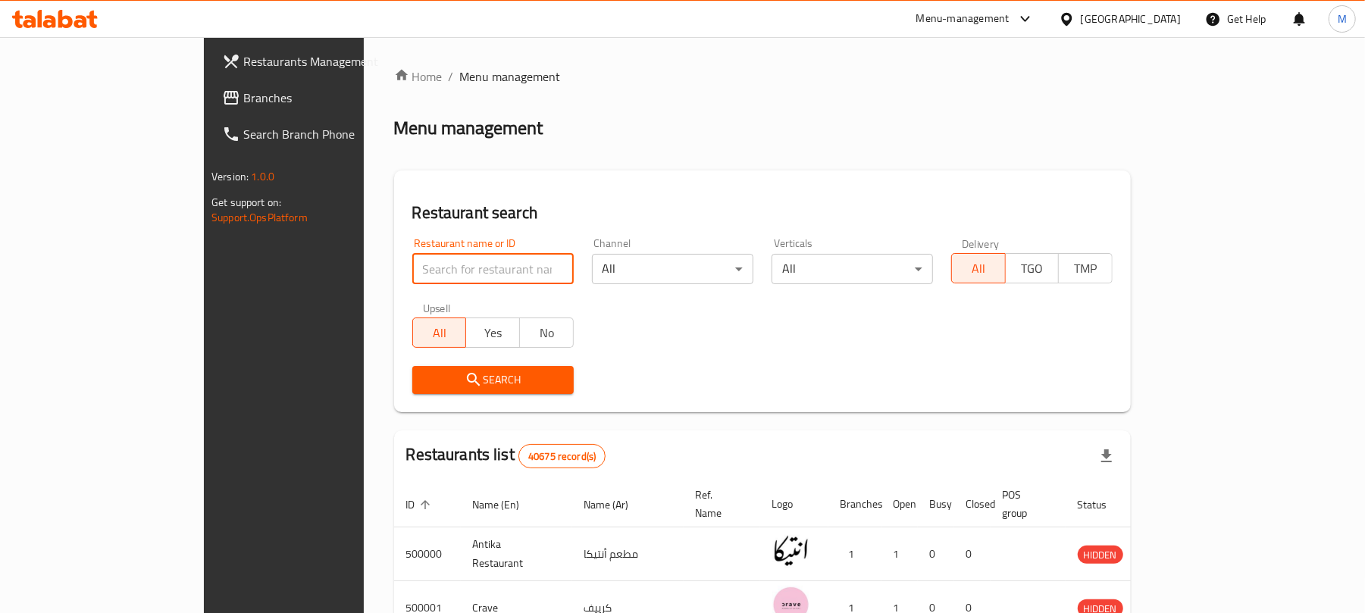
click at [412, 273] on input "search" at bounding box center [492, 269] width 161 height 30
paste input "692394"
type input "692394"
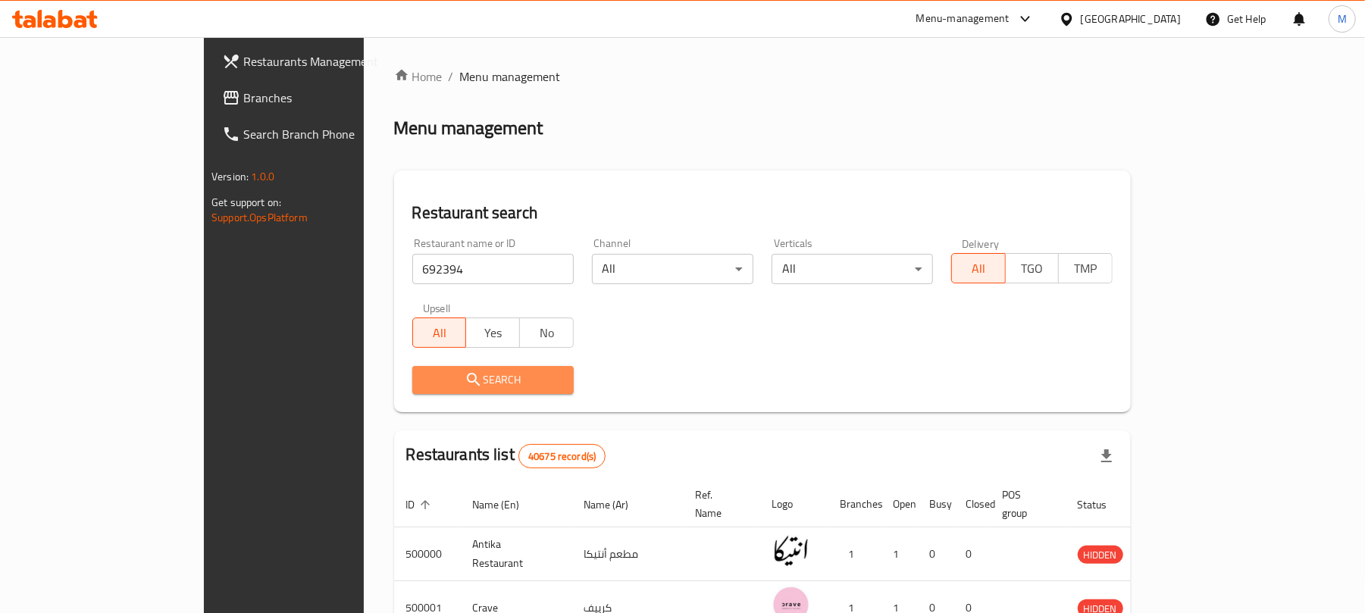
click at [424, 388] on span "Search" at bounding box center [492, 380] width 137 height 19
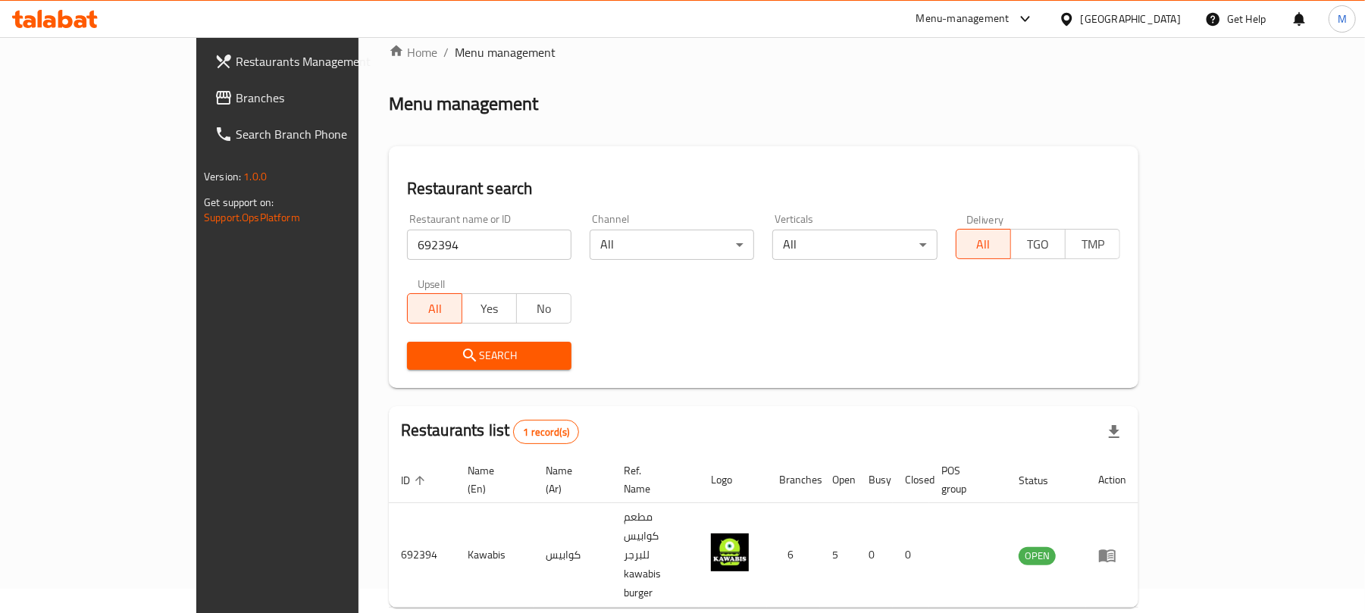
scroll to position [34, 0]
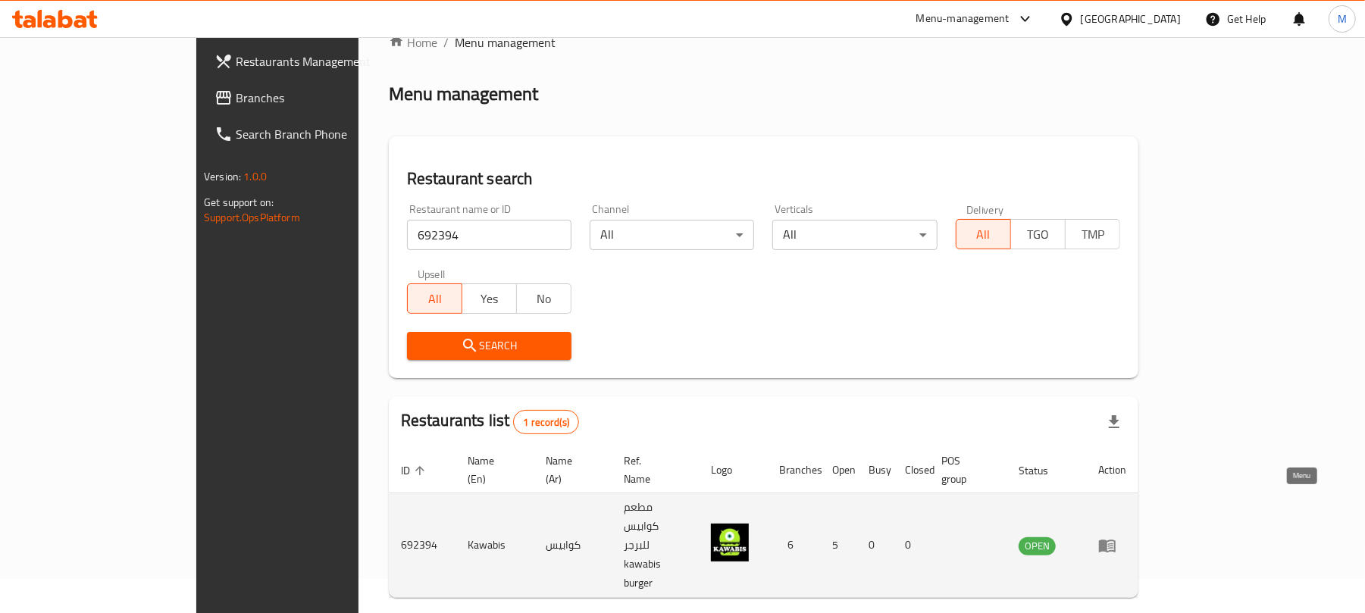
click at [1115, 540] on icon "enhanced table" at bounding box center [1107, 546] width 17 height 13
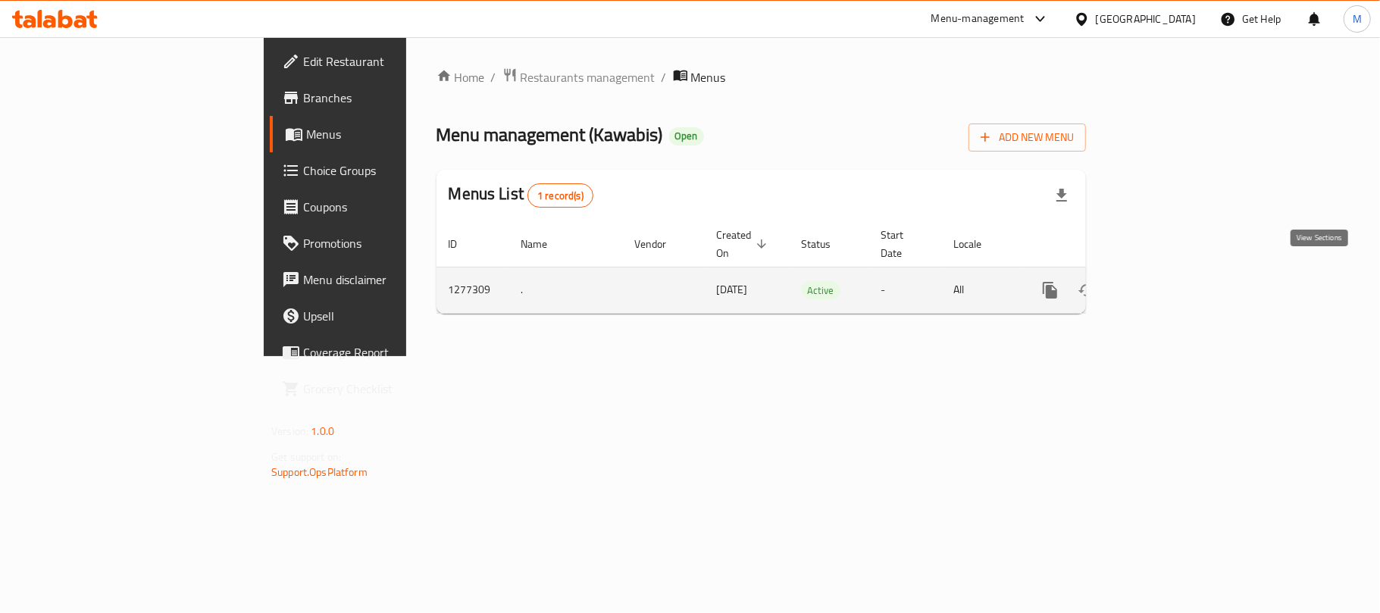
click at [1178, 283] on link "enhanced table" at bounding box center [1159, 290] width 36 height 36
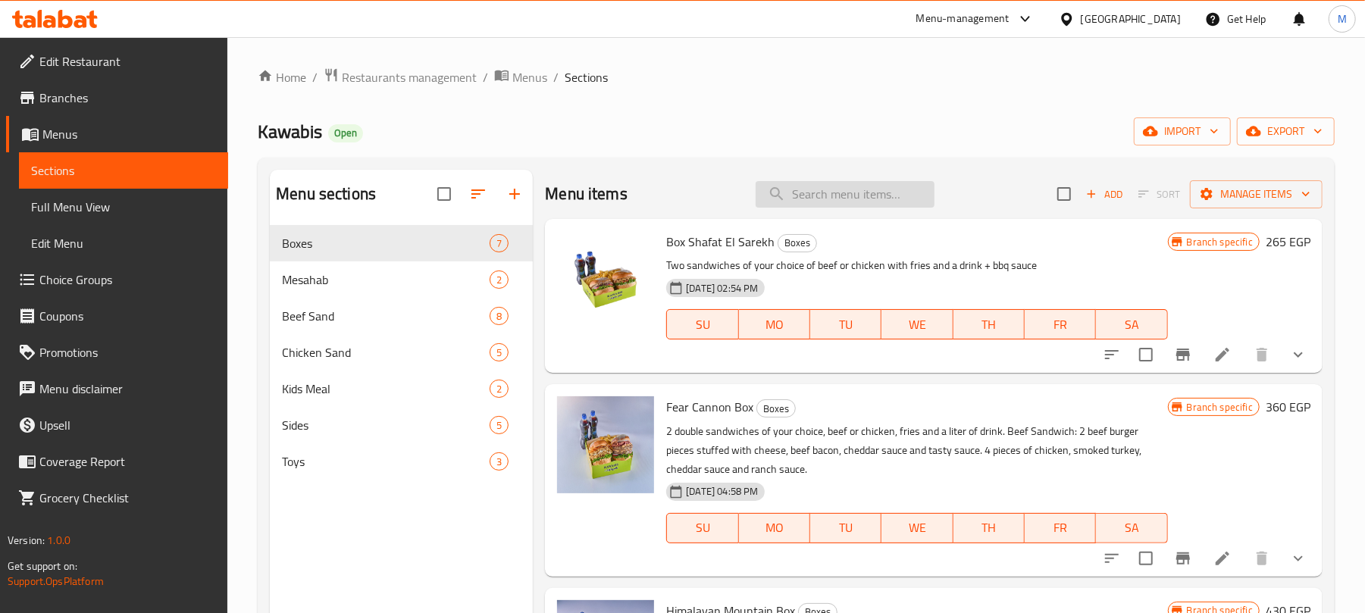
click at [824, 191] on input "search" at bounding box center [844, 194] width 179 height 27
click at [355, 383] on span "Kids Meal" at bounding box center [364, 389] width 165 height 18
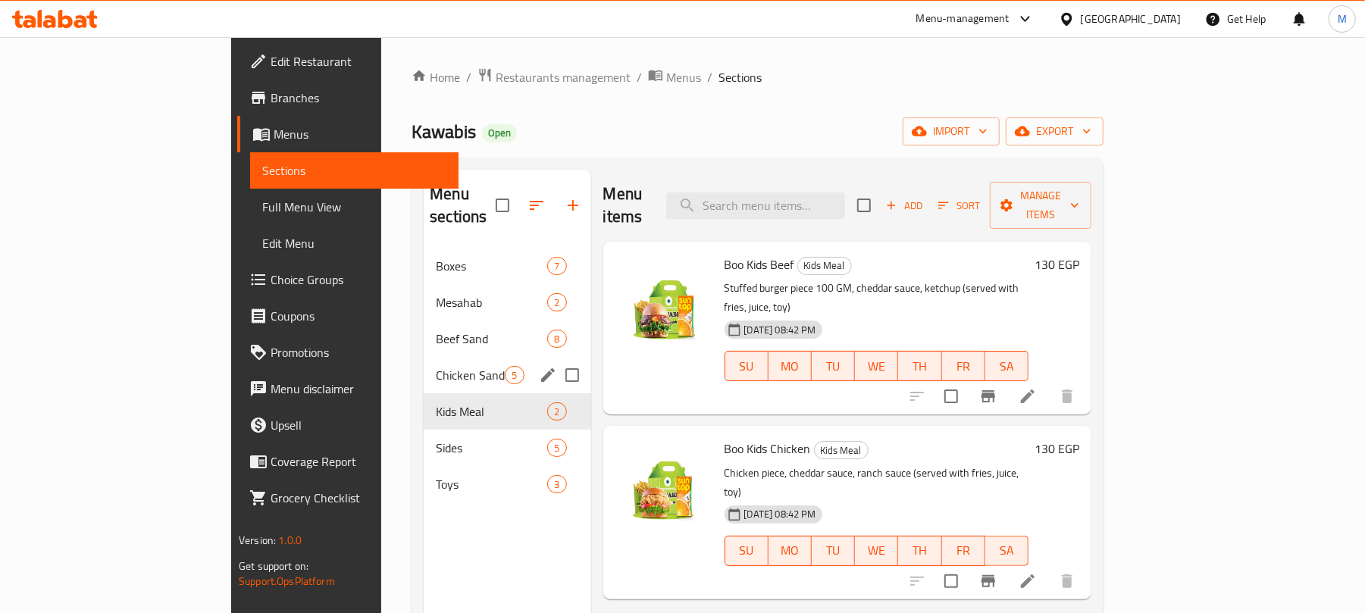
click at [424, 362] on div "Chicken Sand 5" at bounding box center [507, 375] width 167 height 36
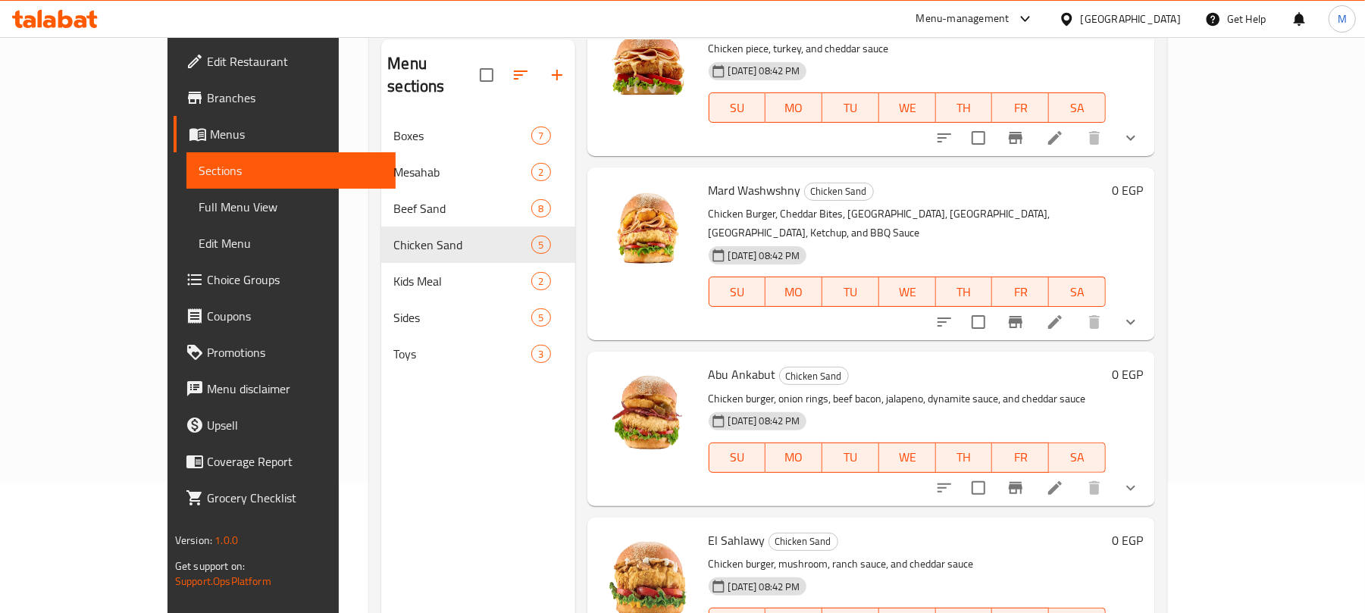
scroll to position [213, 0]
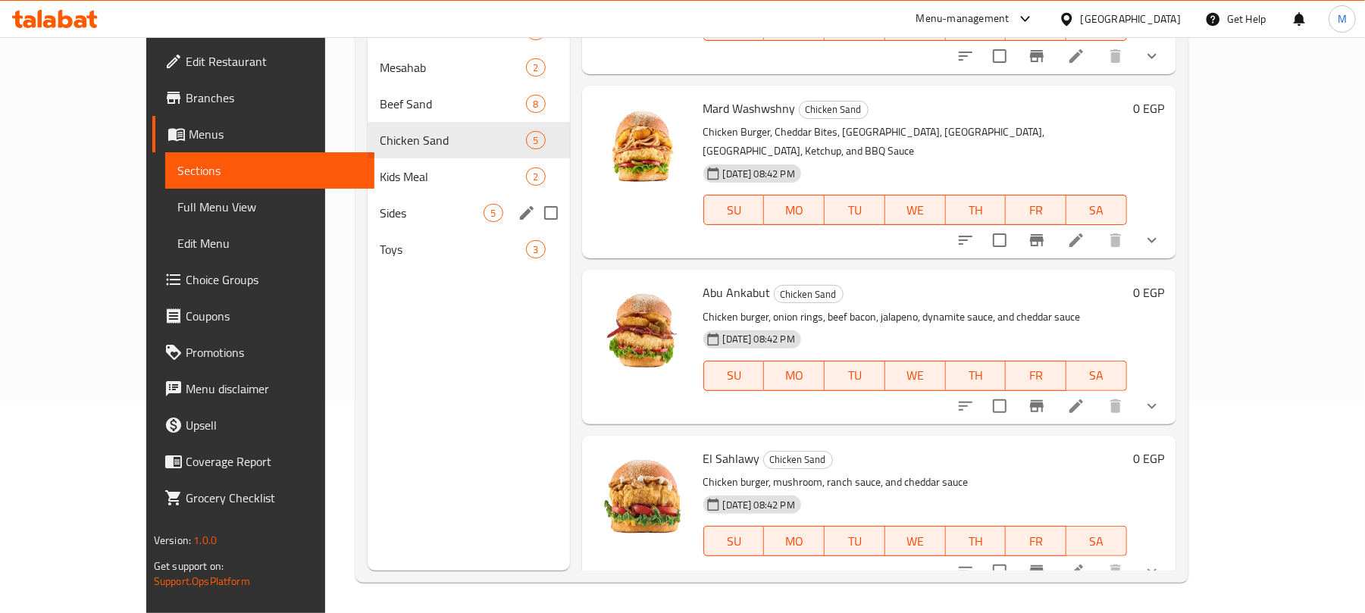
click at [380, 221] on span "Sides" at bounding box center [432, 213] width 105 height 18
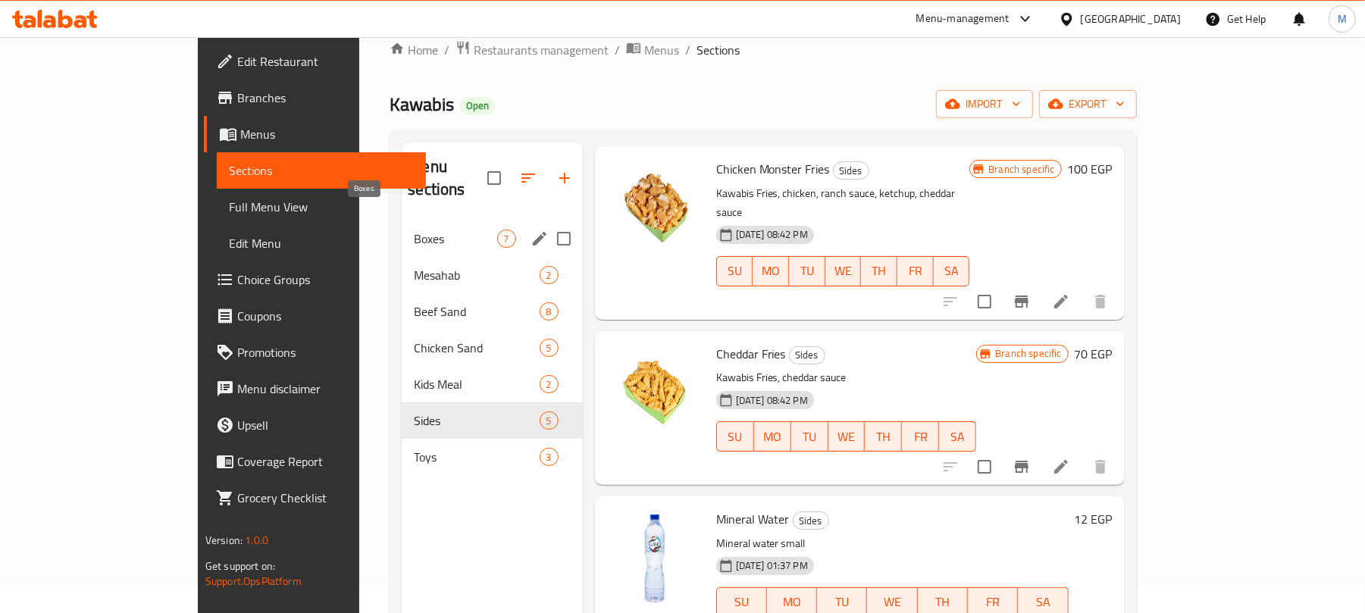
scroll to position [11, 0]
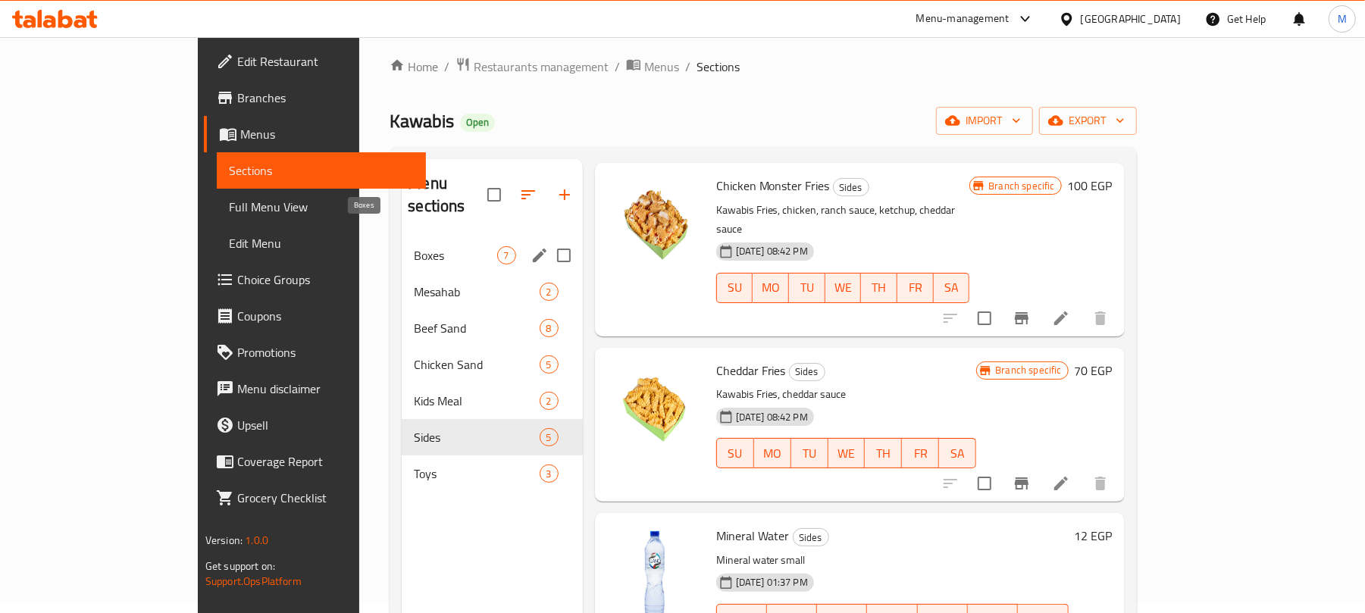
click at [414, 246] on span "Boxes" at bounding box center [455, 255] width 83 height 18
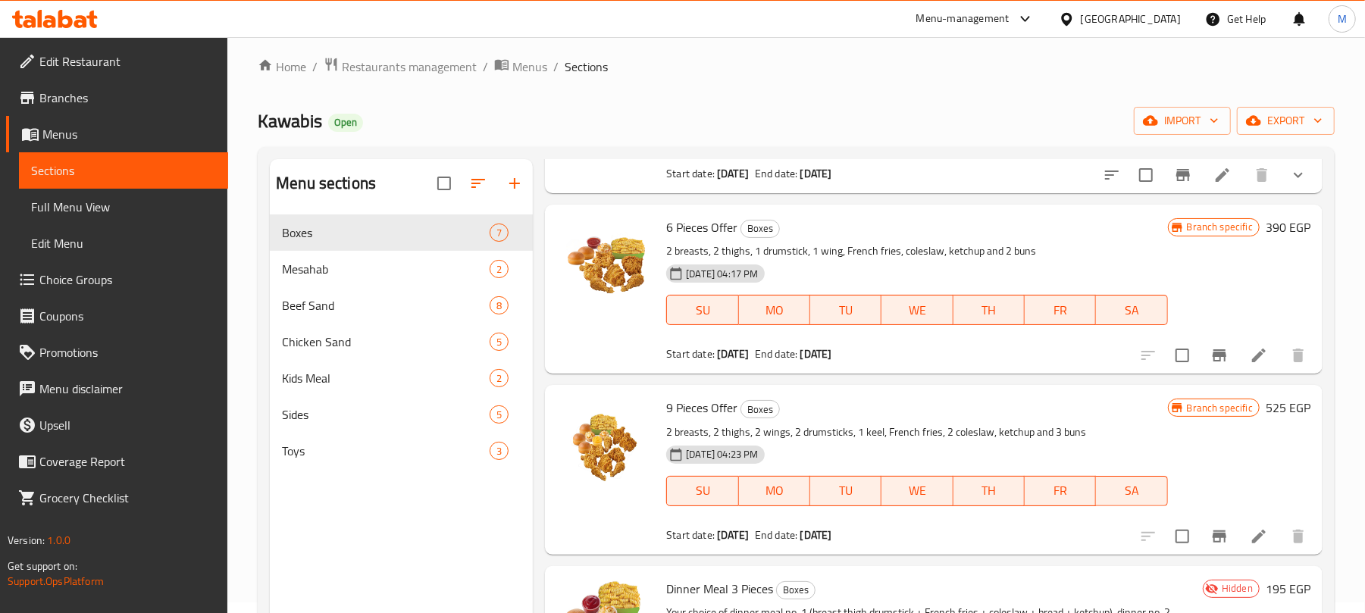
scroll to position [213, 0]
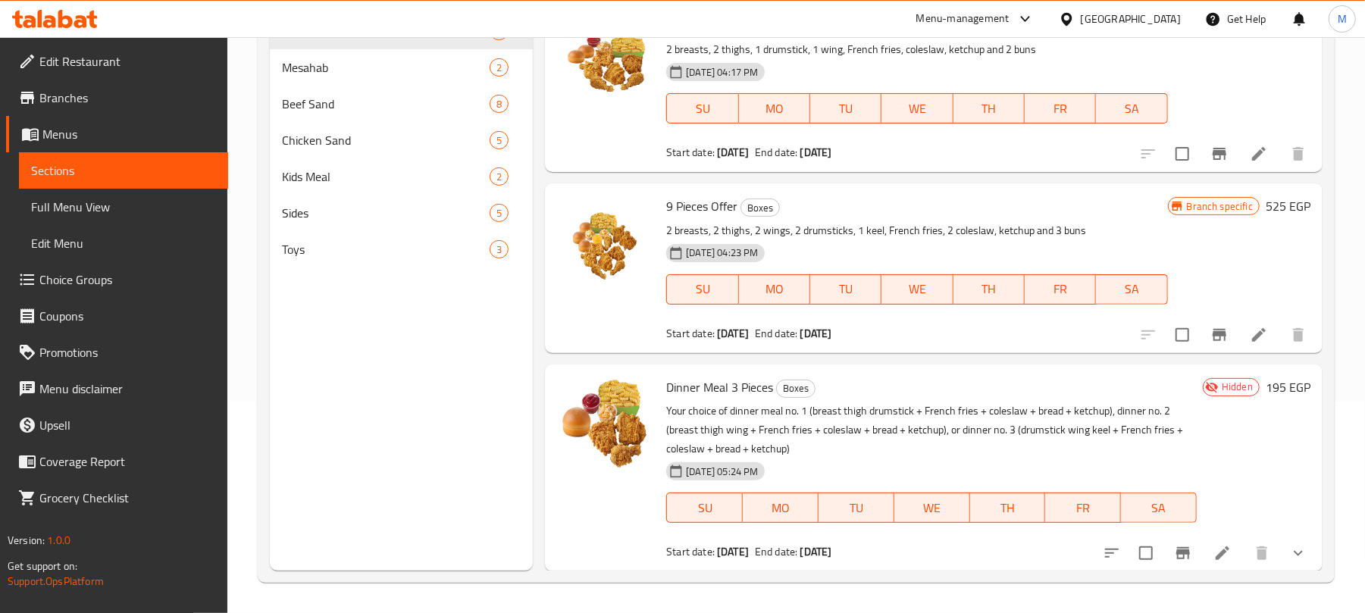
click at [101, 214] on span "Full Menu View" at bounding box center [123, 207] width 185 height 18
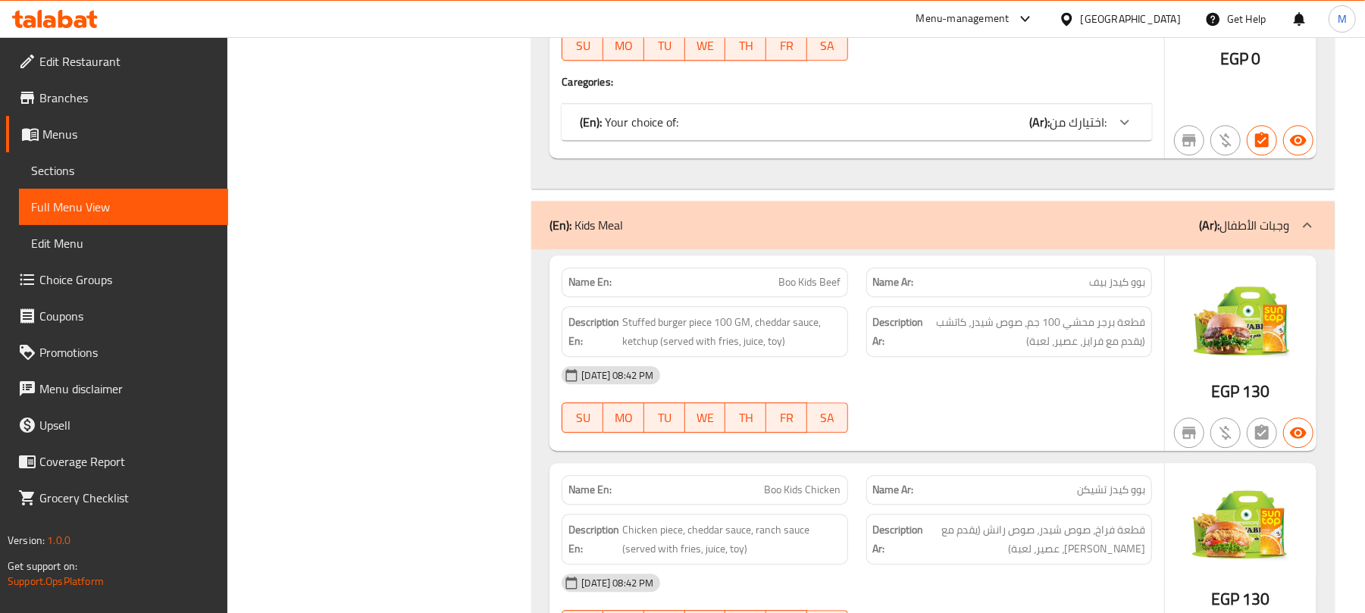
scroll to position [6183, 0]
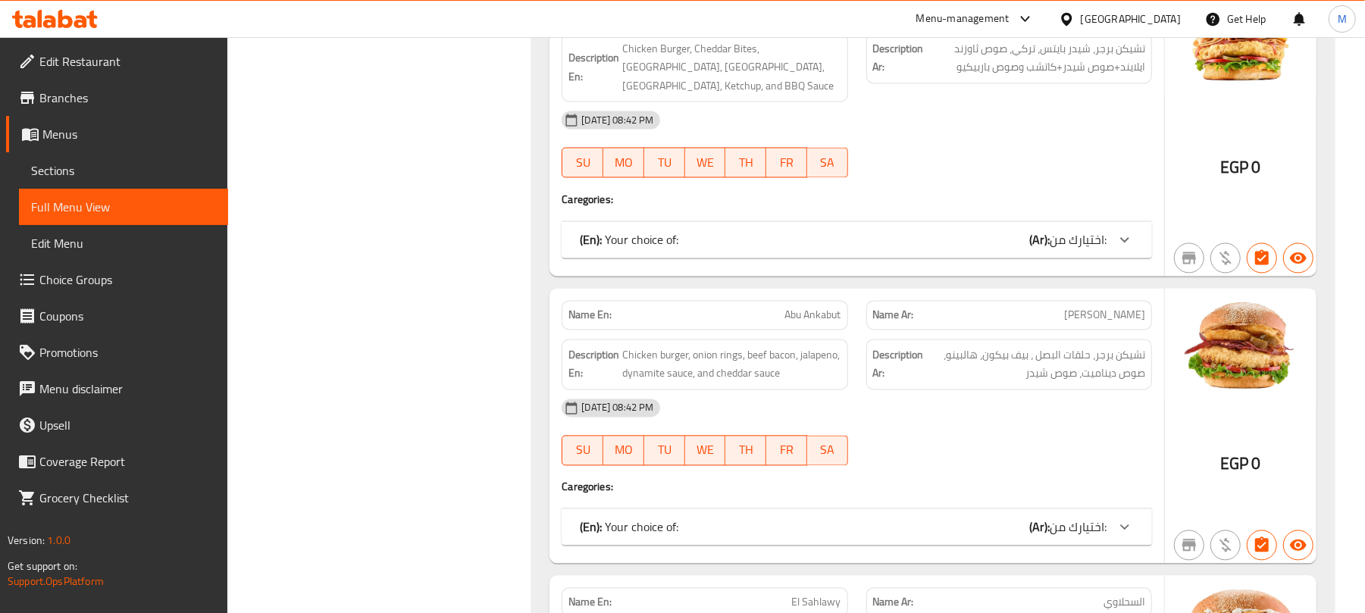
click at [74, 176] on span "Sections" at bounding box center [123, 170] width 185 height 18
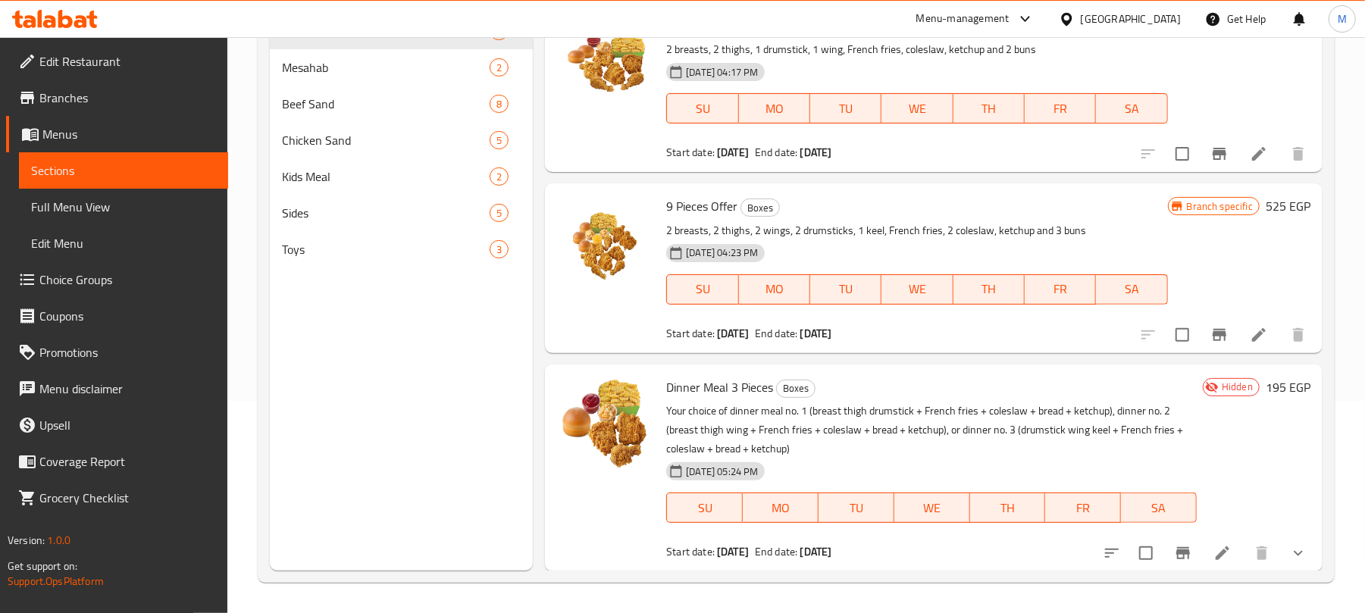
scroll to position [213, 0]
click at [1213, 552] on icon at bounding box center [1222, 553] width 18 height 18
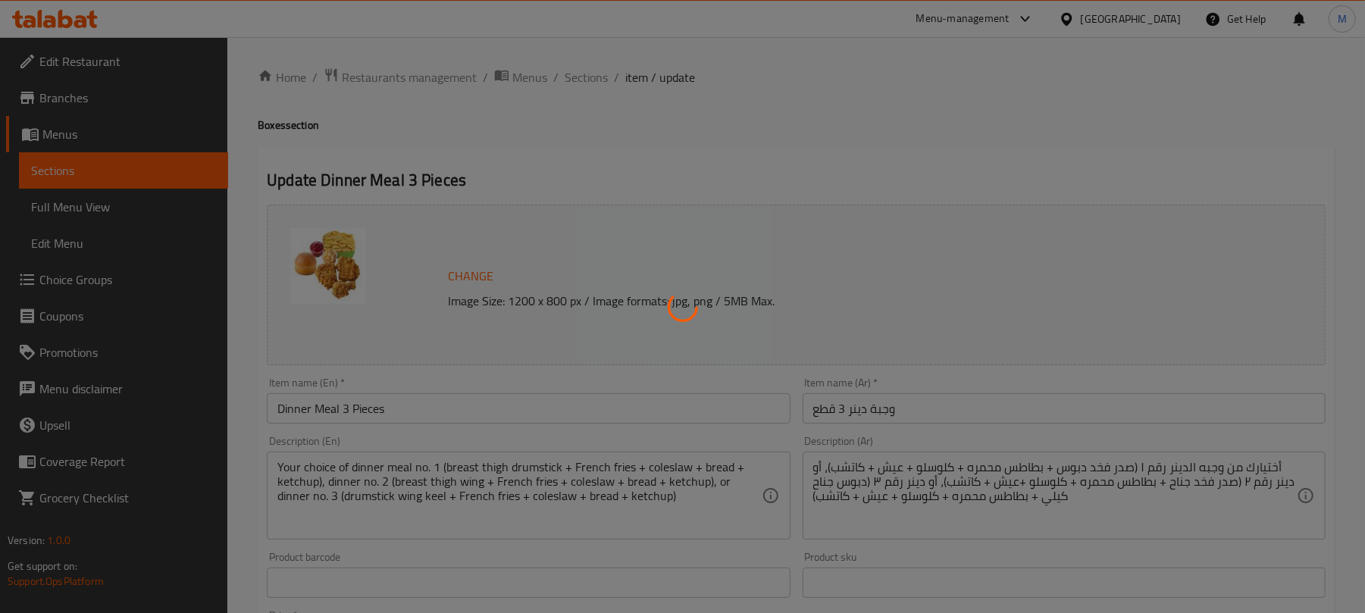
type input "اختيارك من وجبة دينر:"
type input "1"
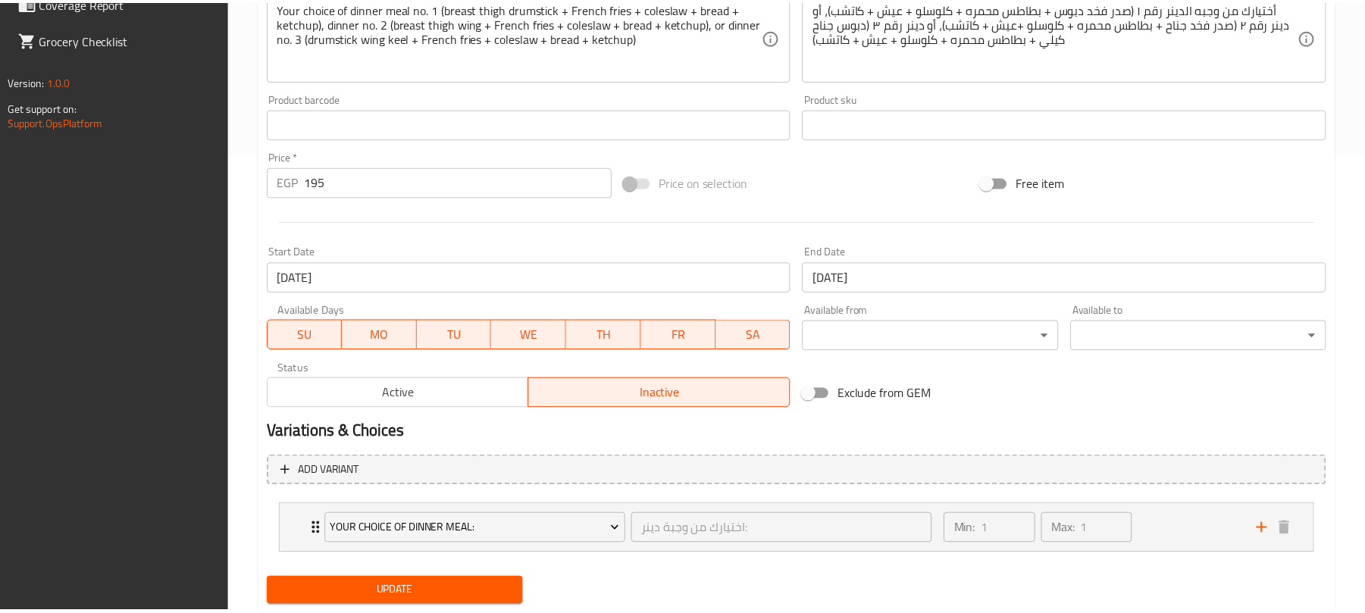
scroll to position [505, 0]
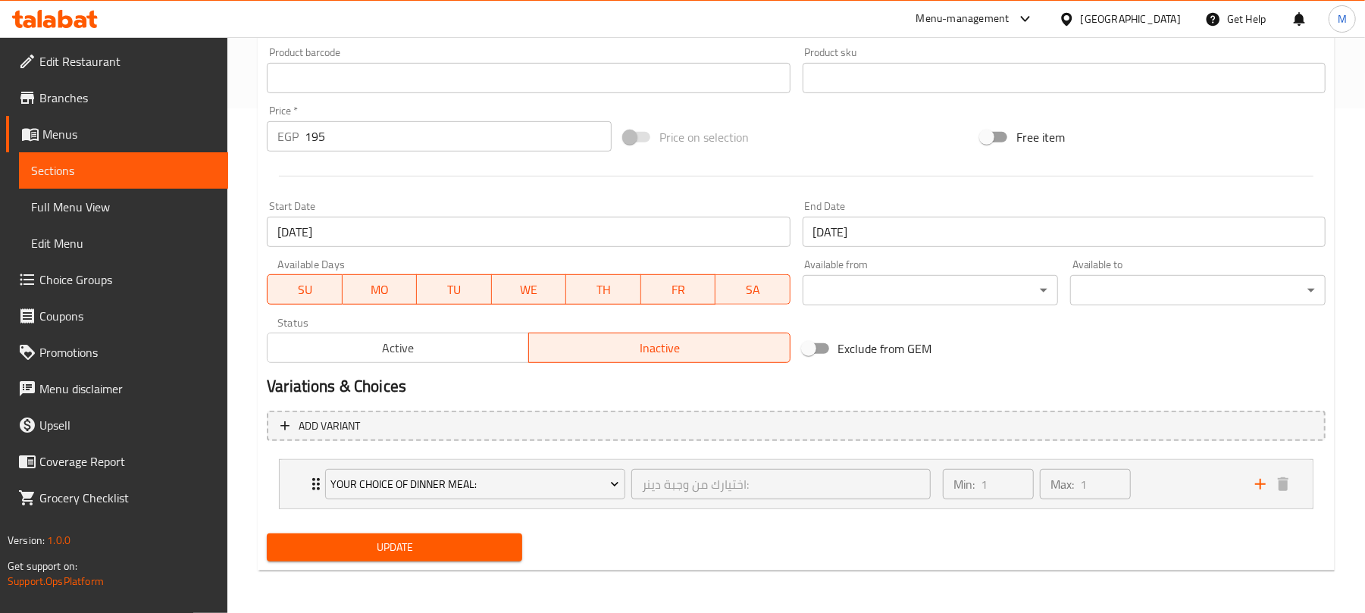
click at [474, 335] on button "Active" at bounding box center [398, 348] width 262 height 30
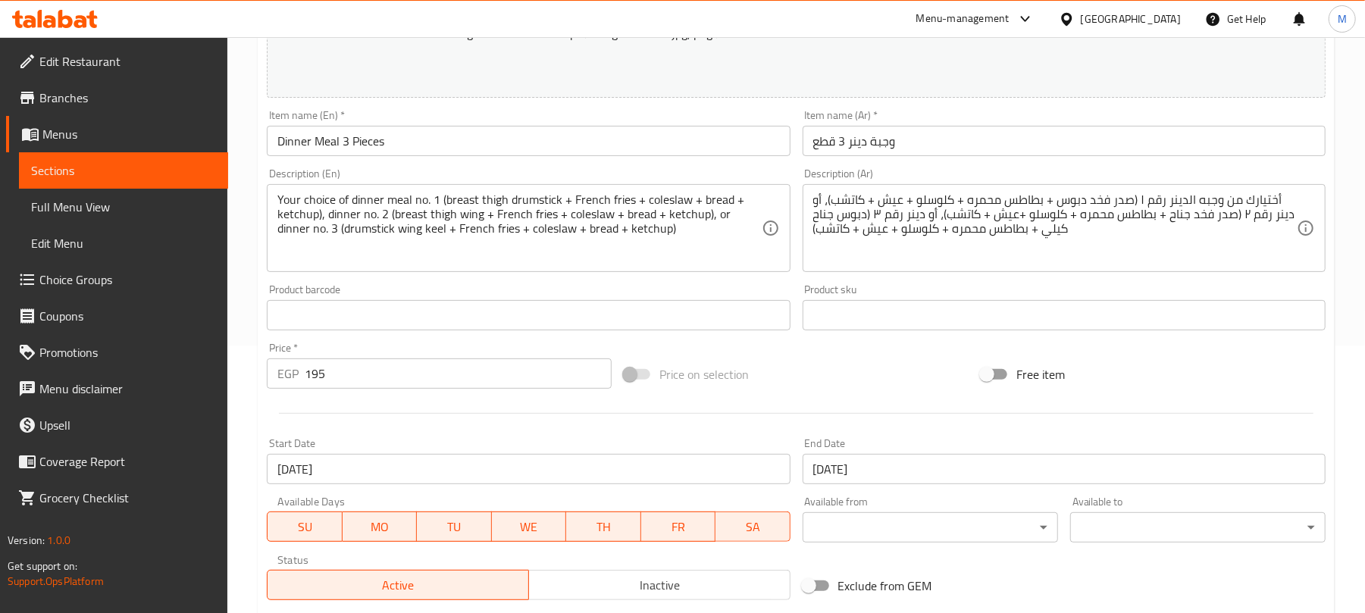
scroll to position [0, 0]
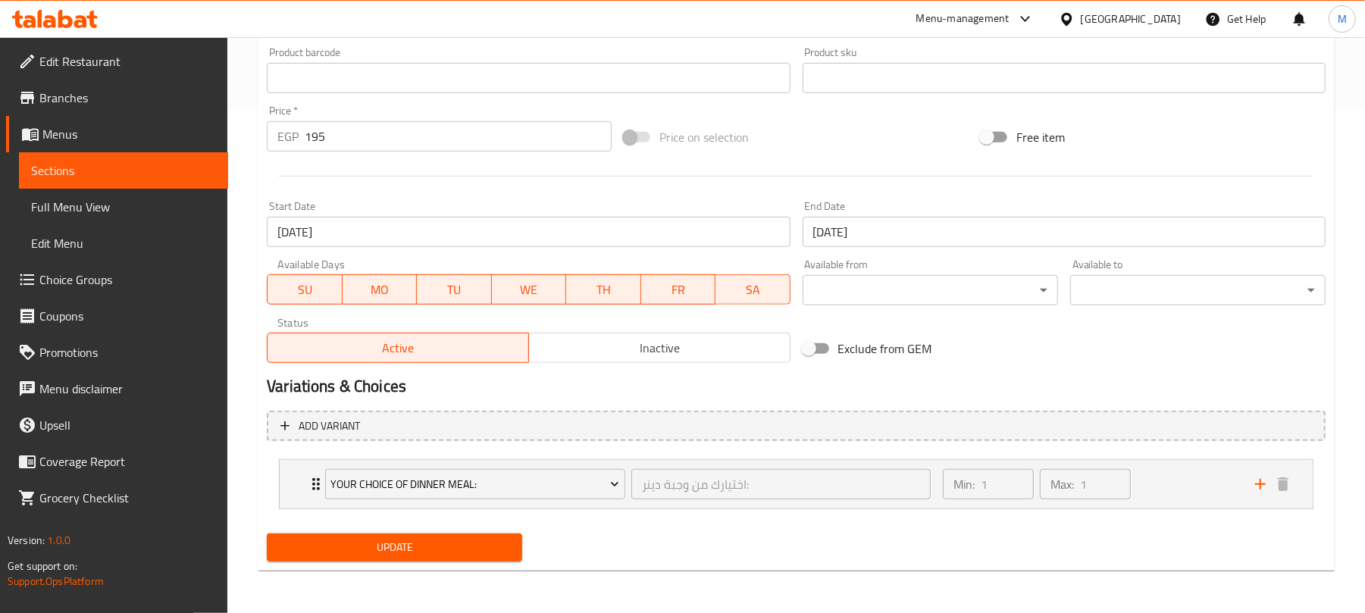
click at [495, 544] on span "Update" at bounding box center [394, 547] width 231 height 19
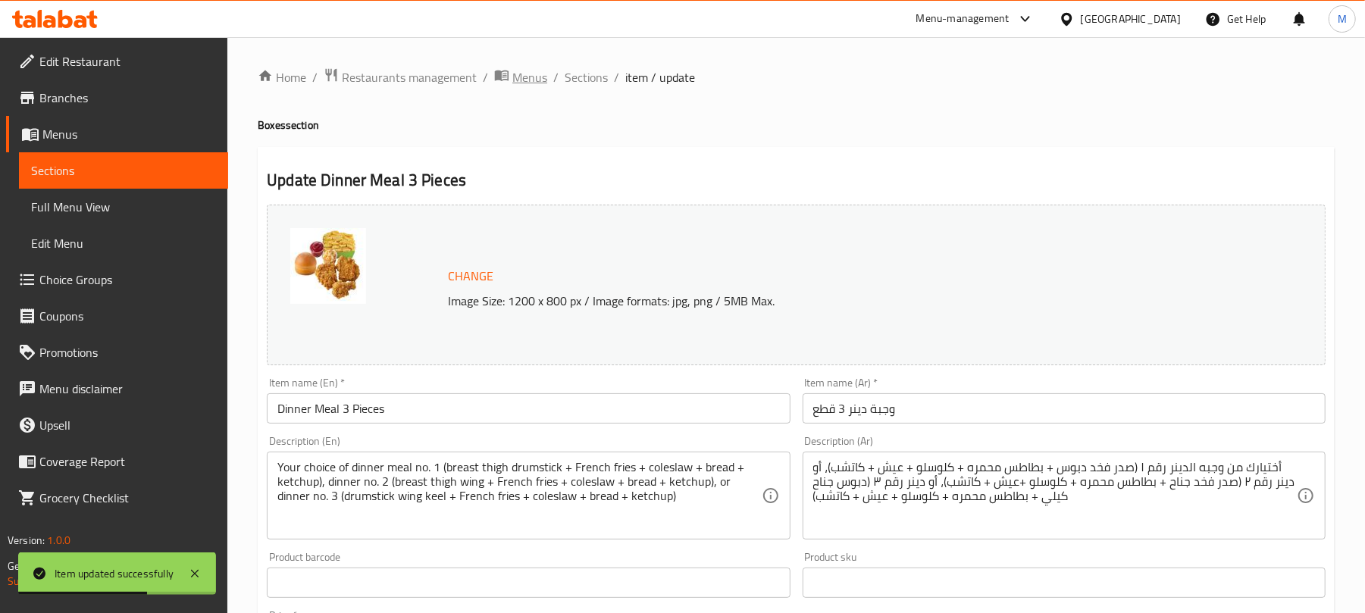
click at [501, 71] on icon "breadcrumb" at bounding box center [502, 75] width 14 height 11
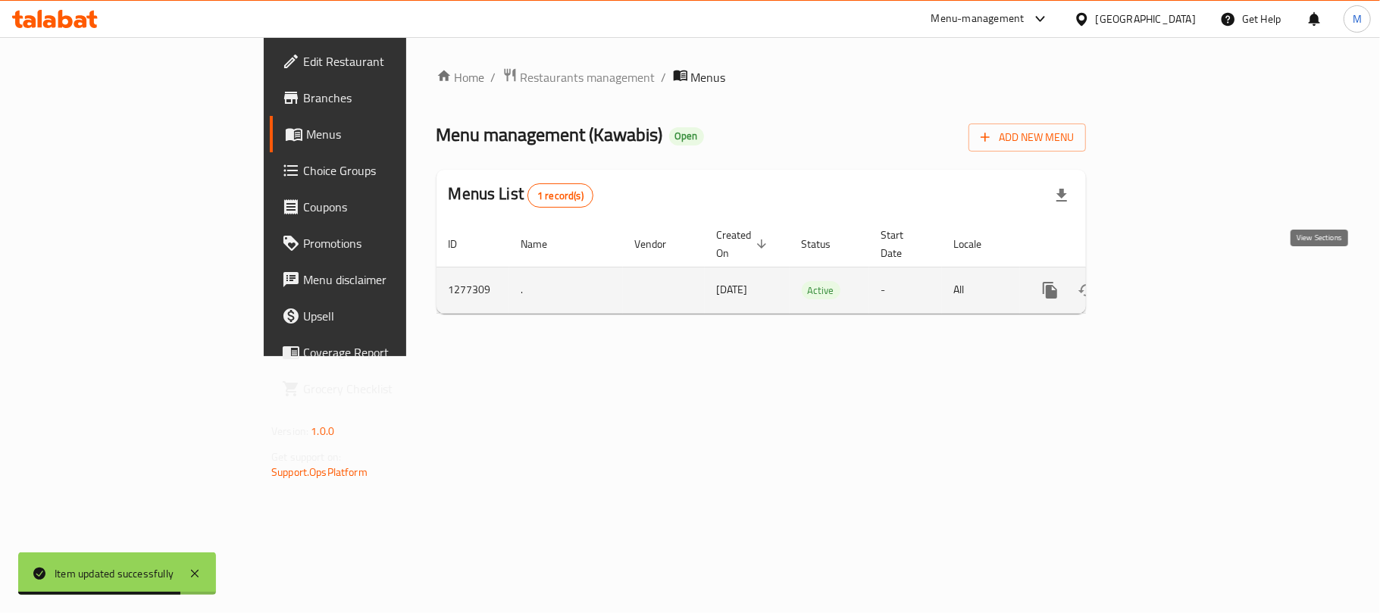
click at [1168, 281] on icon "enhanced table" at bounding box center [1159, 290] width 18 height 18
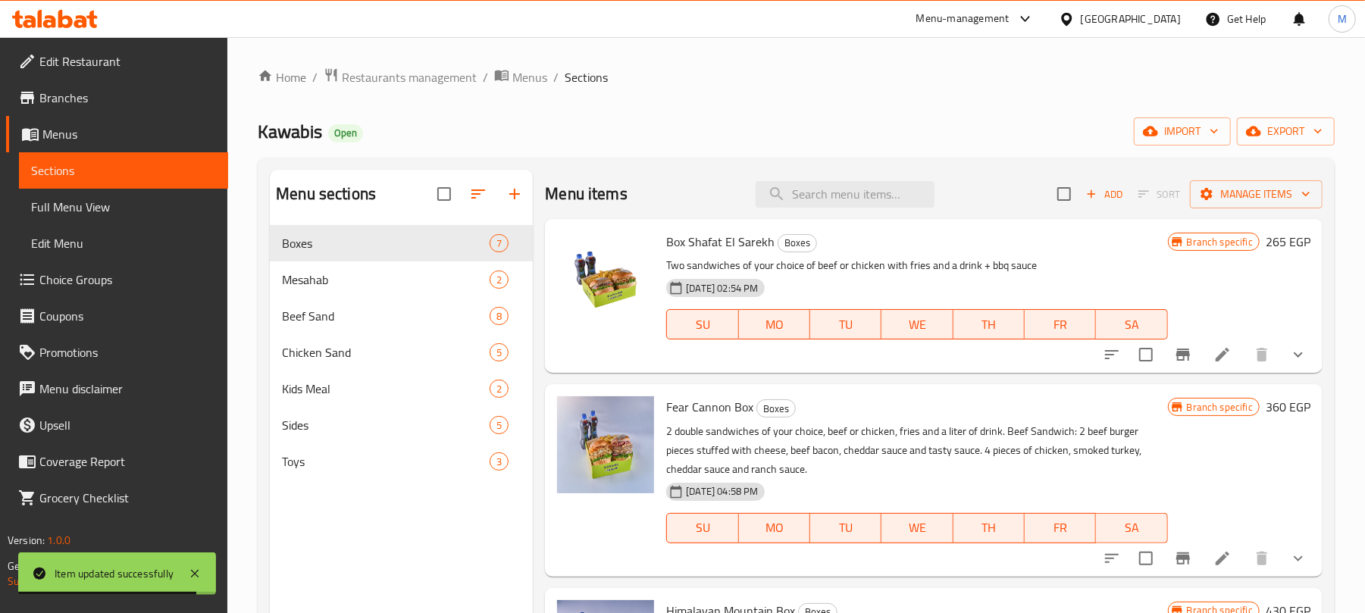
click at [70, 209] on span "Full Menu View" at bounding box center [123, 207] width 185 height 18
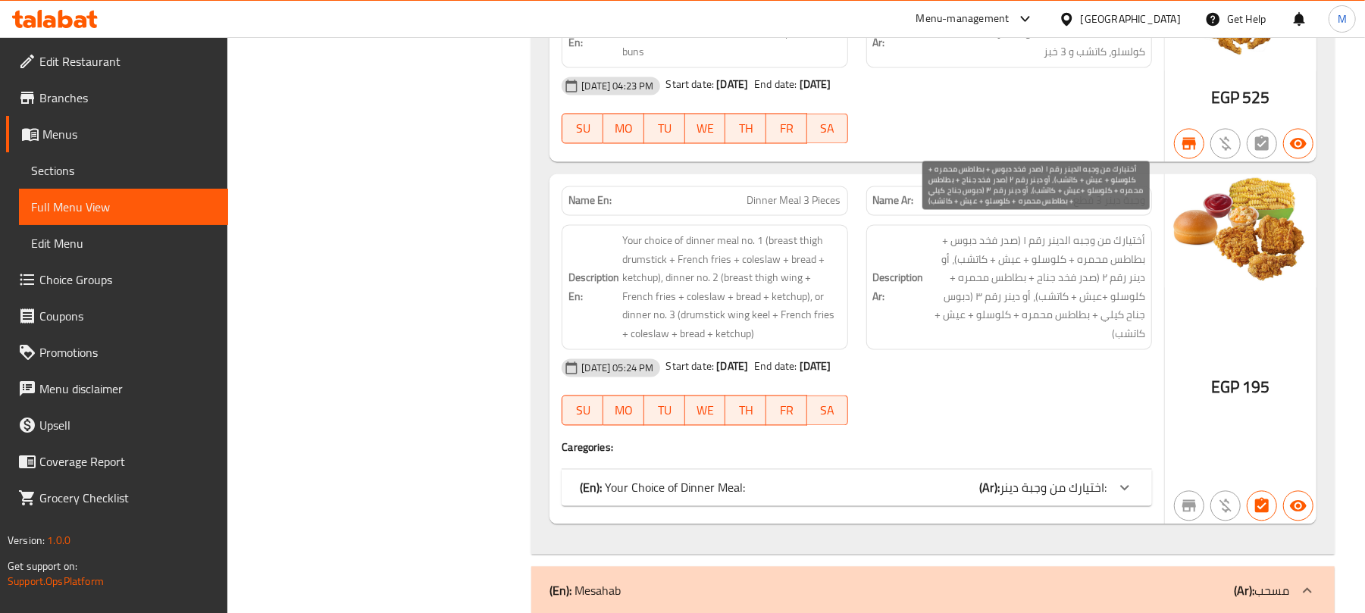
scroll to position [2078, 0]
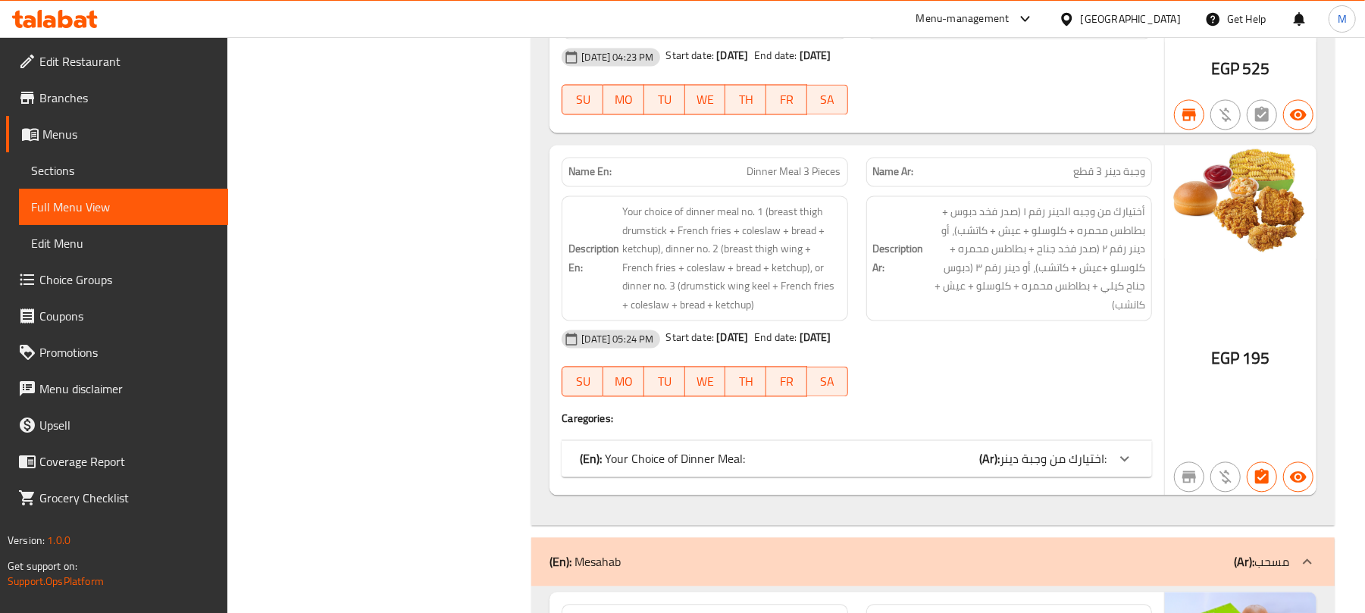
drag, startPoint x: 800, startPoint y: 322, endPoint x: 743, endPoint y: 319, distance: 56.9
click at [743, 321] on div "[DATE] 05:24 PM Start date: [DATE] End date: [DATE]" at bounding box center [856, 339] width 608 height 36
copy b "[DATE]"
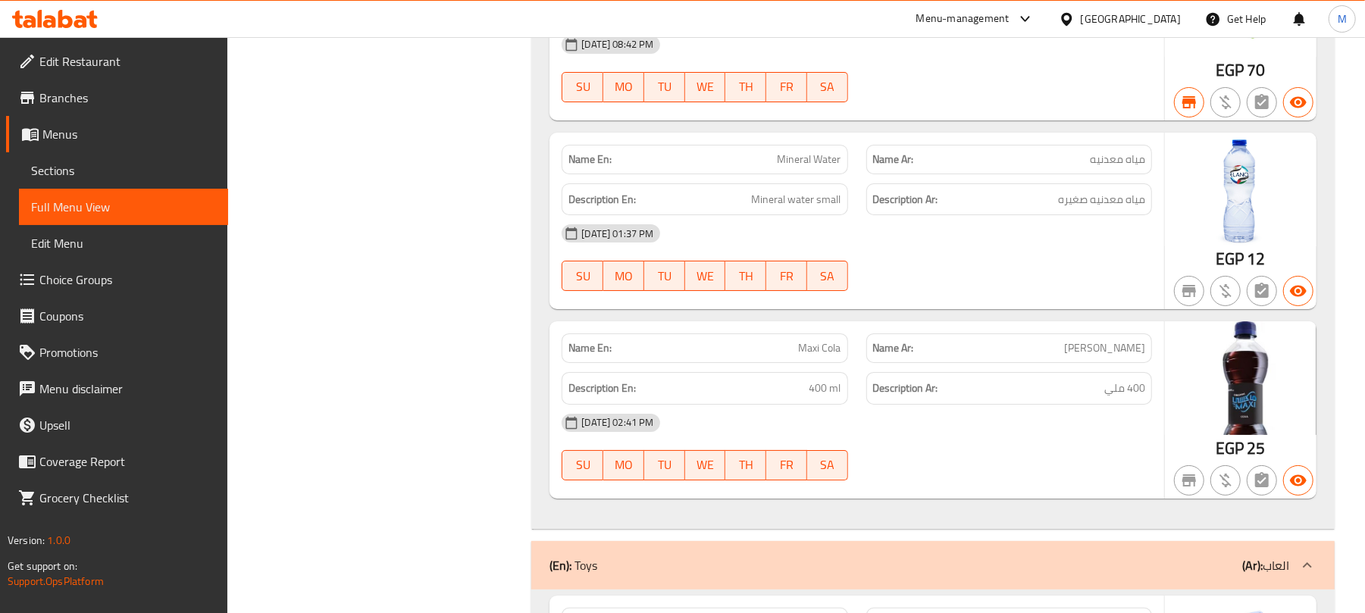
scroll to position [7597, 0]
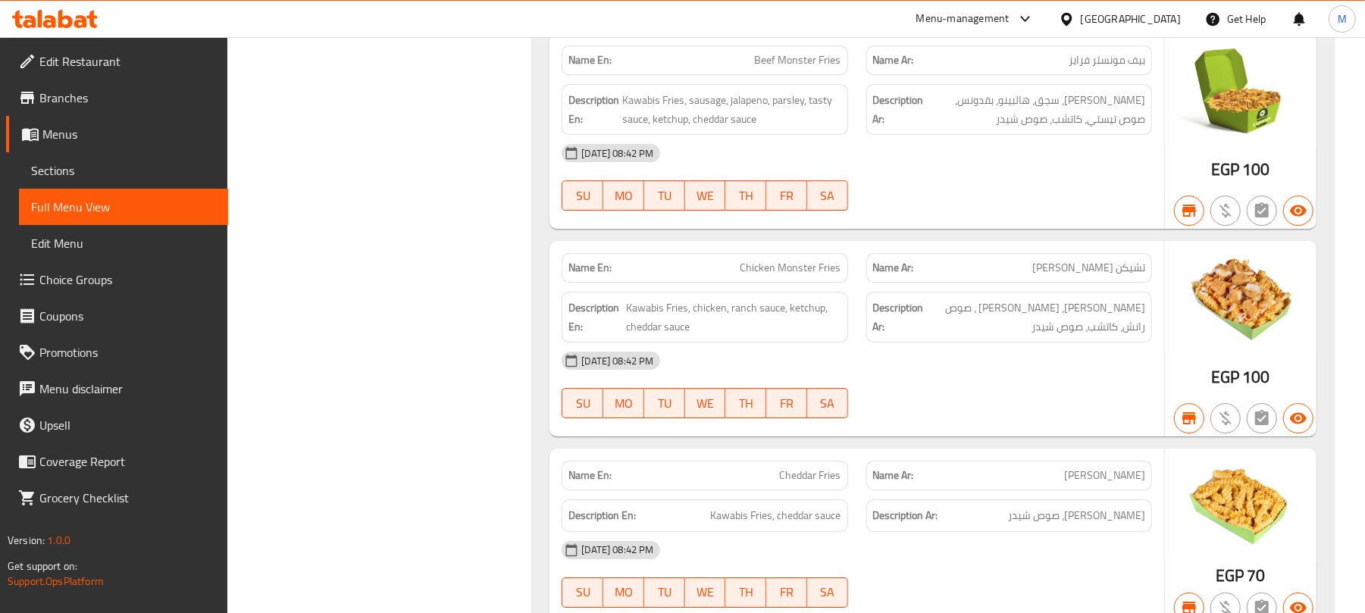
click at [1165, 13] on div "[GEOGRAPHIC_DATA]" at bounding box center [1131, 19] width 100 height 17
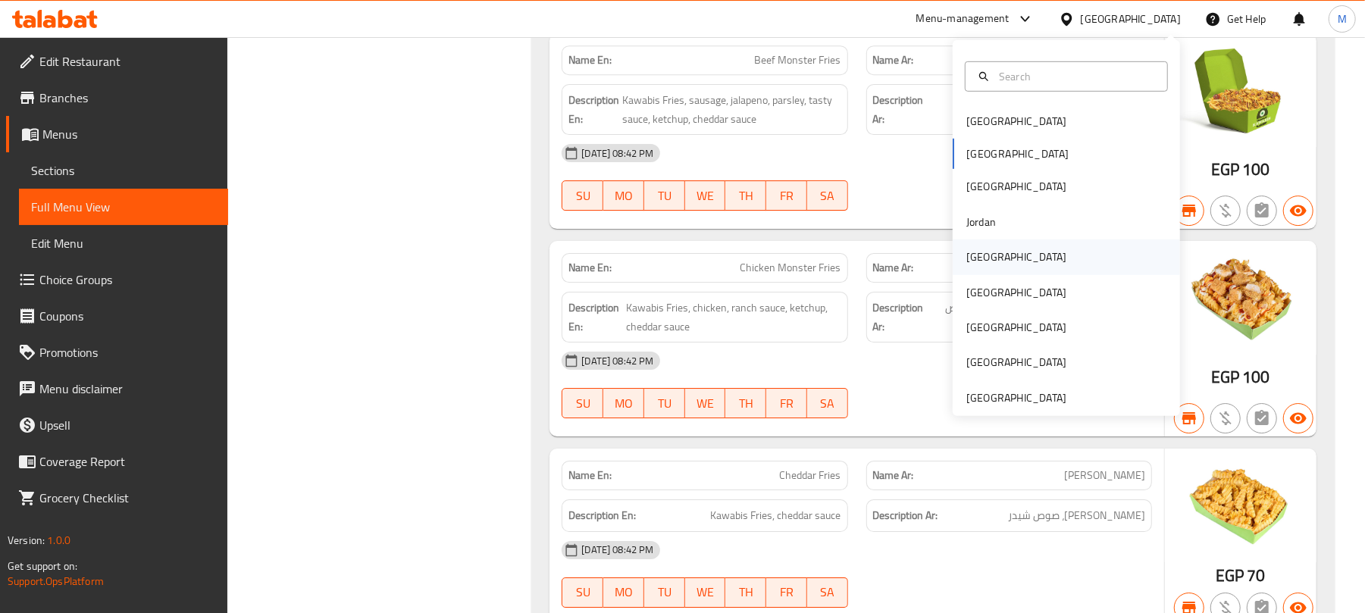
click at [1009, 258] on div "[GEOGRAPHIC_DATA]" at bounding box center [1065, 256] width 227 height 35
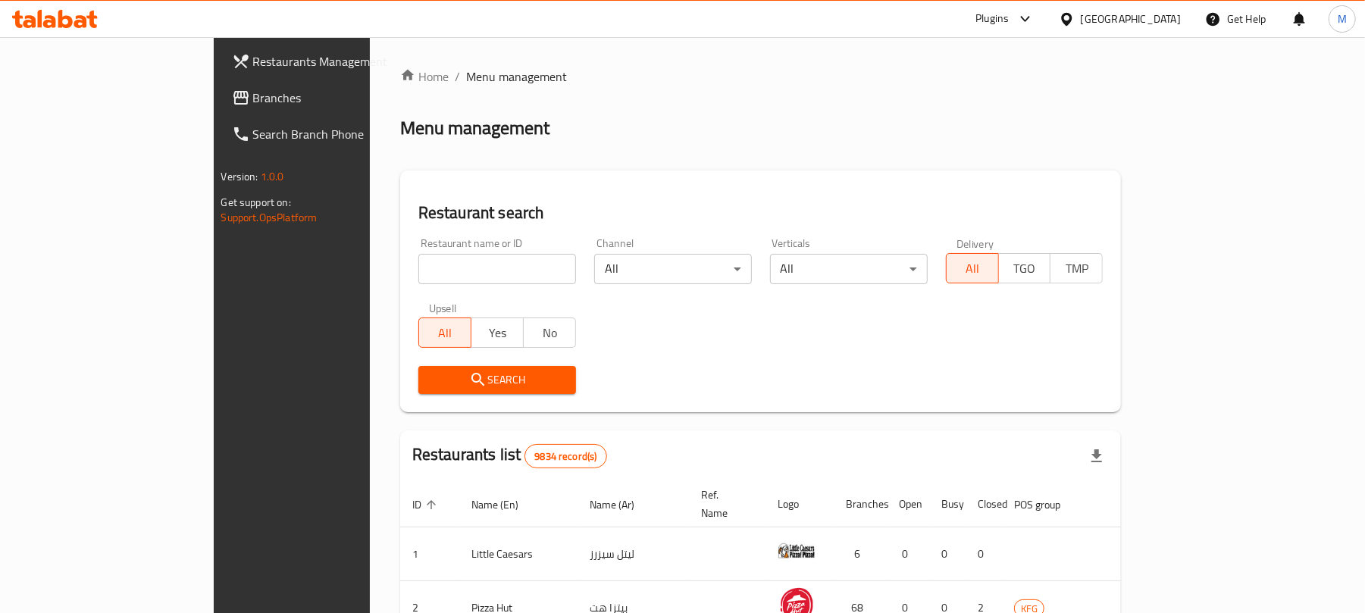
click at [253, 103] on span "Branches" at bounding box center [341, 98] width 177 height 18
